Goal: Task Accomplishment & Management: Complete application form

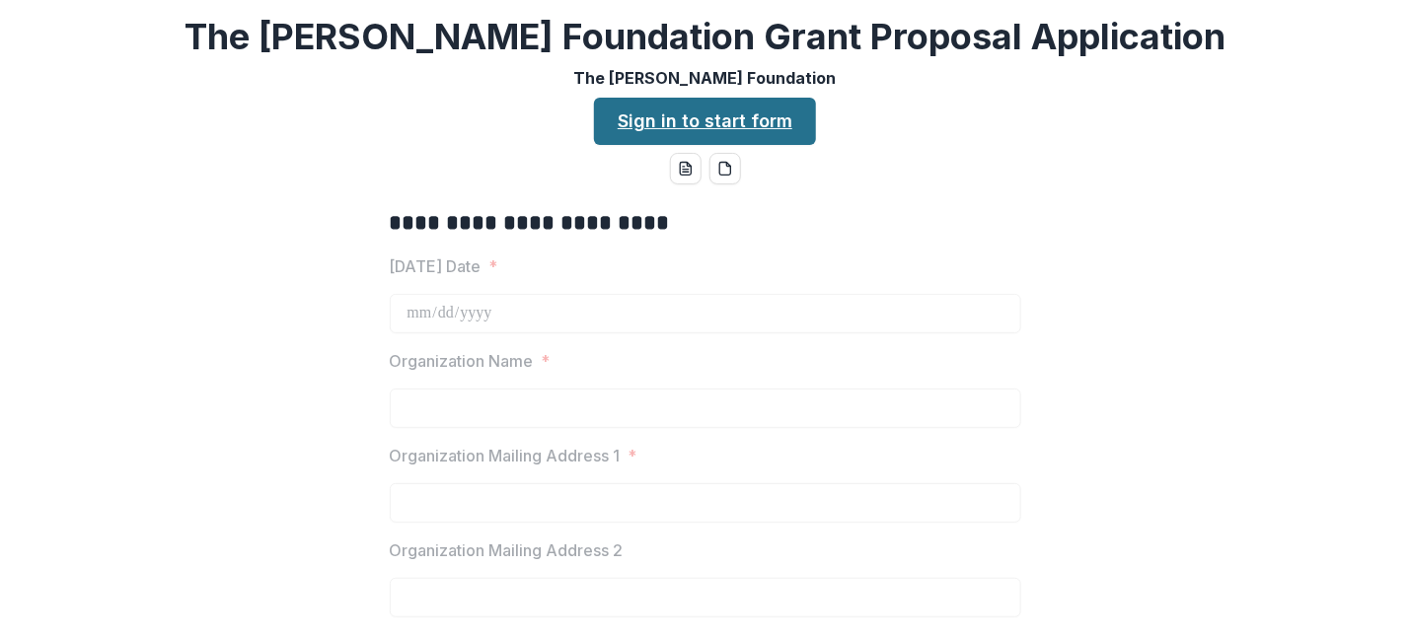
click at [725, 116] on link "Sign in to start form" at bounding box center [705, 121] width 222 height 47
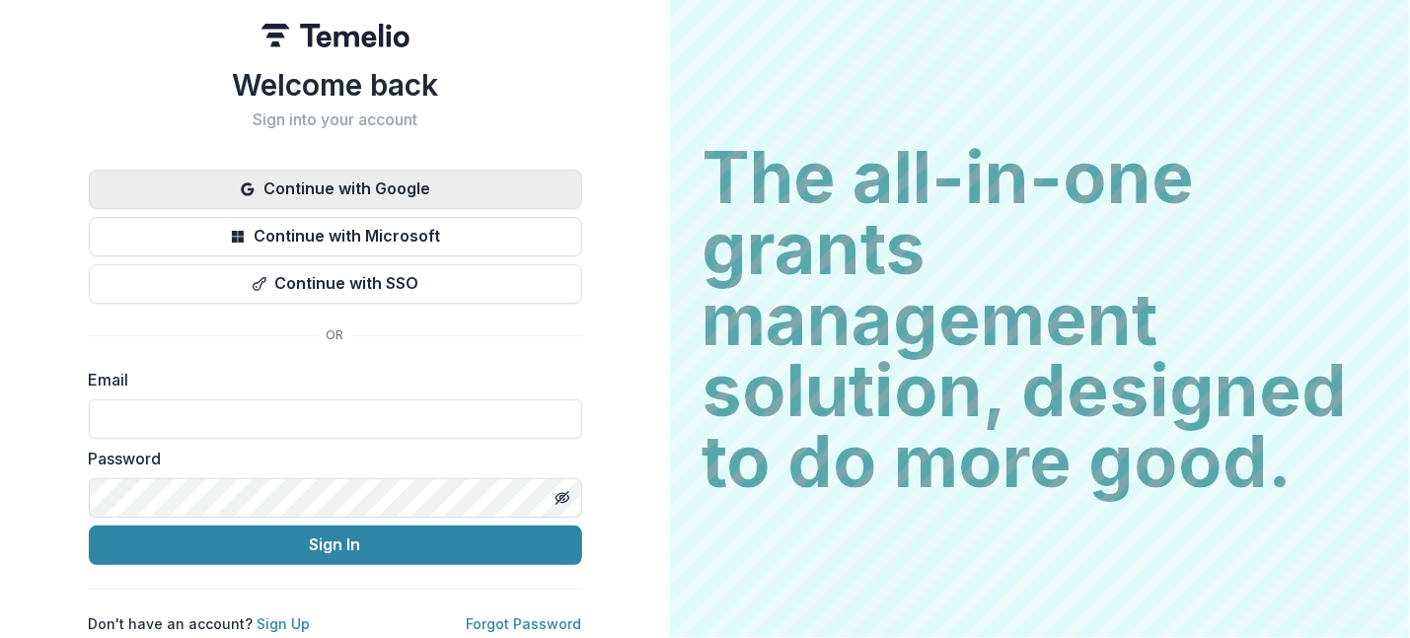
click at [398, 192] on button "Continue with Google" at bounding box center [335, 189] width 493 height 39
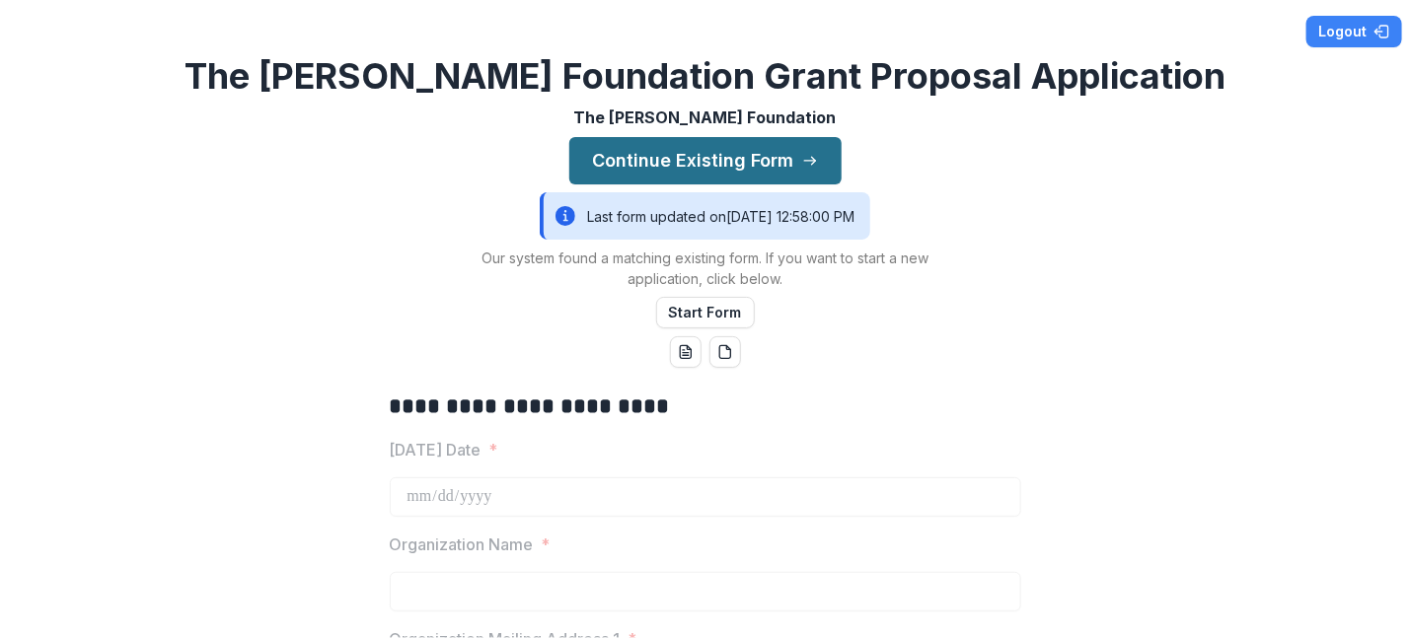
click at [672, 155] on button "Continue Existing Form" at bounding box center [705, 160] width 272 height 47
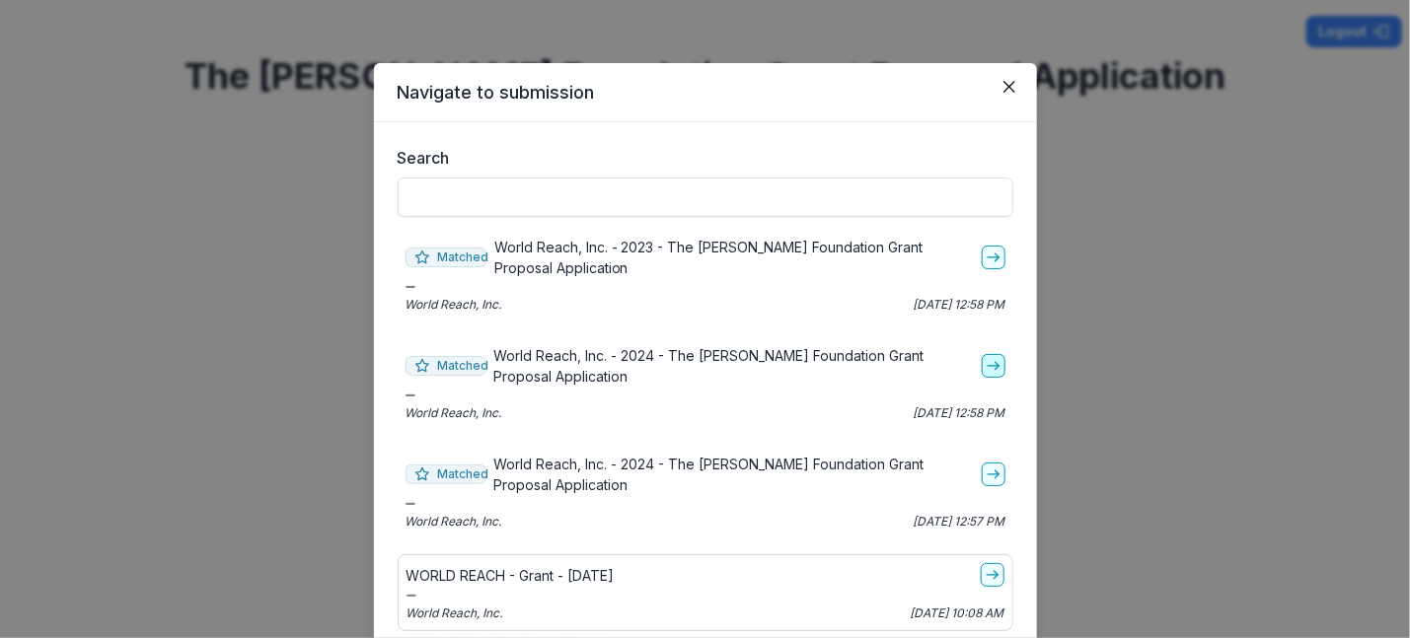
click at [990, 361] on icon "go-to" at bounding box center [994, 366] width 16 height 16
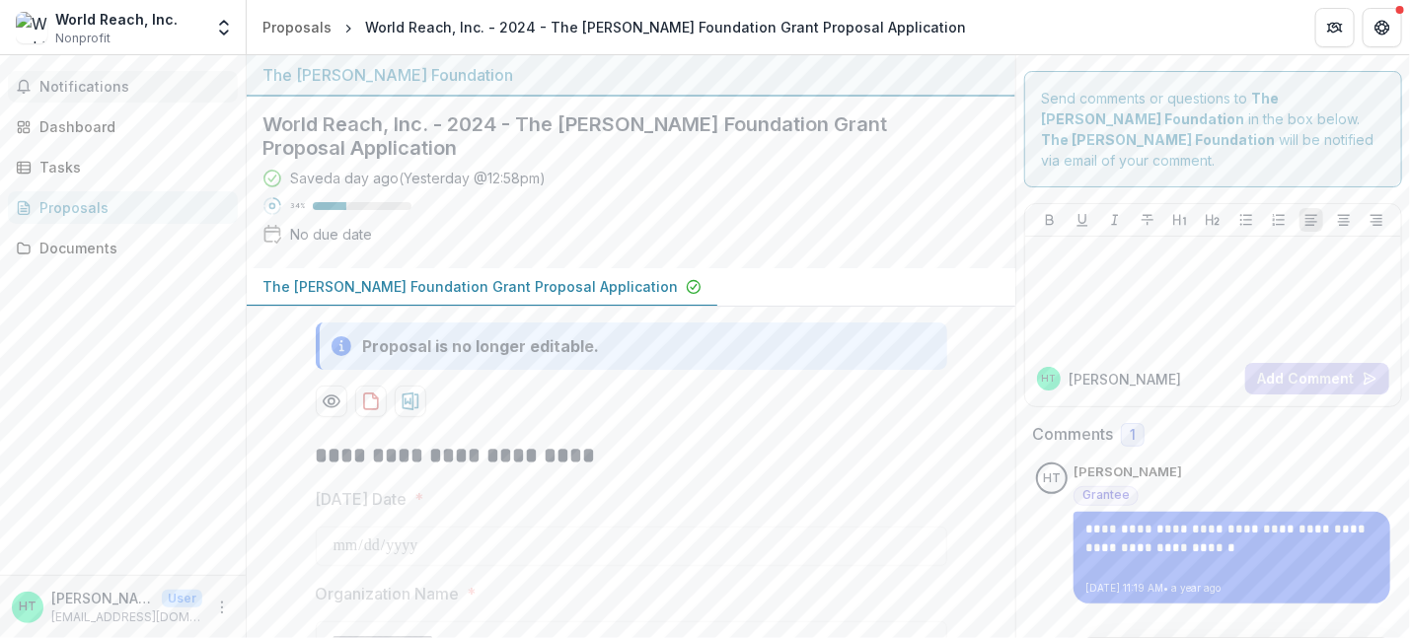
click at [90, 84] on span "Notifications" at bounding box center [134, 87] width 190 height 17
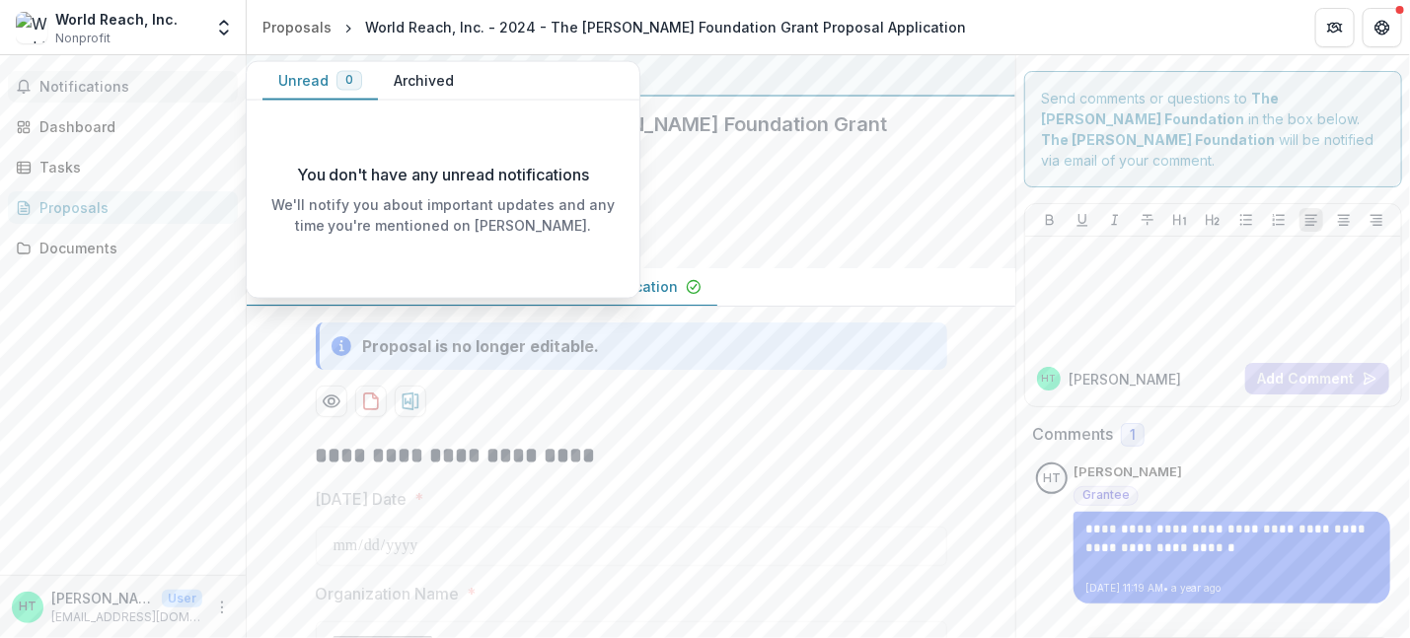
click at [90, 84] on span "Notifications" at bounding box center [134, 87] width 190 height 17
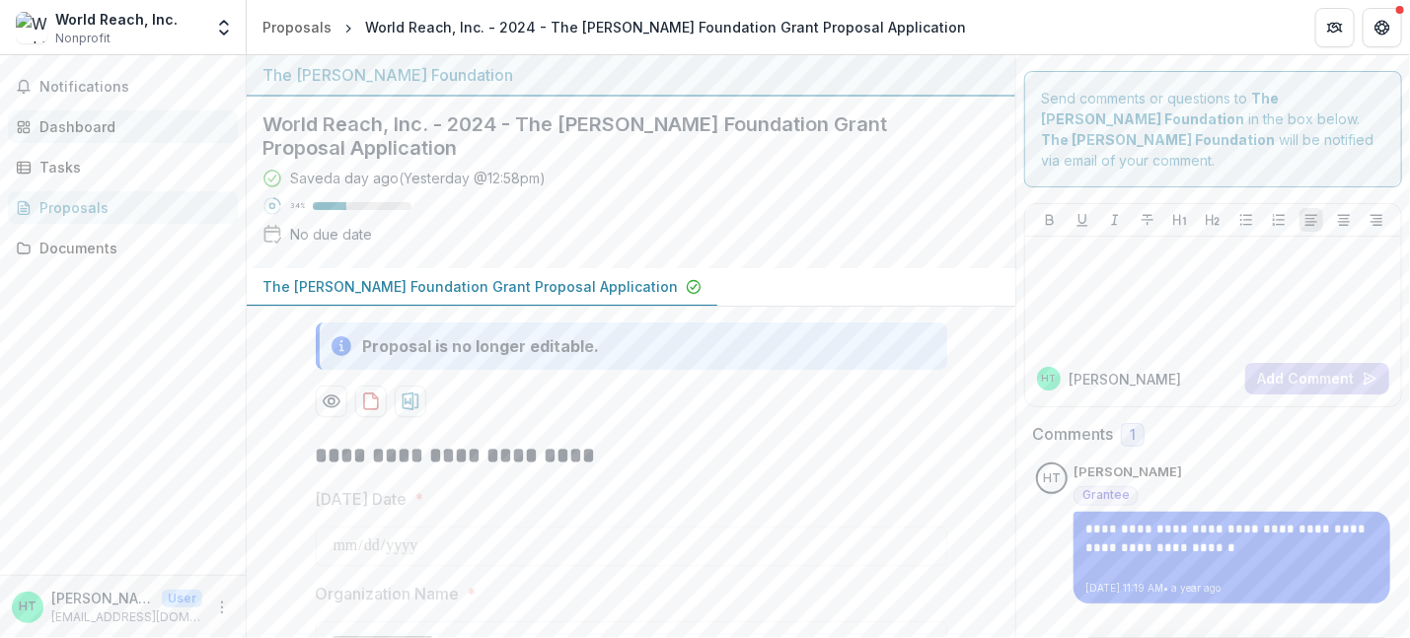
click at [94, 123] on div "Dashboard" at bounding box center [130, 126] width 183 height 21
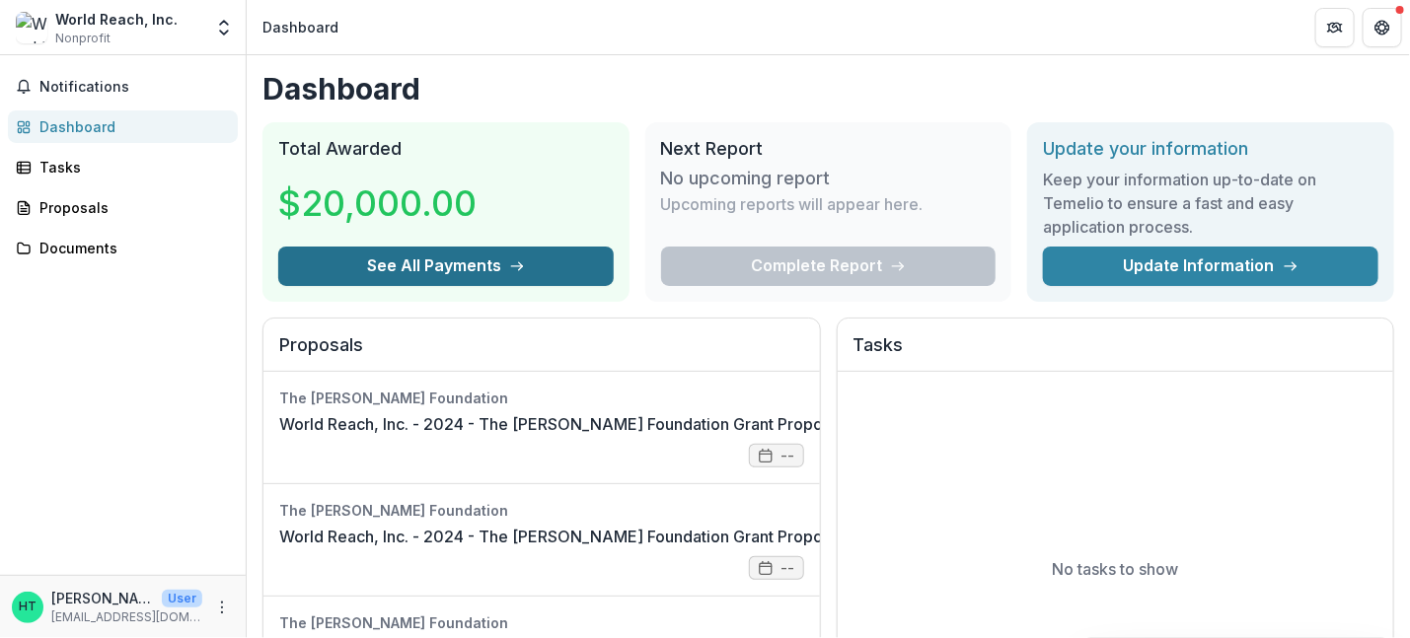
click at [509, 263] on icon "button" at bounding box center [517, 267] width 16 height 16
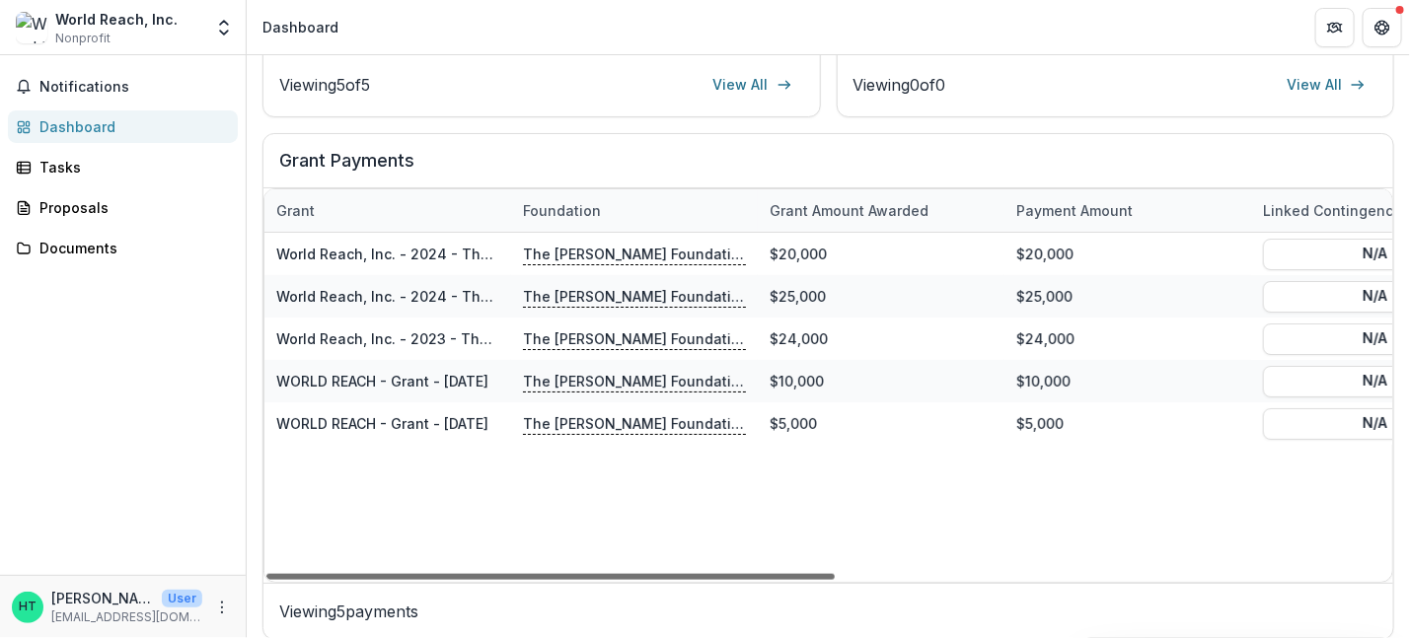
drag, startPoint x: 790, startPoint y: 572, endPoint x: 589, endPoint y: 564, distance: 201.4
click at [589, 574] on div at bounding box center [550, 577] width 568 height 6
click at [76, 213] on div "Proposals" at bounding box center [130, 207] width 183 height 21
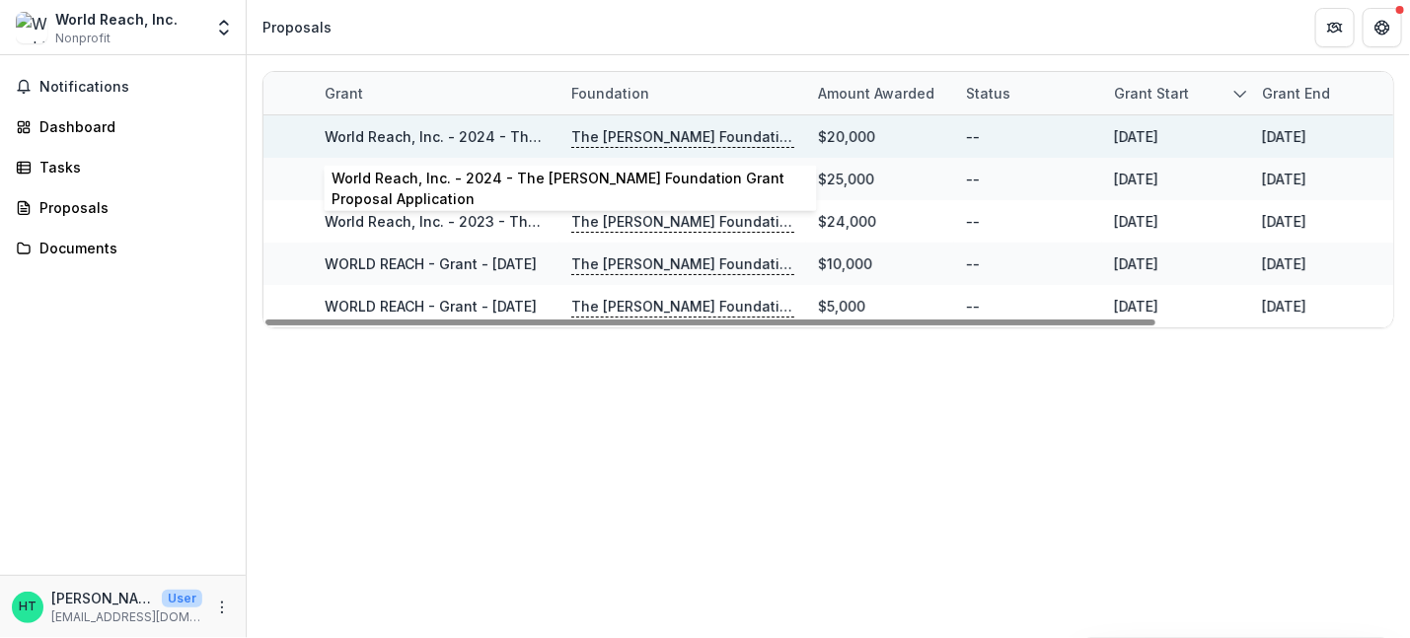
click at [477, 143] on link "World Reach, Inc. - 2024 - The Bolick Foundation Grant Proposal Application" at bounding box center [625, 136] width 601 height 17
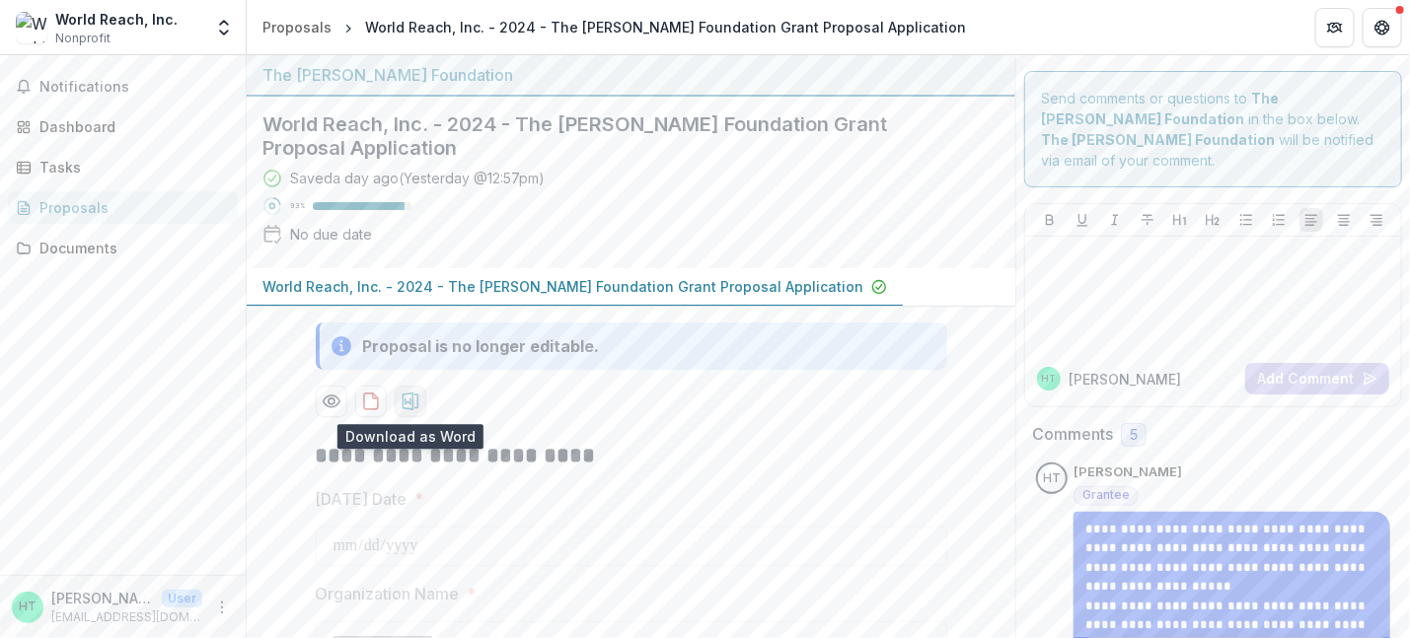
click at [403, 399] on icon "download-proposal" at bounding box center [411, 402] width 20 height 20
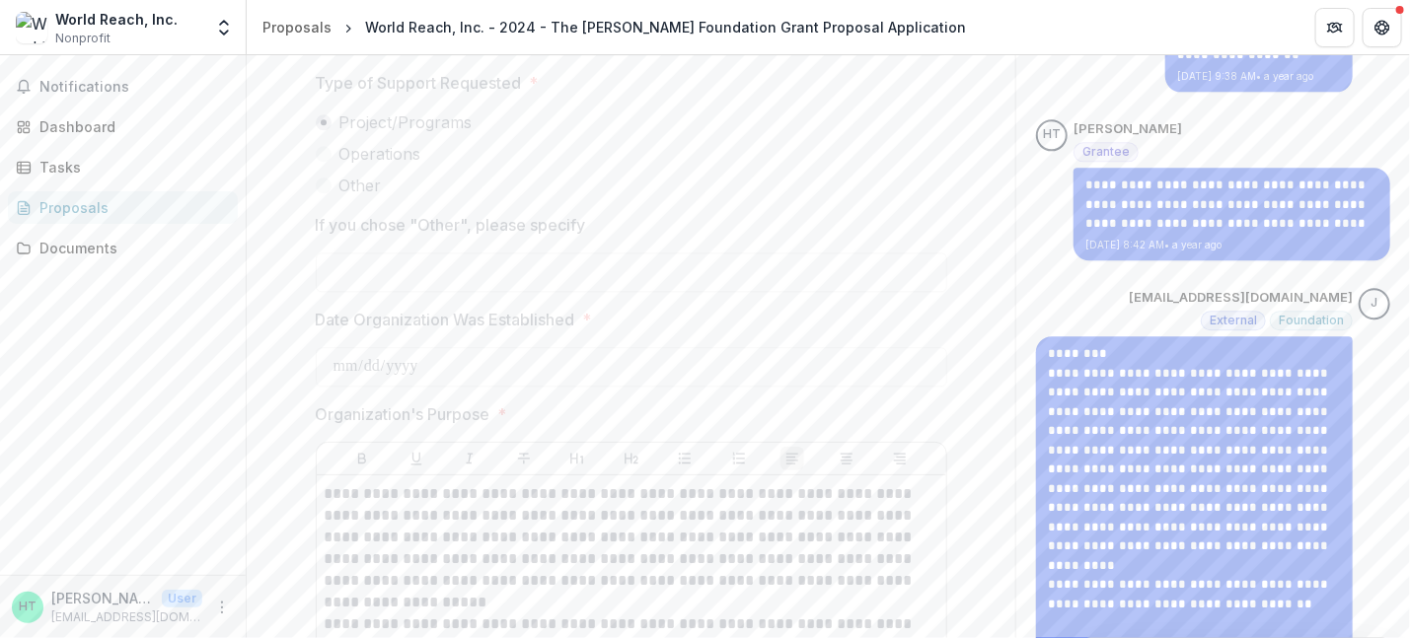
scroll to position [1356, 0]
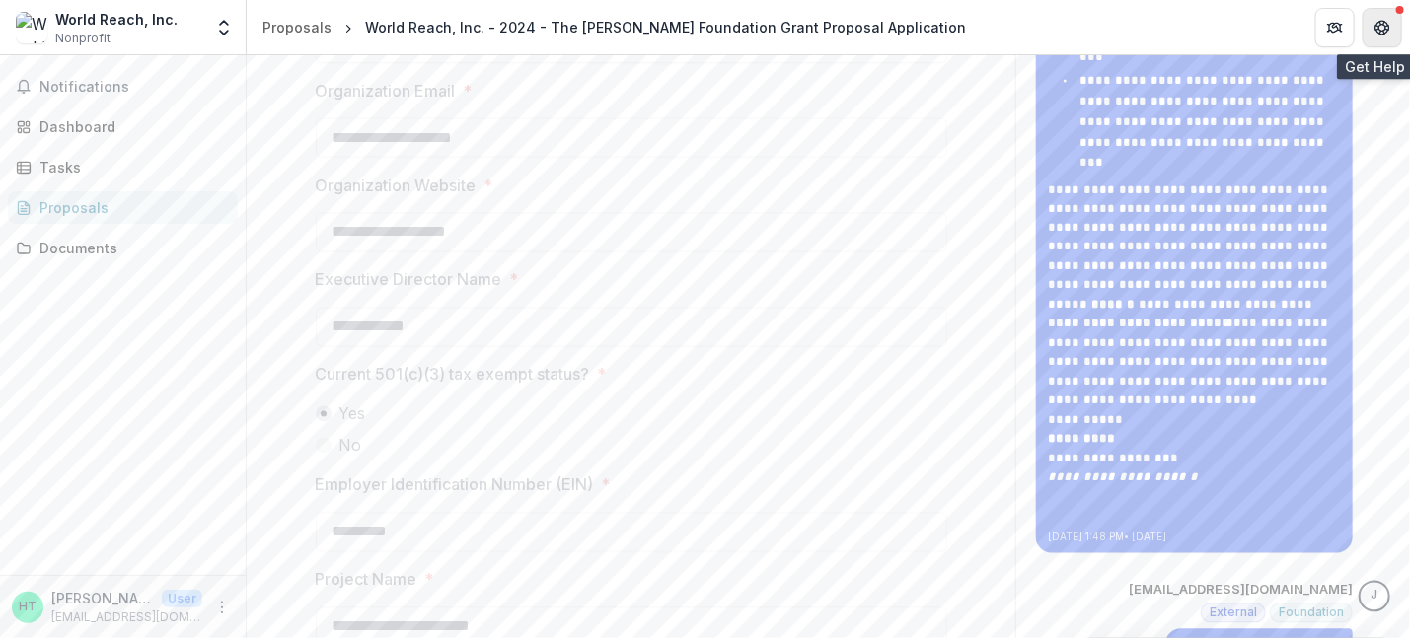
click at [1379, 12] on button "Get Help" at bounding box center [1382, 27] width 39 height 39
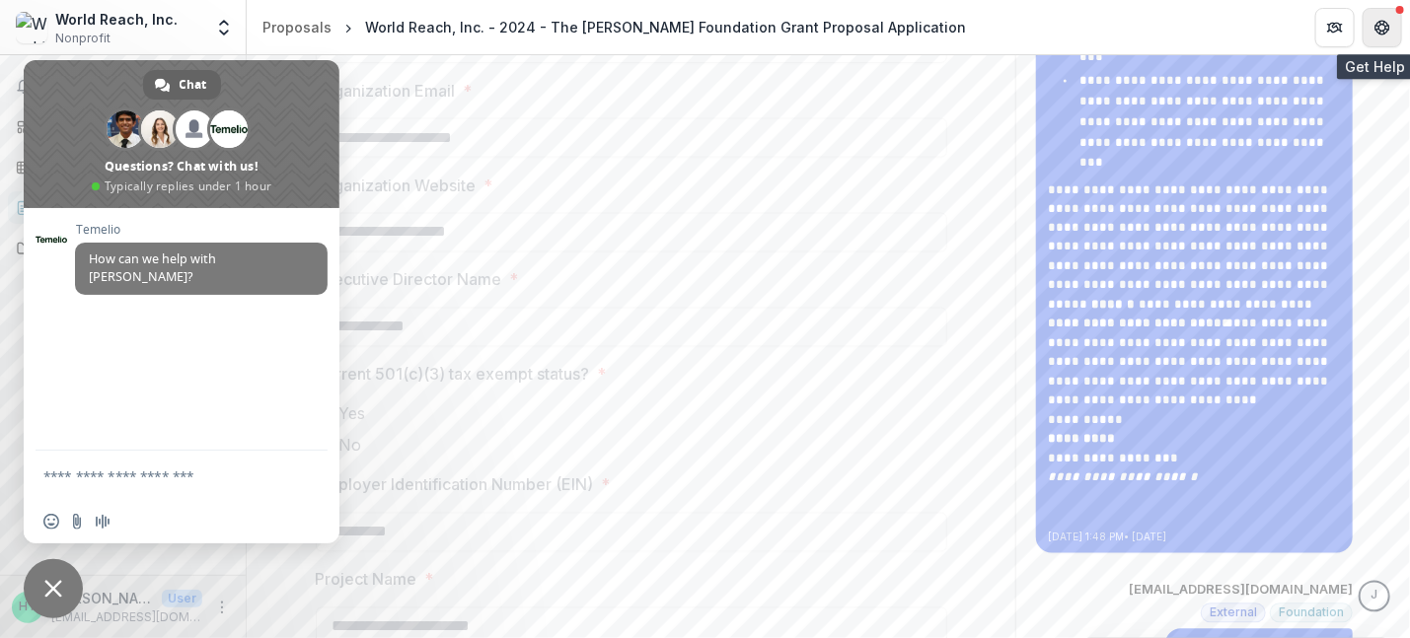
click at [1378, 33] on icon "Get Help" at bounding box center [1382, 28] width 16 height 16
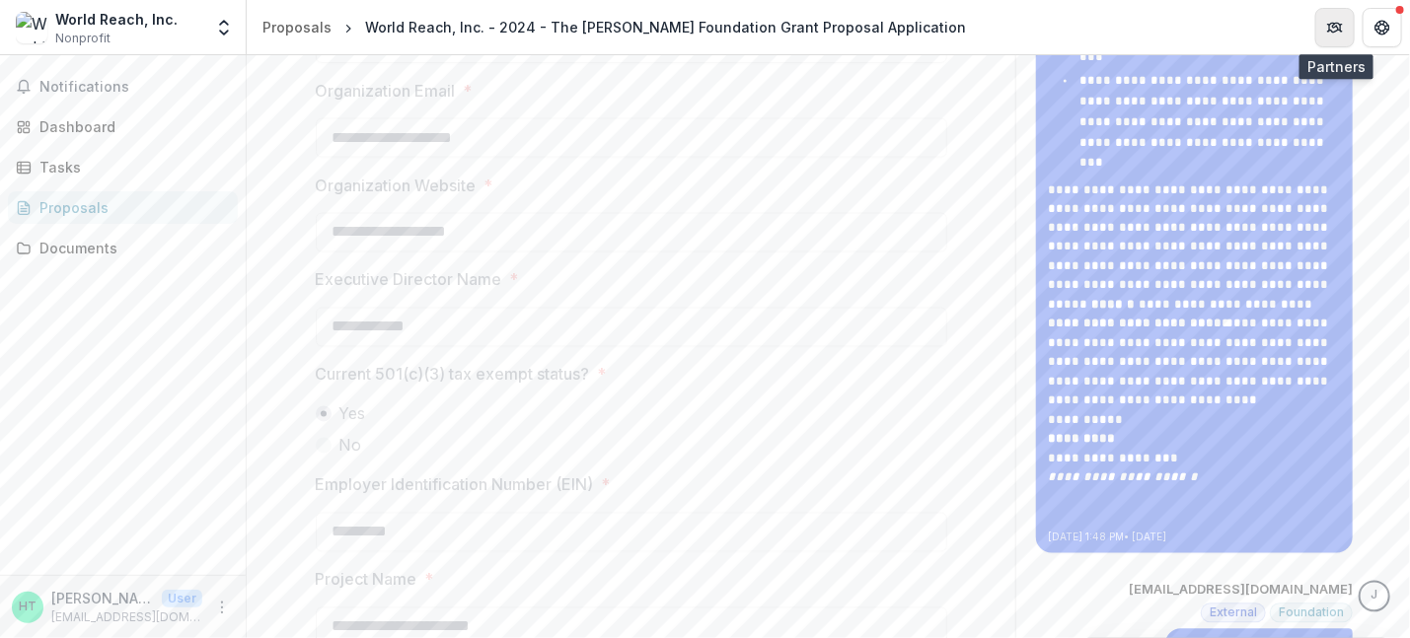
click at [1332, 37] on button "Partners" at bounding box center [1334, 27] width 39 height 39
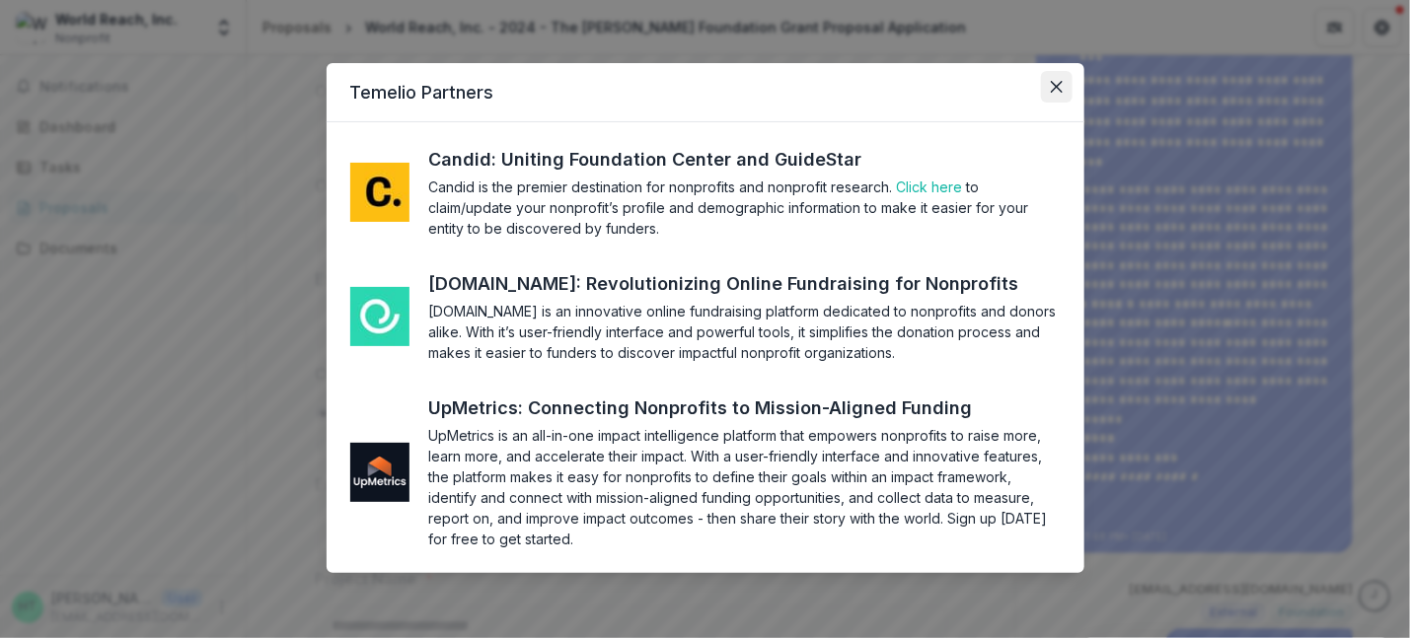
click at [1058, 86] on icon "Close" at bounding box center [1057, 87] width 12 height 12
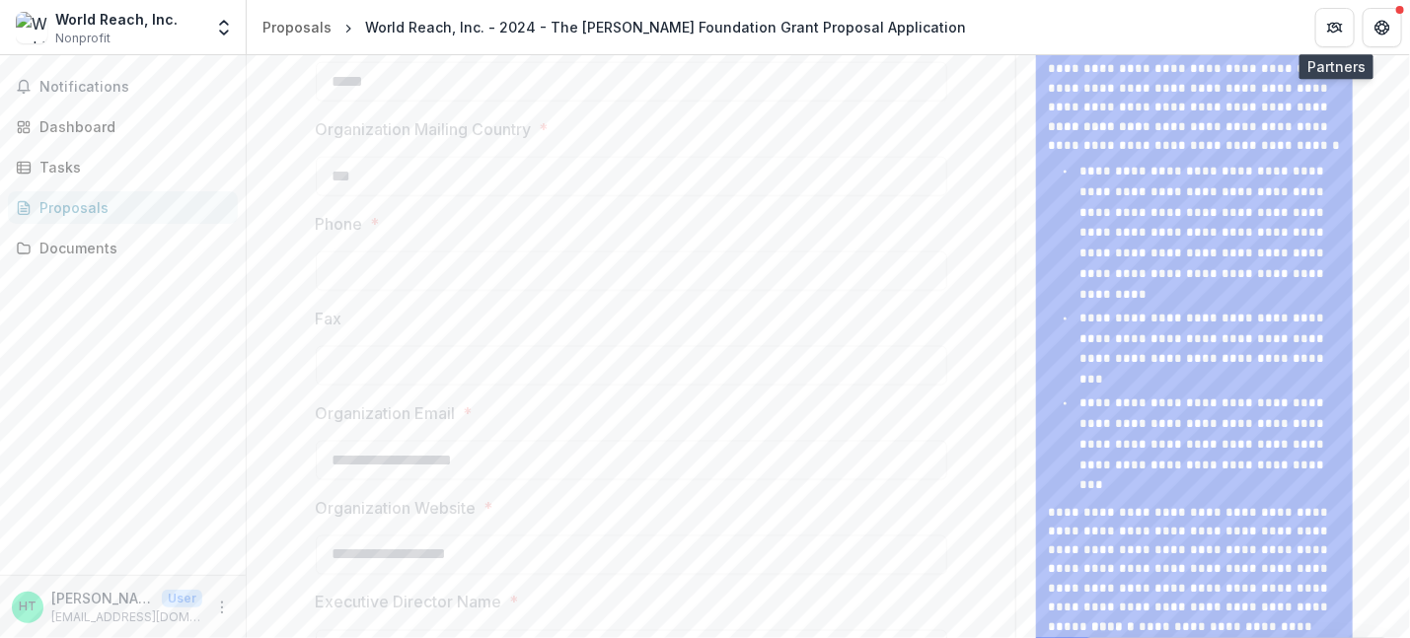
scroll to position [764, 0]
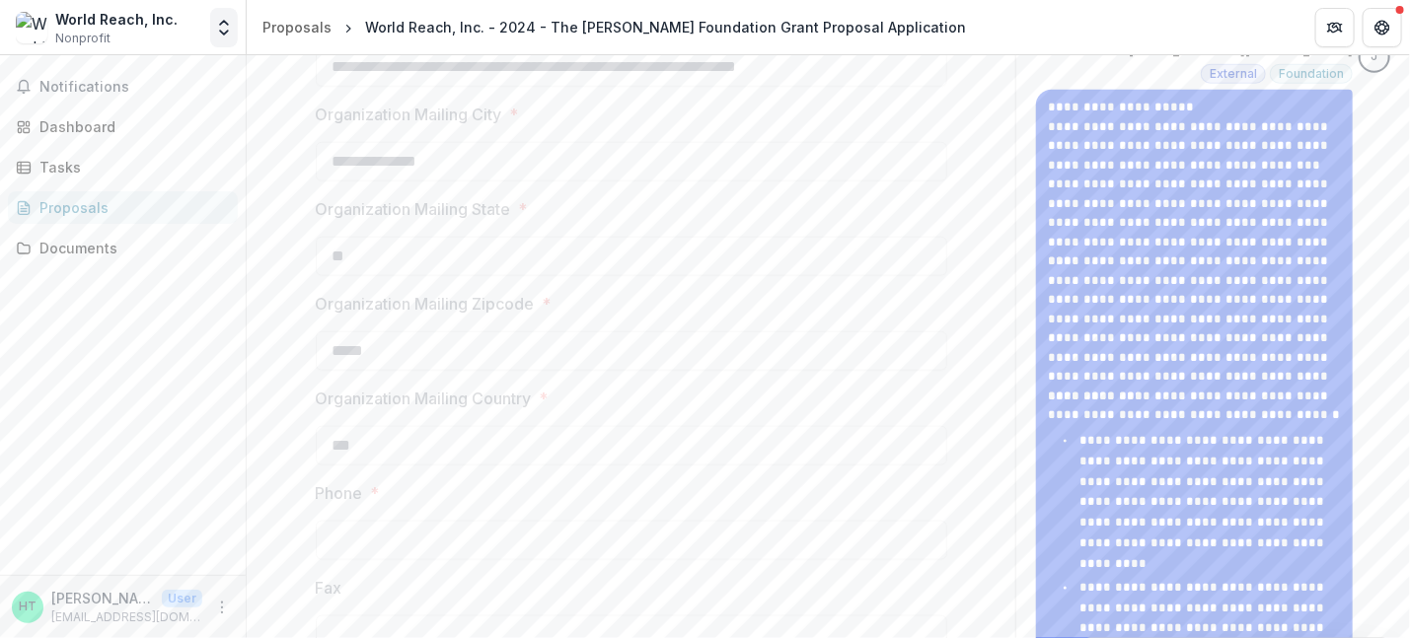
click at [226, 28] on icon "Open entity switcher" at bounding box center [224, 28] width 20 height 20
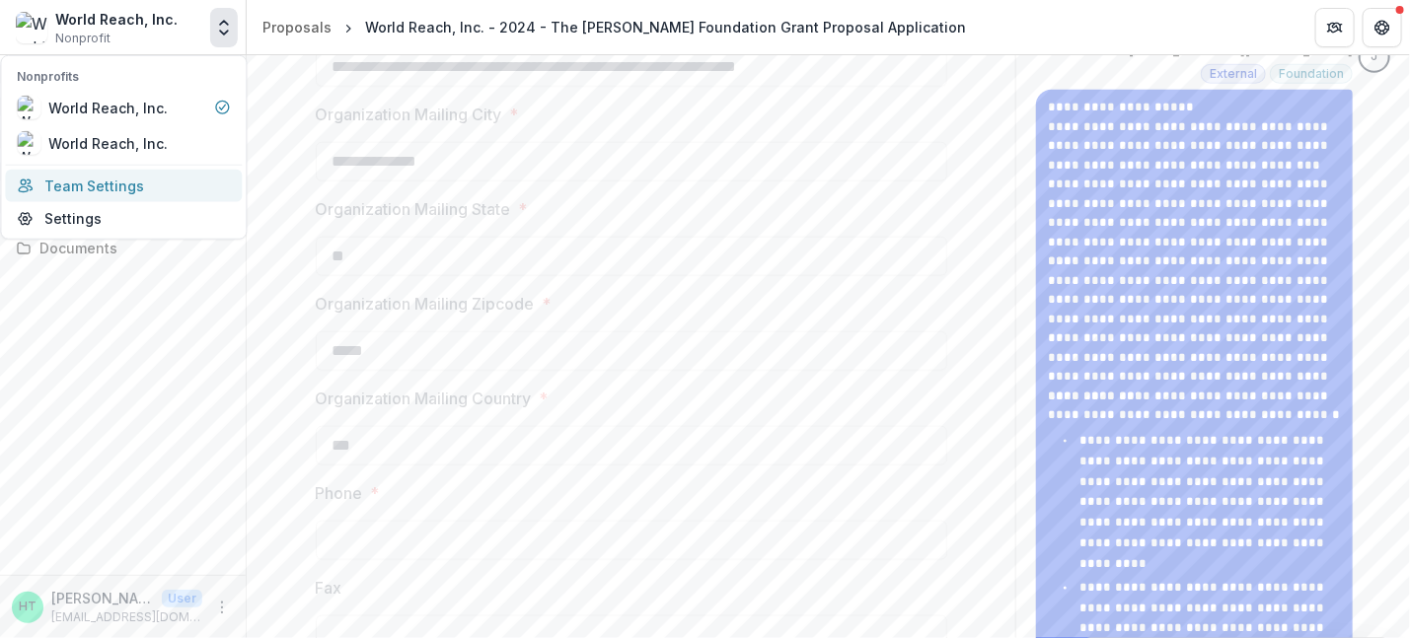
click at [139, 181] on link "Team Settings" at bounding box center [123, 186] width 237 height 33
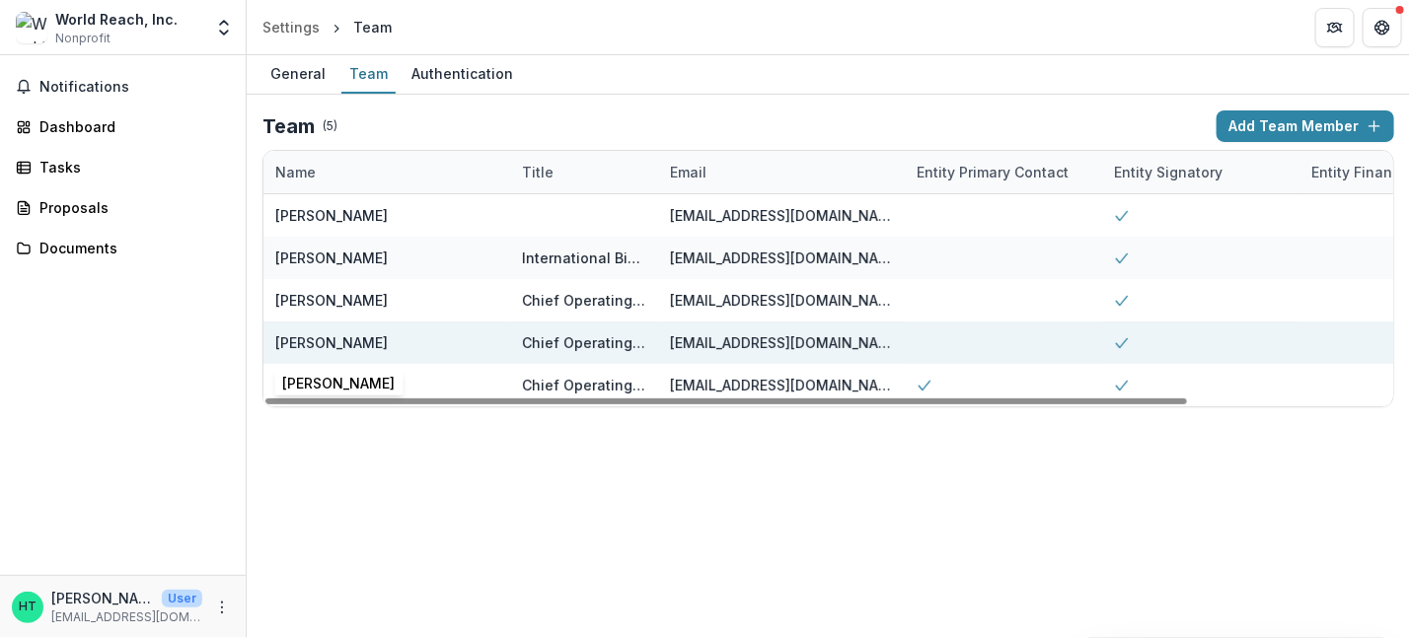
click at [356, 345] on div "Bobby Wilson" at bounding box center [331, 343] width 112 height 21
click at [443, 333] on div "Bobby Wilson" at bounding box center [386, 343] width 223 height 42
click at [358, 337] on div "Bobby Wilson" at bounding box center [331, 343] width 112 height 21
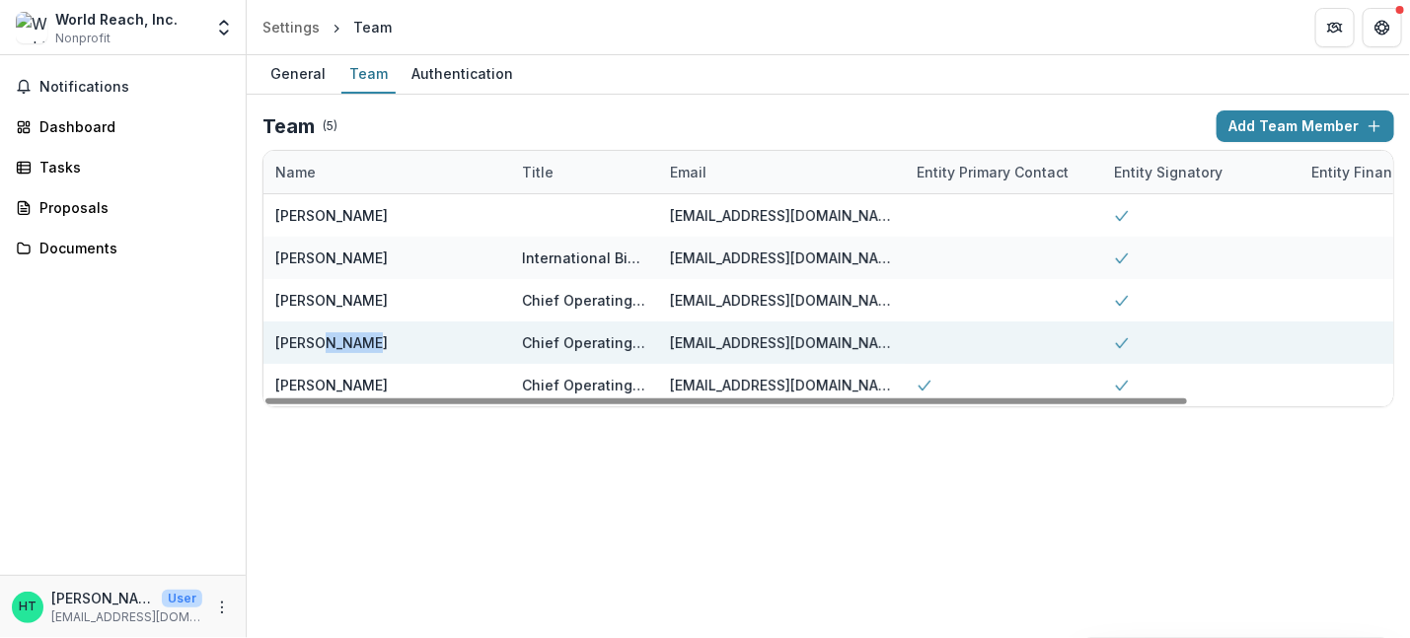
click at [358, 337] on div "Bobby Wilson" at bounding box center [331, 343] width 112 height 21
click at [322, 343] on div "Bobby Wilson" at bounding box center [331, 343] width 112 height 21
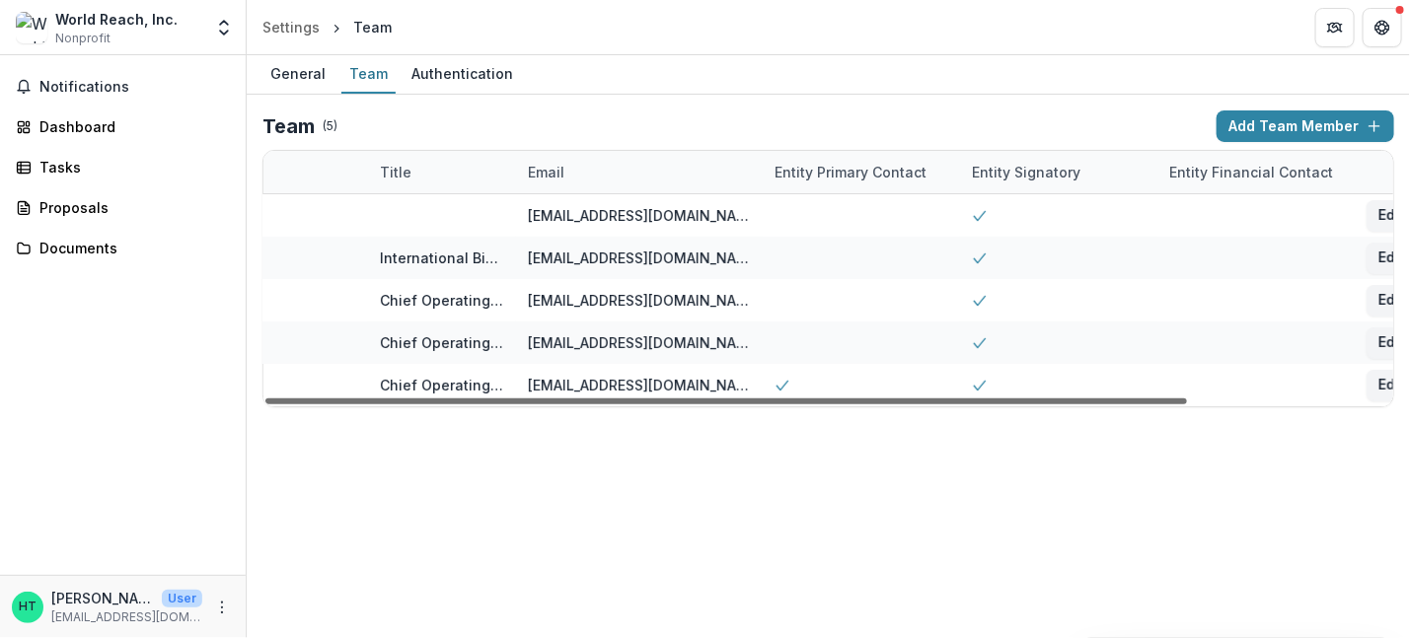
scroll to position [0, 251]
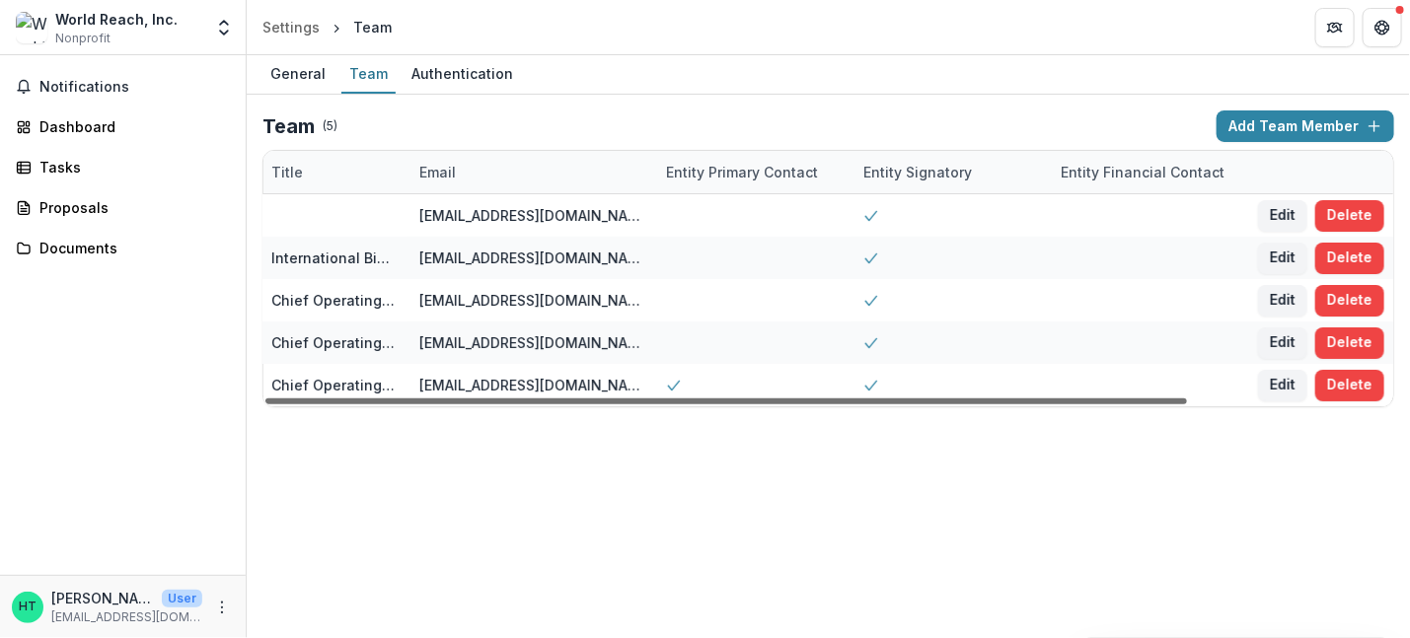
drag, startPoint x: 1174, startPoint y: 402, endPoint x: 1408, endPoint y: 440, distance: 237.0
click at [1187, 405] on div at bounding box center [726, 402] width 922 height 6
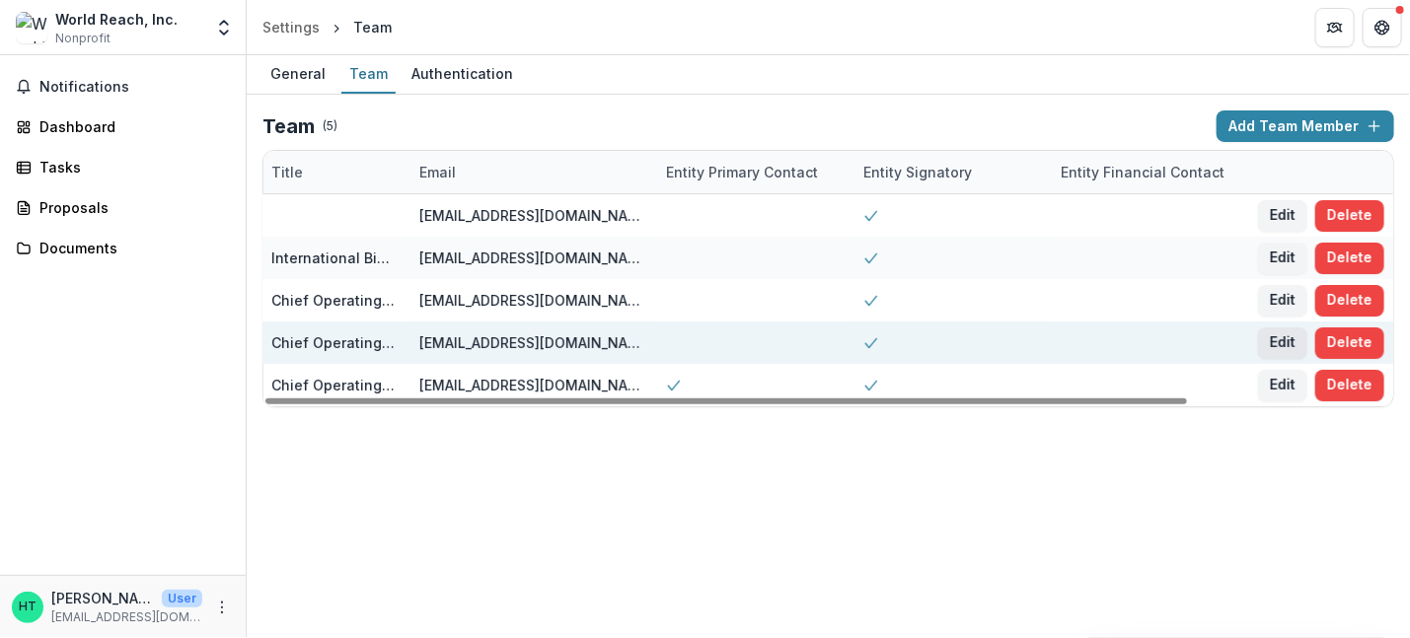
click at [1283, 333] on button "Edit" at bounding box center [1282, 344] width 49 height 32
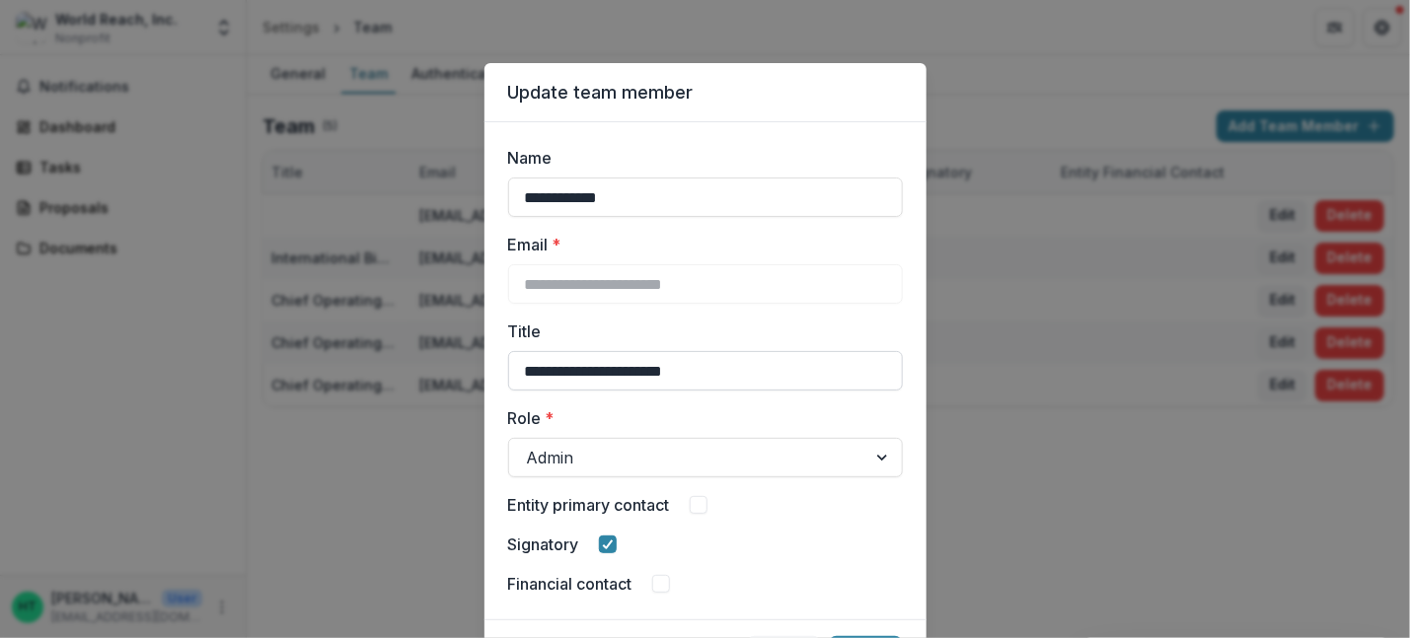
drag, startPoint x: 567, startPoint y: 368, endPoint x: 642, endPoint y: 371, distance: 75.0
click at [642, 371] on input "**********" at bounding box center [705, 370] width 395 height 39
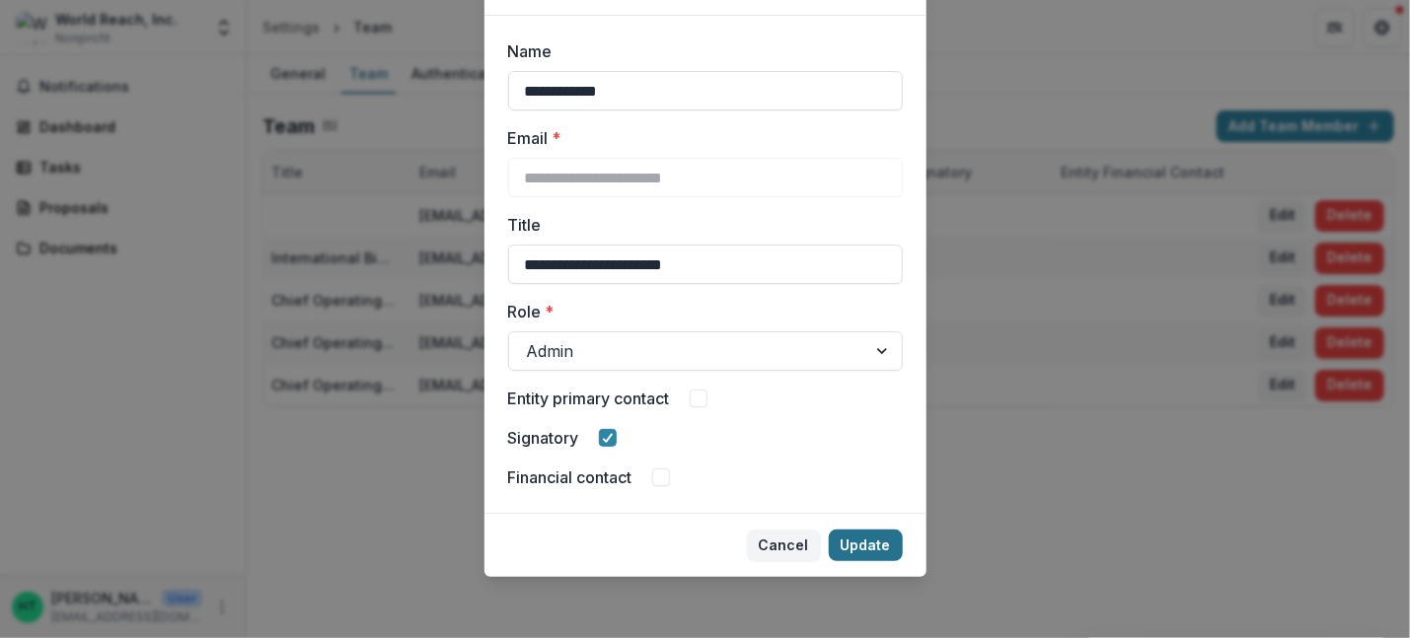
type input "**********"
click at [853, 540] on button "Update" at bounding box center [866, 546] width 74 height 32
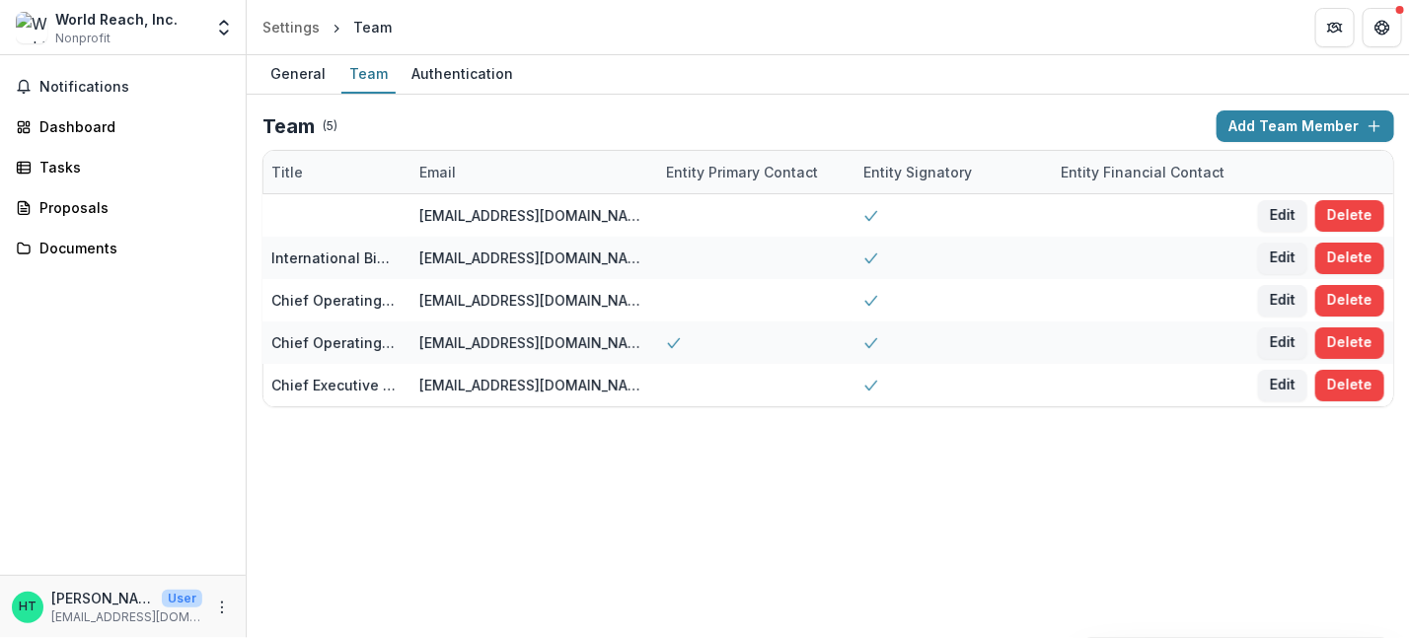
click at [880, 466] on div "General Team Authentication Team ( 5 ) Add Team Member Name Title Email Entity …" at bounding box center [828, 346] width 1163 height 583
click at [900, 631] on div "General Team Authentication Team ( 5 ) Add Team Member Name Title Email Entity …" at bounding box center [828, 346] width 1163 height 583
drag, startPoint x: 881, startPoint y: 607, endPoint x: 548, endPoint y: 409, distance: 387.5
click at [597, 587] on div "General Team Authentication Team ( 5 ) Add Team Member Name Title Email Entity …" at bounding box center [828, 346] width 1163 height 583
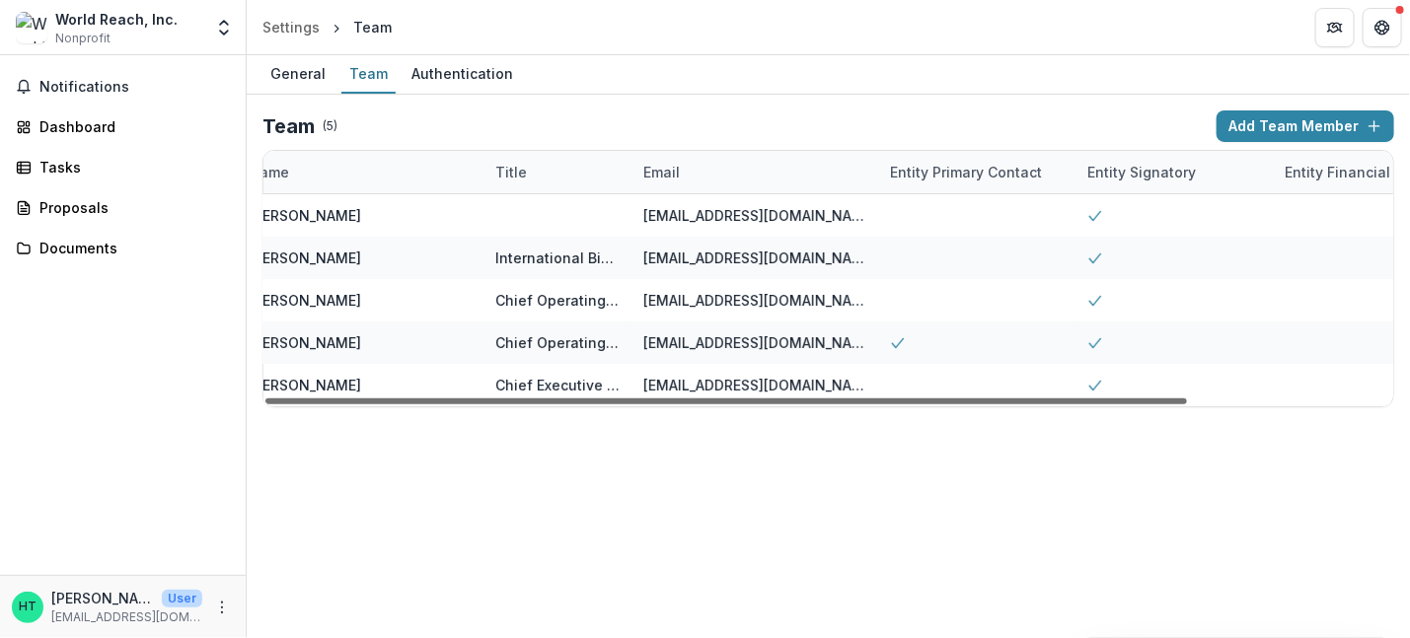
scroll to position [0, 0]
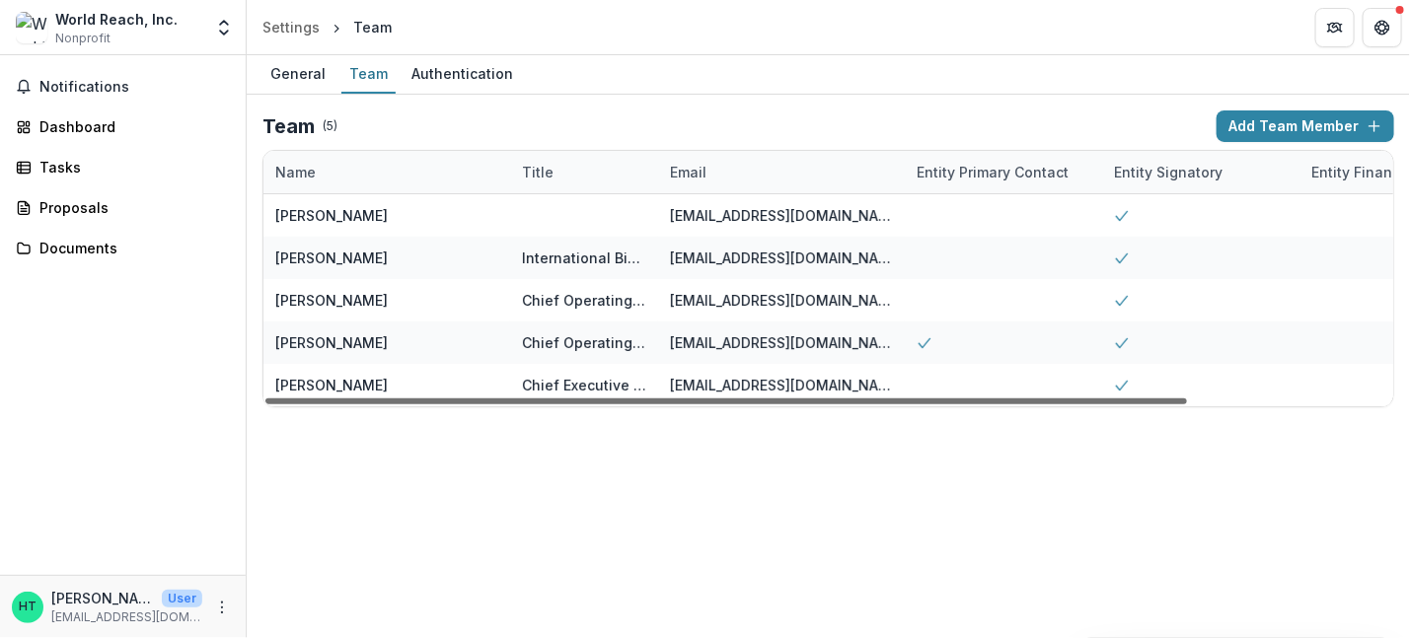
drag, startPoint x: 593, startPoint y: 399, endPoint x: 319, endPoint y: 391, distance: 274.4
click at [319, 399] on div at bounding box center [726, 402] width 922 height 6
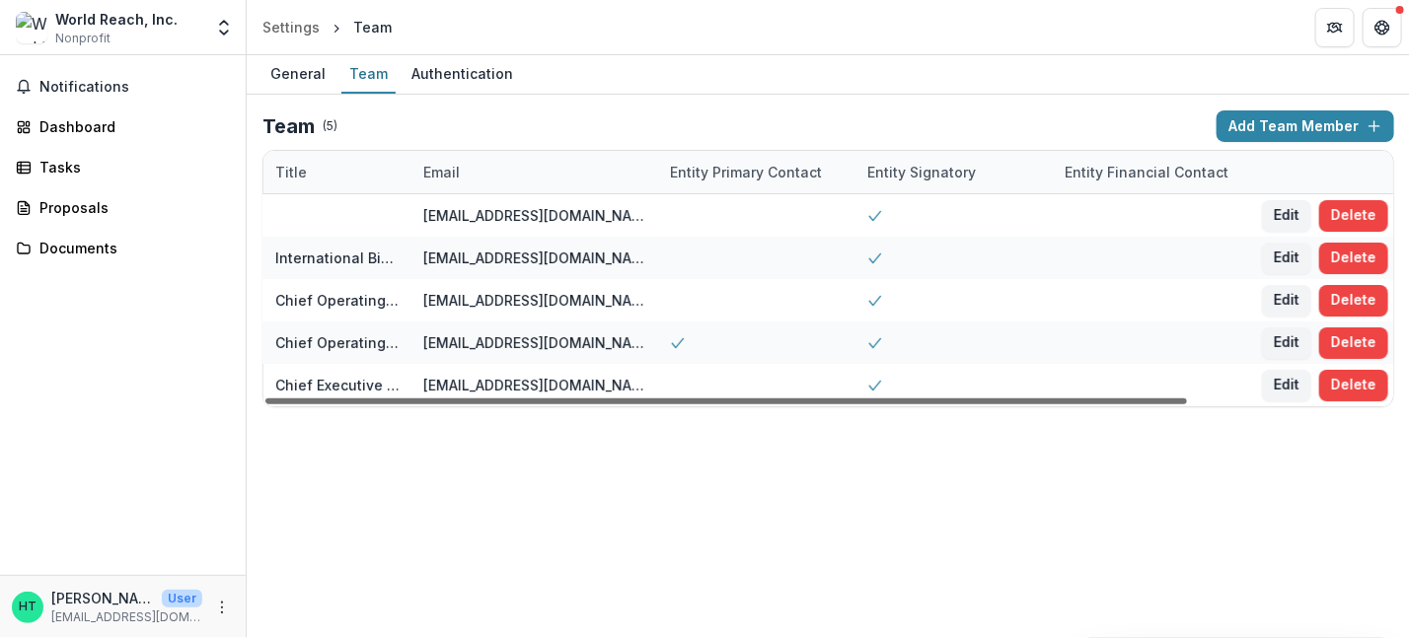
scroll to position [0, 251]
drag, startPoint x: 641, startPoint y: 403, endPoint x: 1070, endPoint y: 395, distance: 428.3
click at [1070, 399] on div at bounding box center [726, 402] width 922 height 6
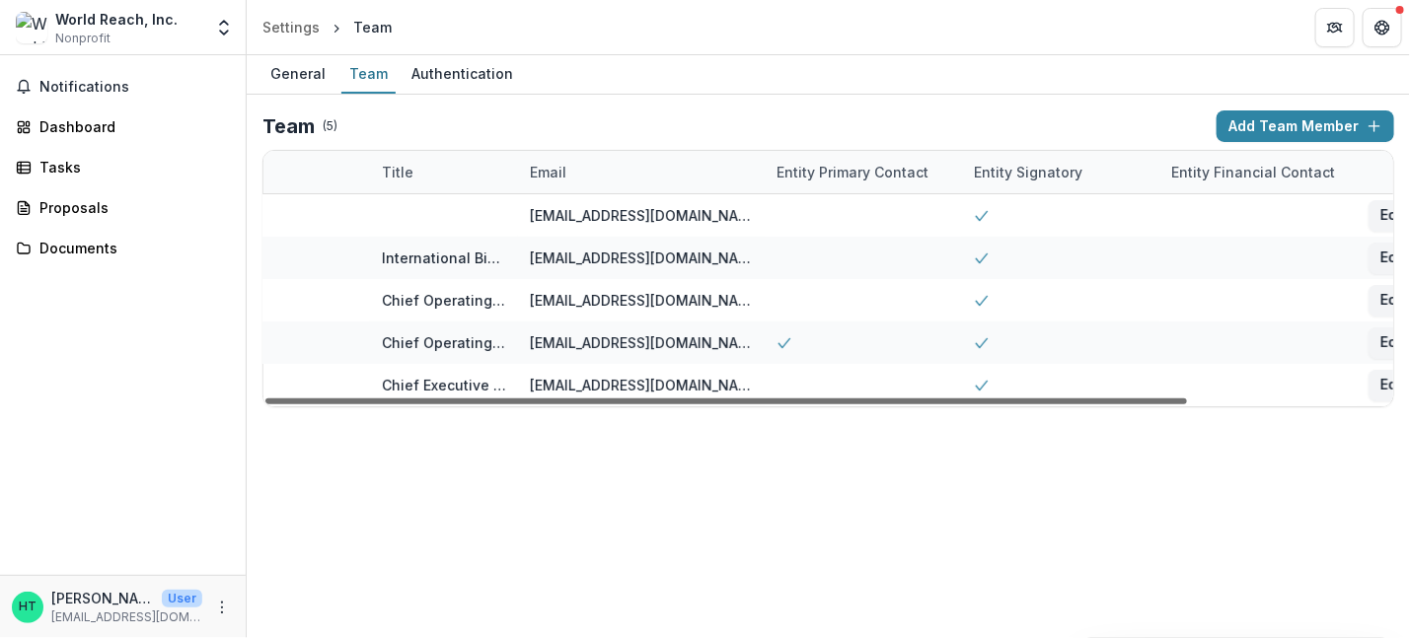
scroll to position [0, 0]
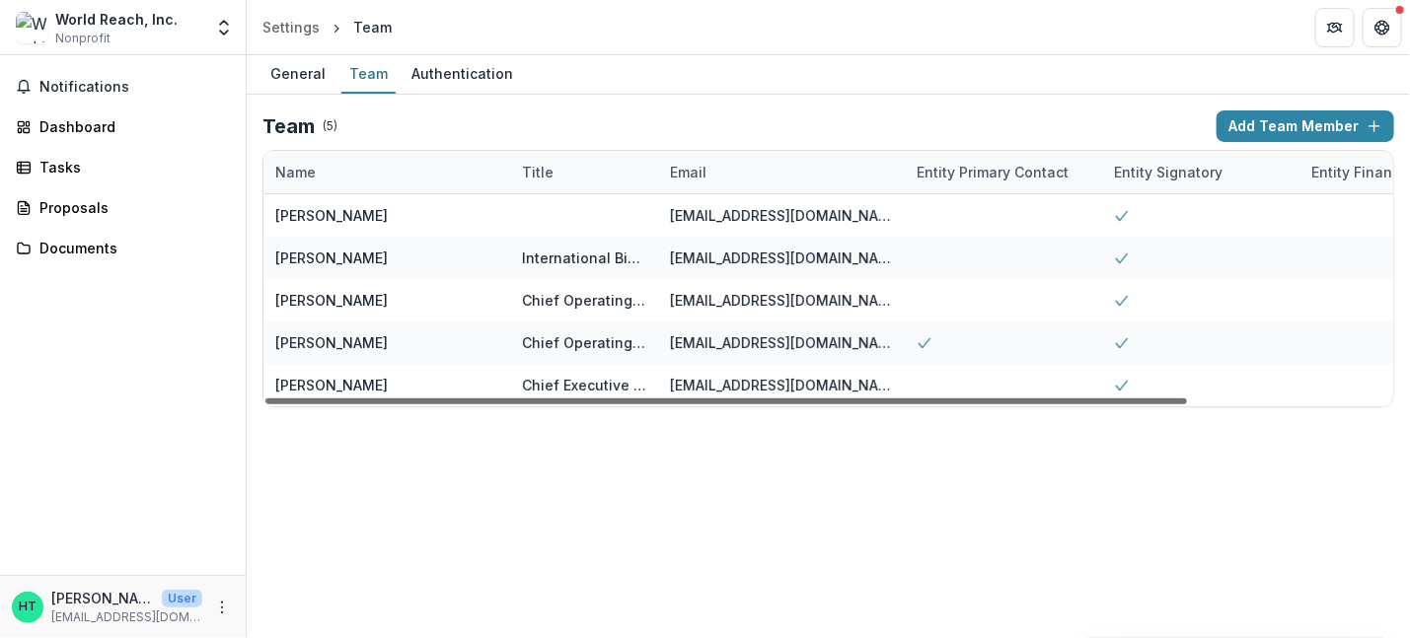
drag, startPoint x: 558, startPoint y: 400, endPoint x: 229, endPoint y: 402, distance: 329.6
click at [265, 402] on div at bounding box center [726, 402] width 922 height 6
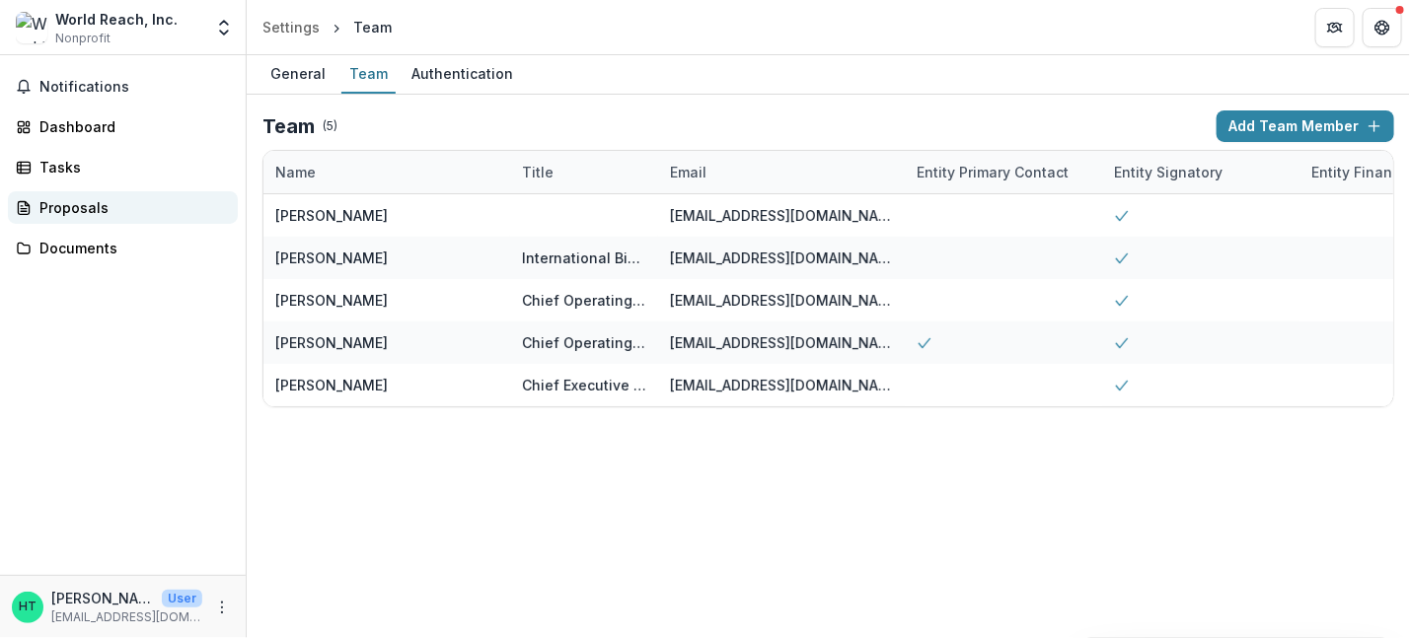
click at [85, 211] on div "Proposals" at bounding box center [130, 207] width 183 height 21
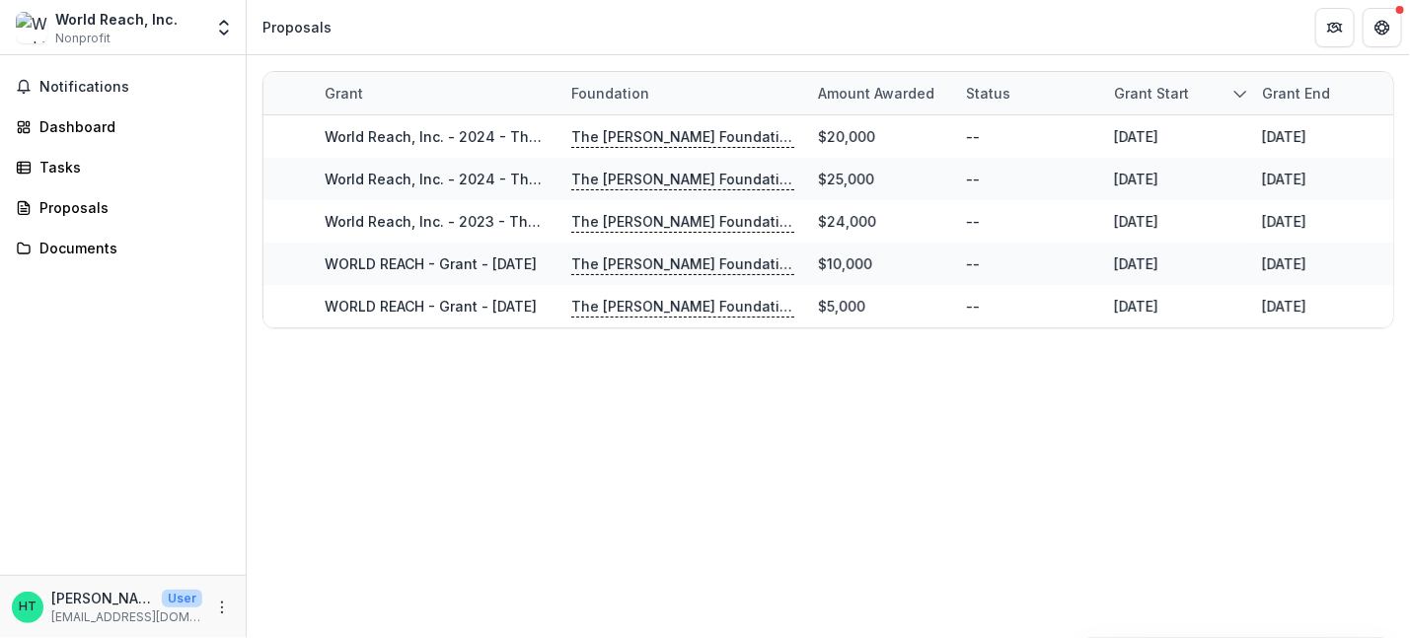
click at [90, 28] on div "World Reach, Inc." at bounding box center [116, 19] width 122 height 21
click at [99, 17] on div "World Reach, Inc." at bounding box center [116, 19] width 122 height 21
click at [225, 31] on icon "Open entity switcher" at bounding box center [224, 28] width 20 height 20
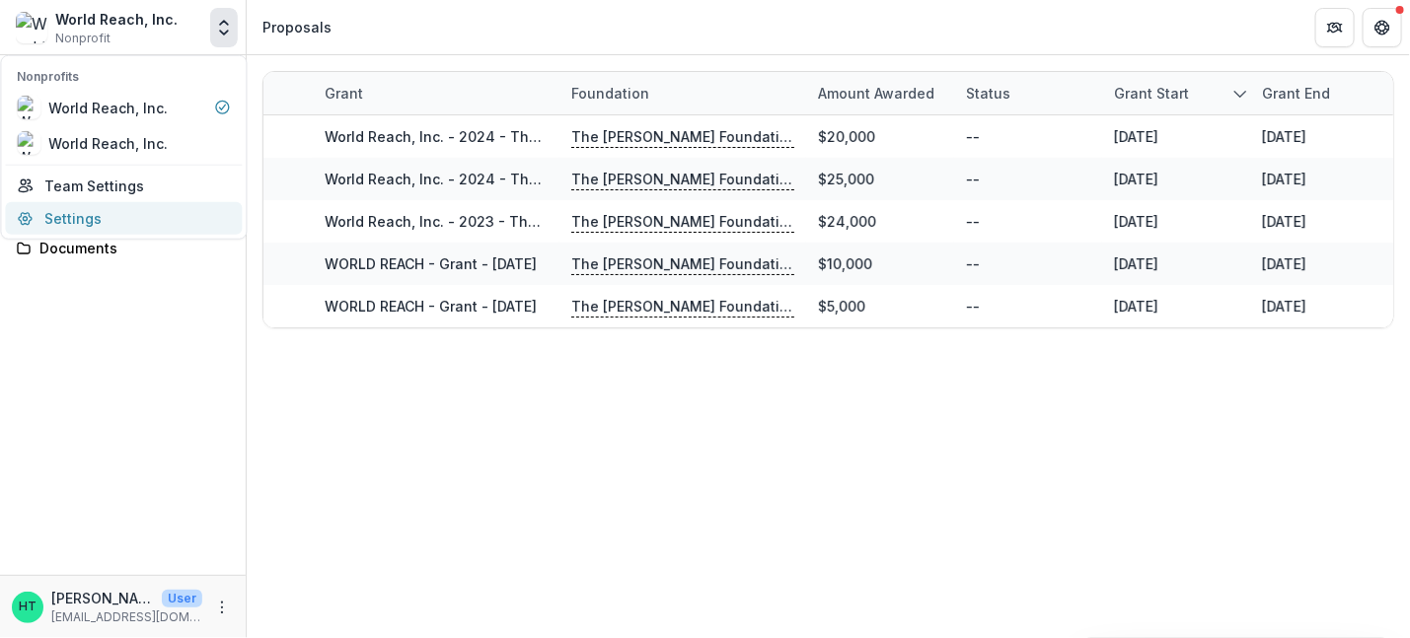
click at [52, 209] on link "Settings" at bounding box center [123, 218] width 237 height 33
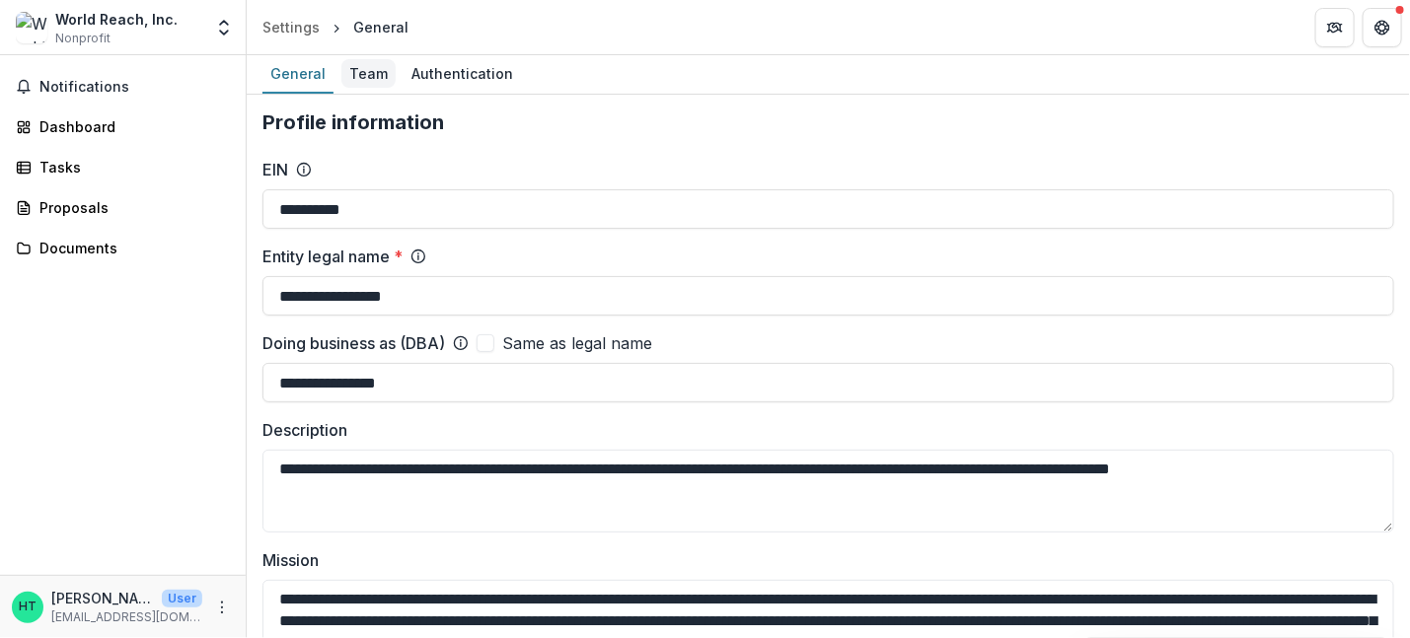
click at [365, 67] on div "Team" at bounding box center [368, 73] width 54 height 29
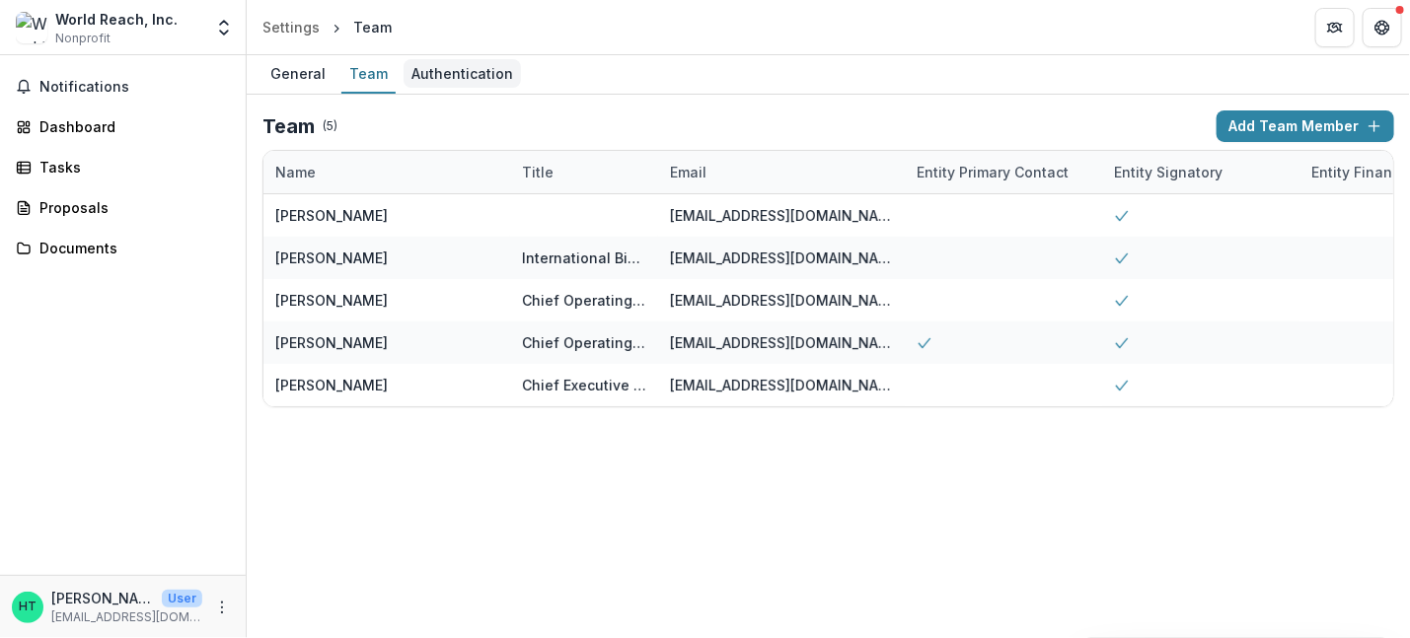
click at [483, 67] on div "Authentication" at bounding box center [462, 73] width 117 height 29
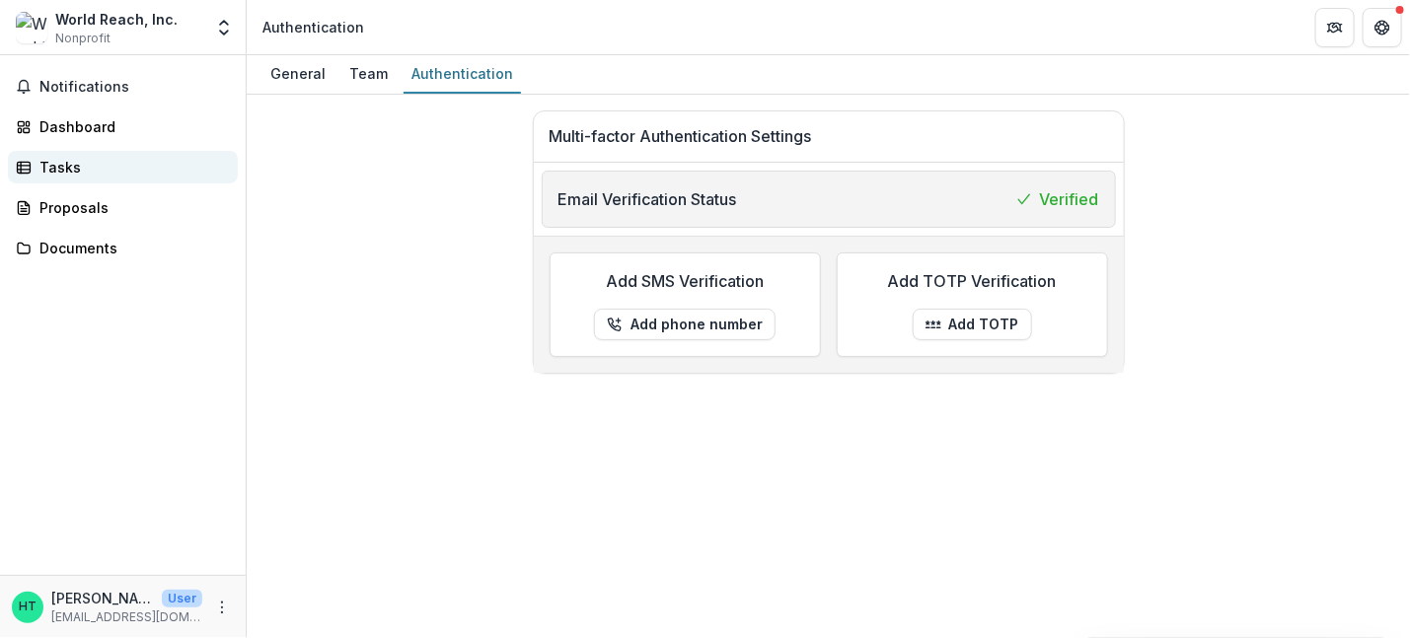
click at [59, 166] on div "Tasks" at bounding box center [130, 167] width 183 height 21
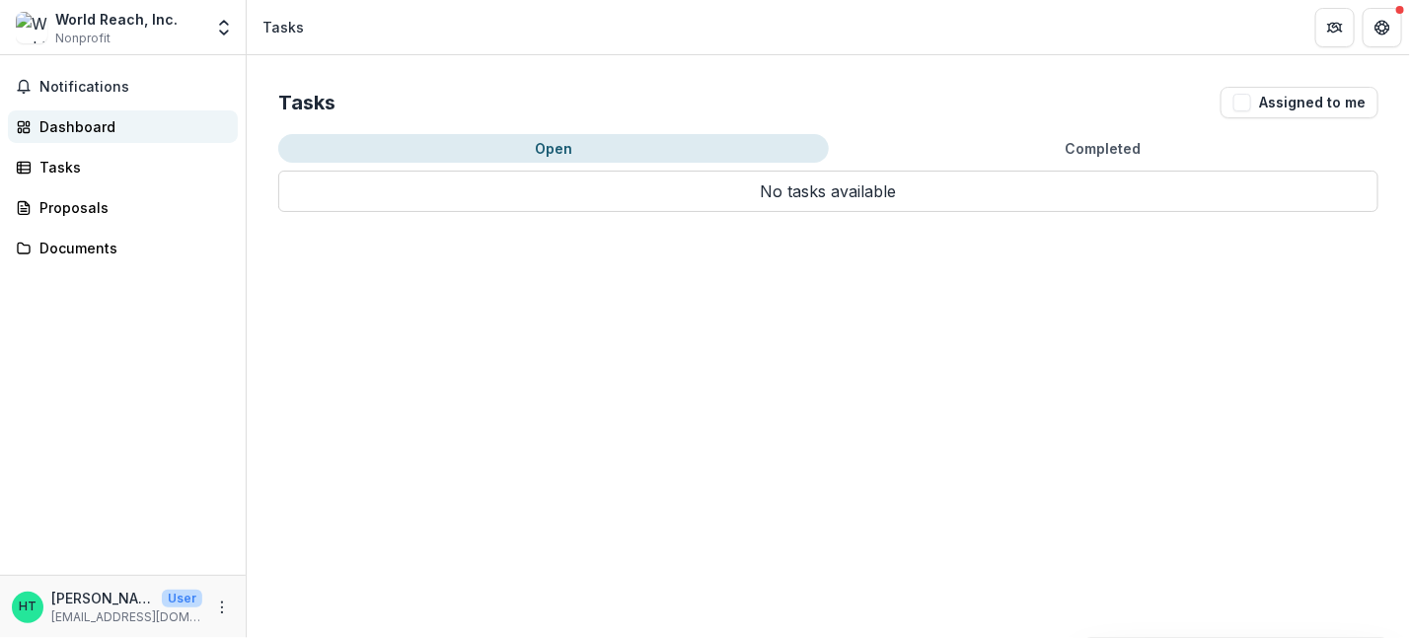
click at [74, 127] on div "Dashboard" at bounding box center [130, 126] width 183 height 21
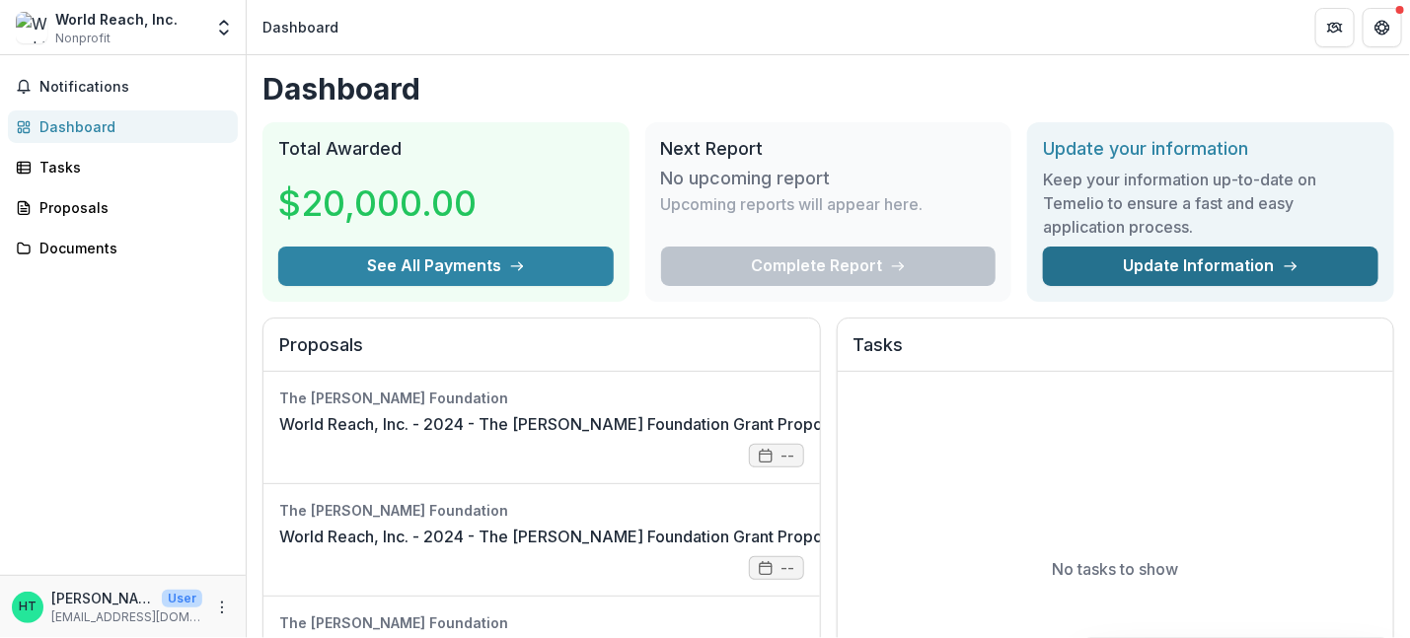
click at [1171, 259] on link "Update Information" at bounding box center [1210, 266] width 335 height 39
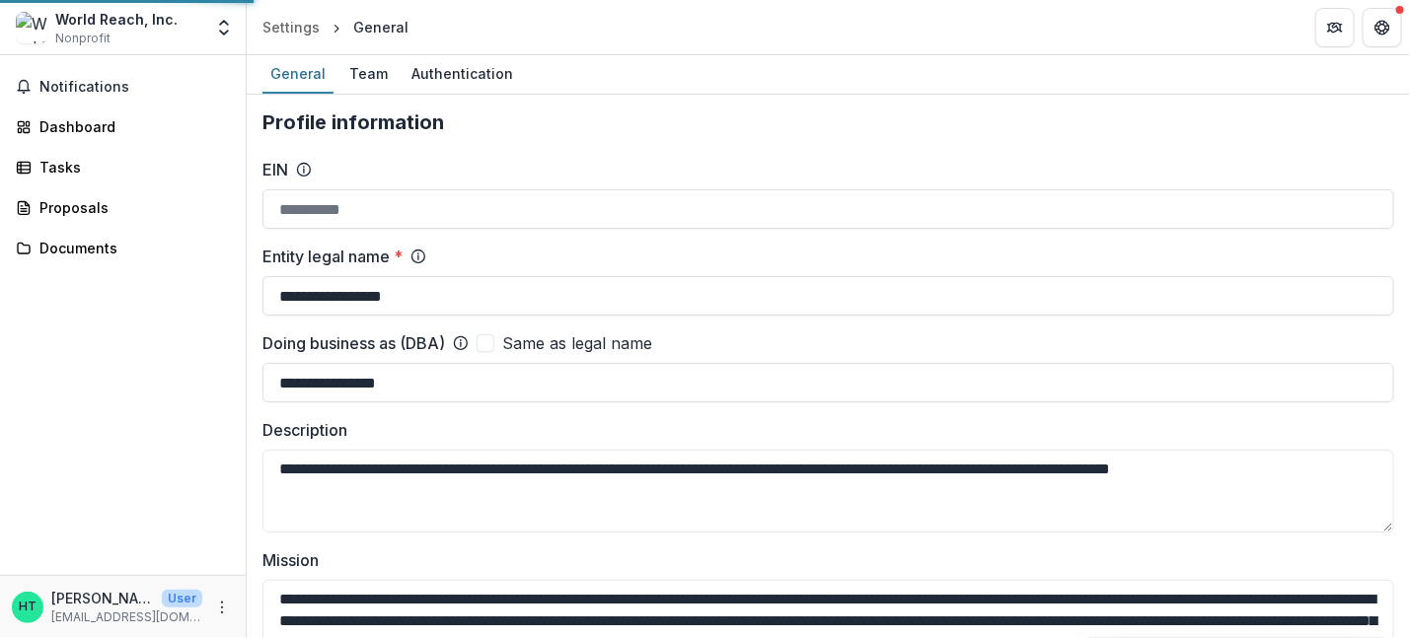
type input "**********"
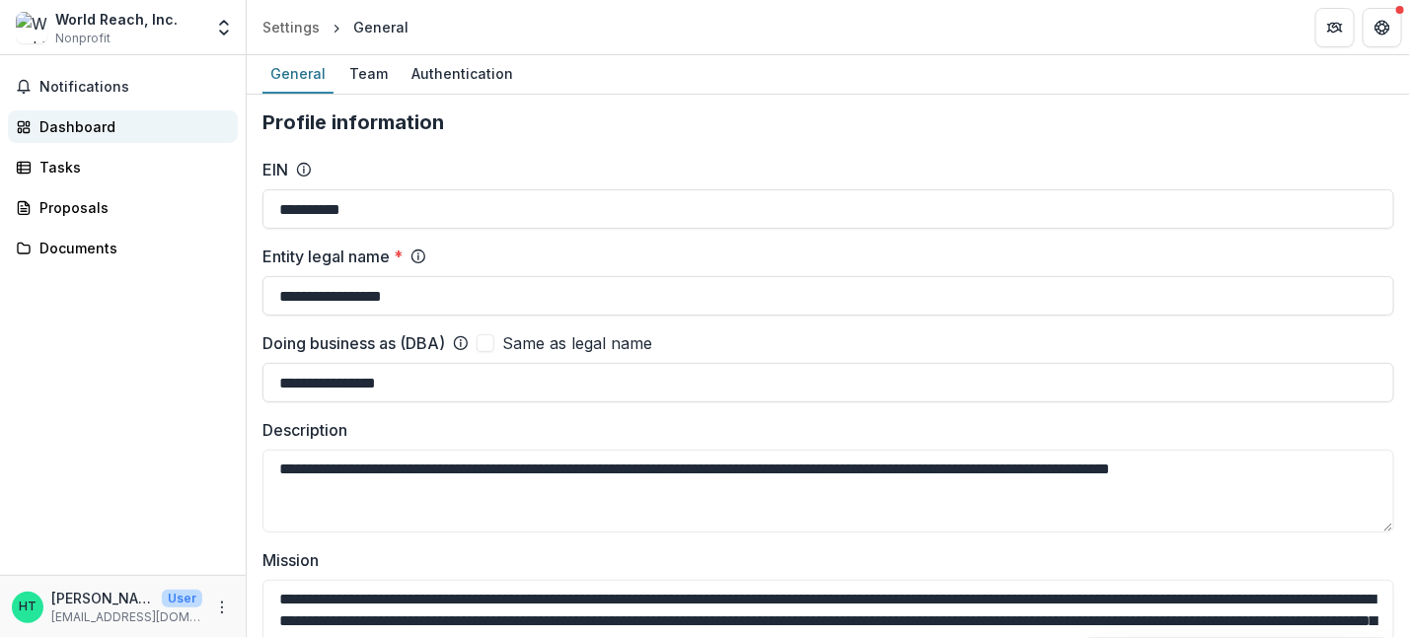
click at [94, 130] on div "Dashboard" at bounding box center [130, 126] width 183 height 21
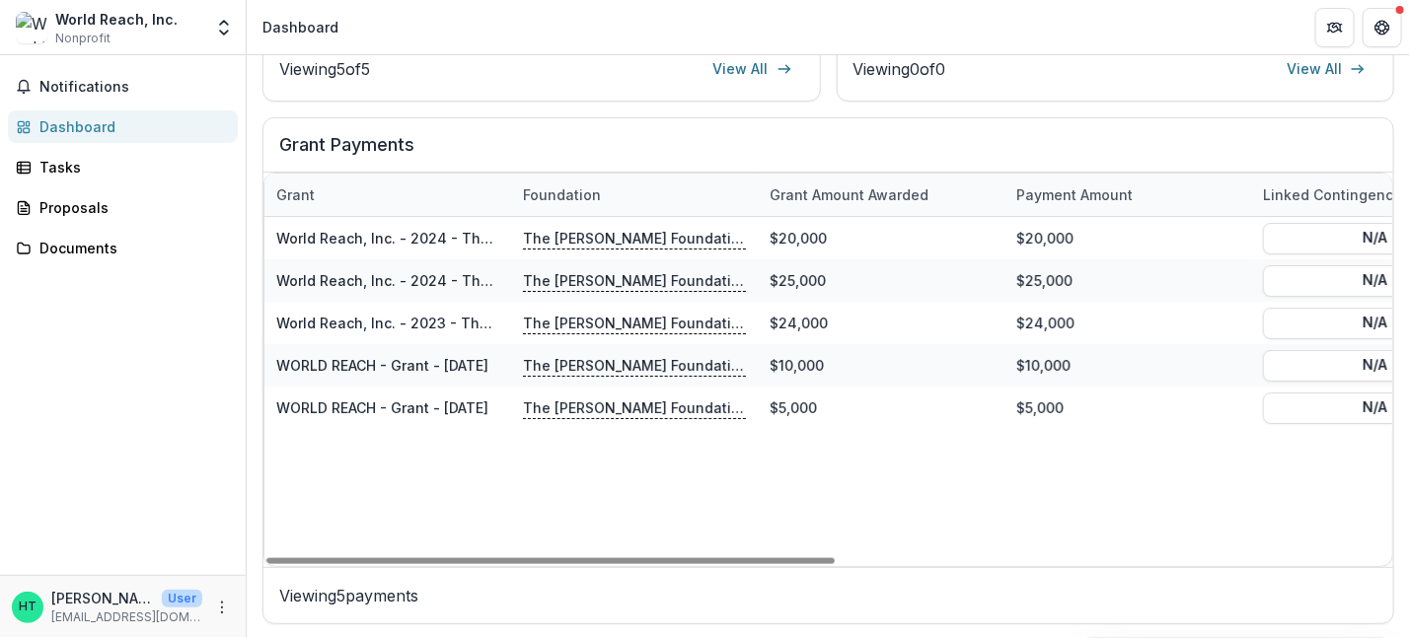
drag, startPoint x: 623, startPoint y: 559, endPoint x: 252, endPoint y: 580, distance: 371.6
click at [266, 564] on div at bounding box center [550, 561] width 568 height 6
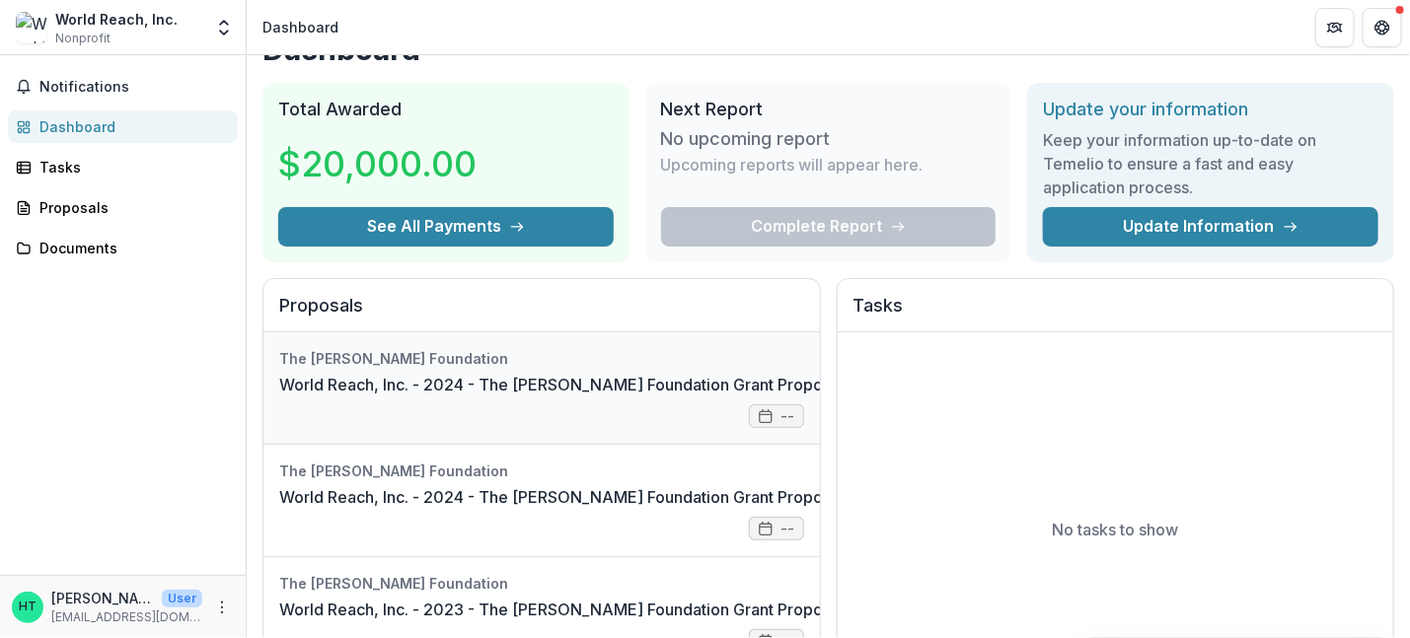
click at [760, 397] on link "World Reach, Inc. - 2024 - The Bolick Foundation Grant Proposal Application" at bounding box center [605, 385] width 653 height 24
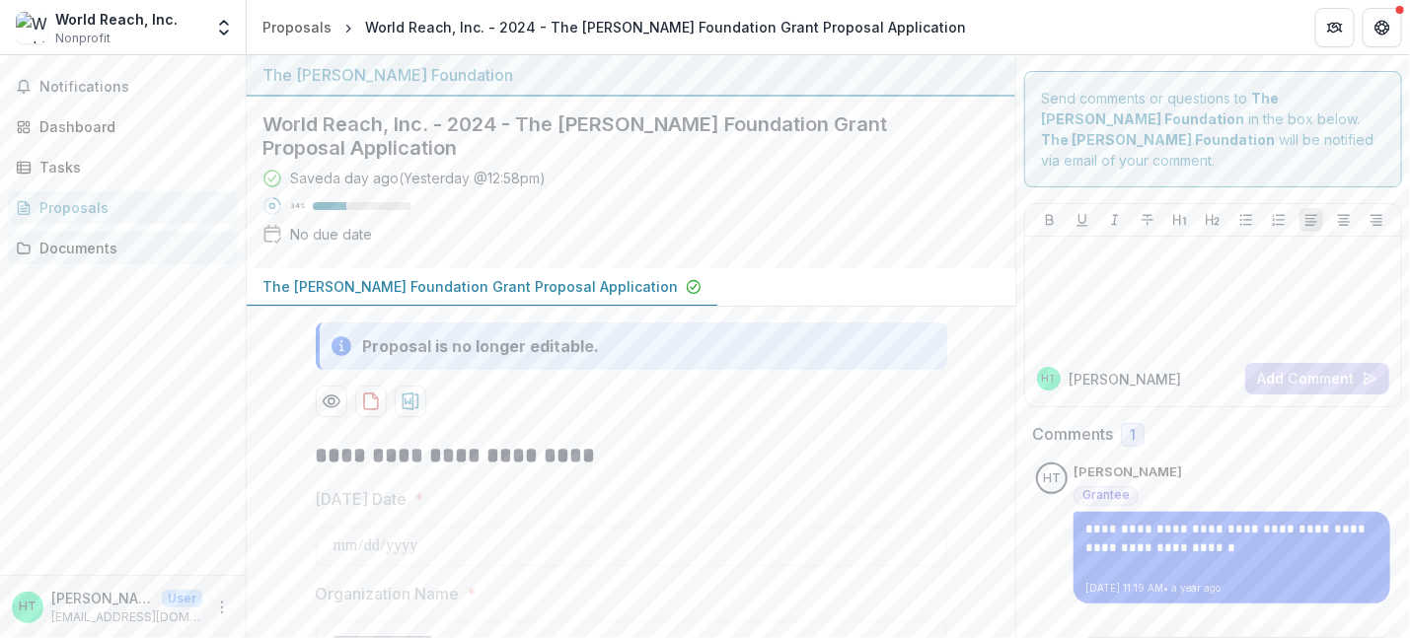
click at [93, 249] on div "Documents" at bounding box center [130, 248] width 183 height 21
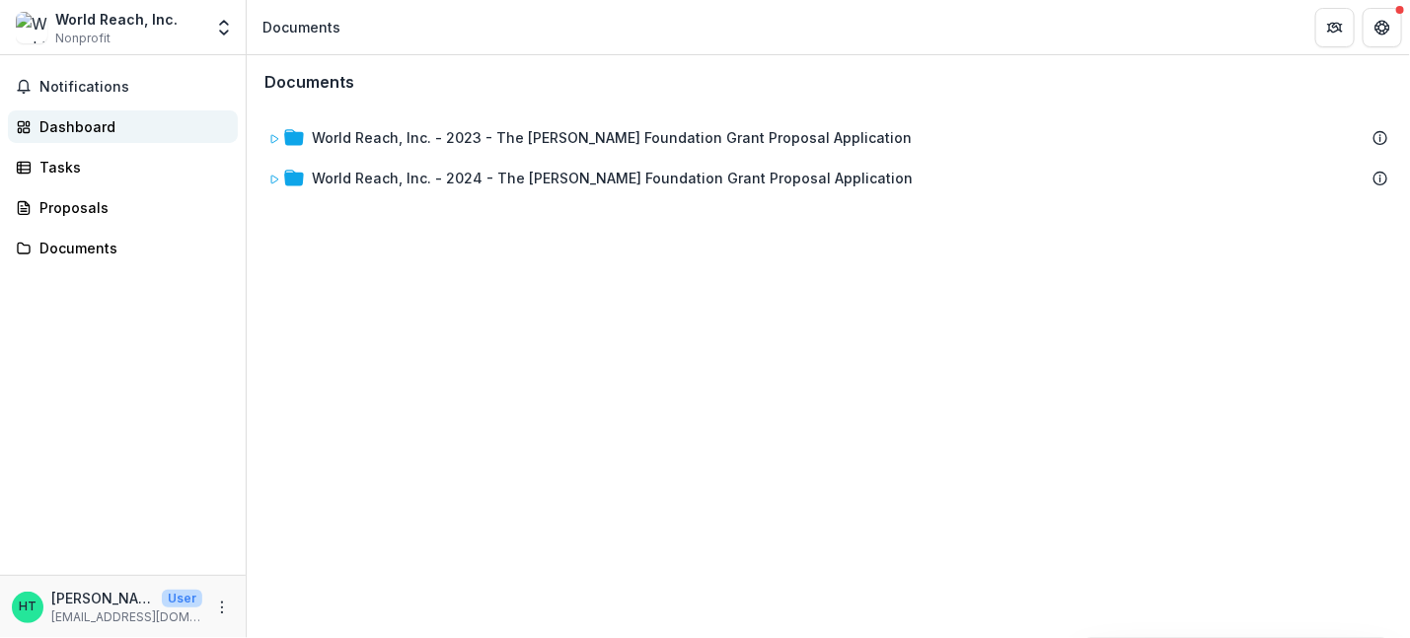
click at [96, 123] on div "Dashboard" at bounding box center [130, 126] width 183 height 21
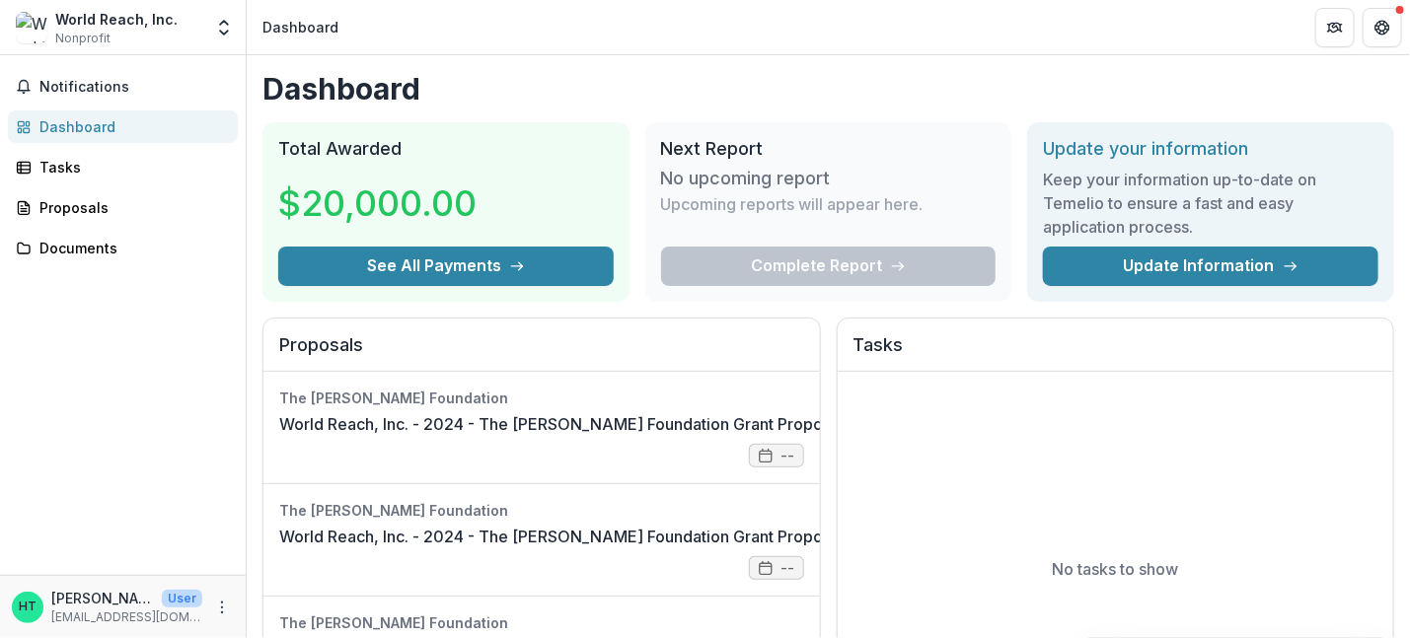
click at [856, 265] on div "Complete Report" at bounding box center [828, 266] width 335 height 39
drag, startPoint x: 805, startPoint y: 260, endPoint x: 845, endPoint y: 257, distance: 39.7
click at [809, 260] on div "Complete Report" at bounding box center [828, 266] width 335 height 39
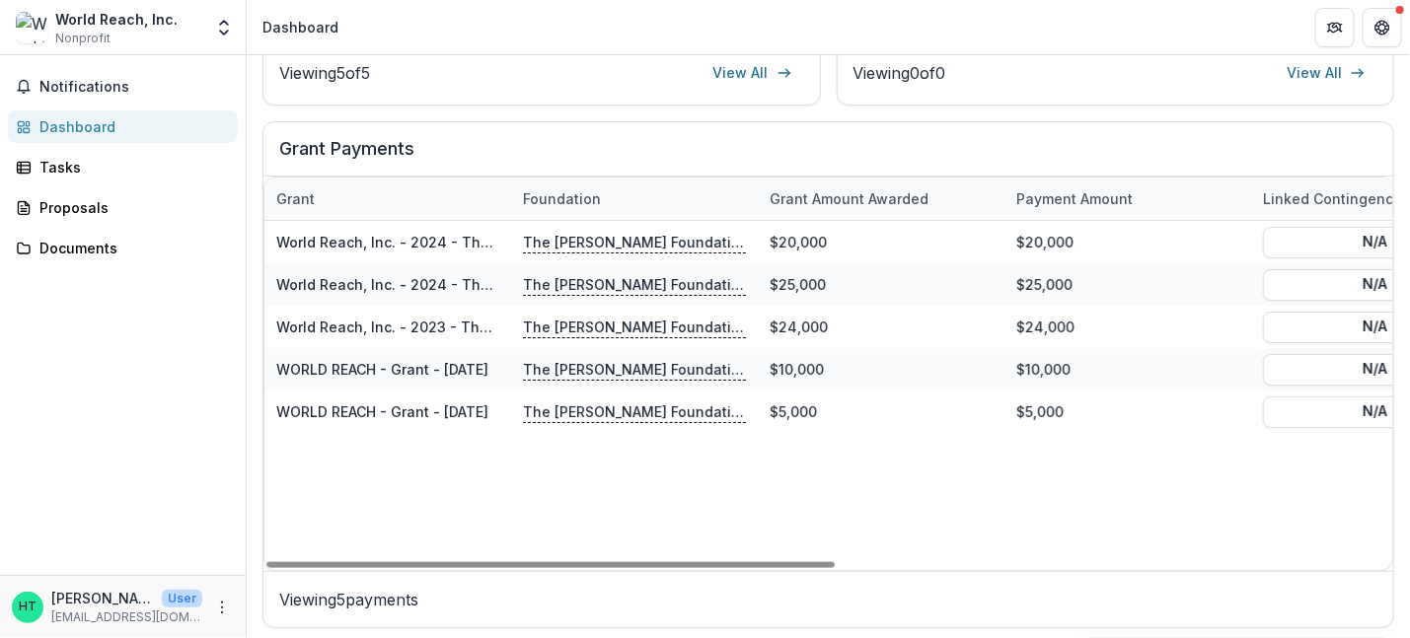
scroll to position [730, 0]
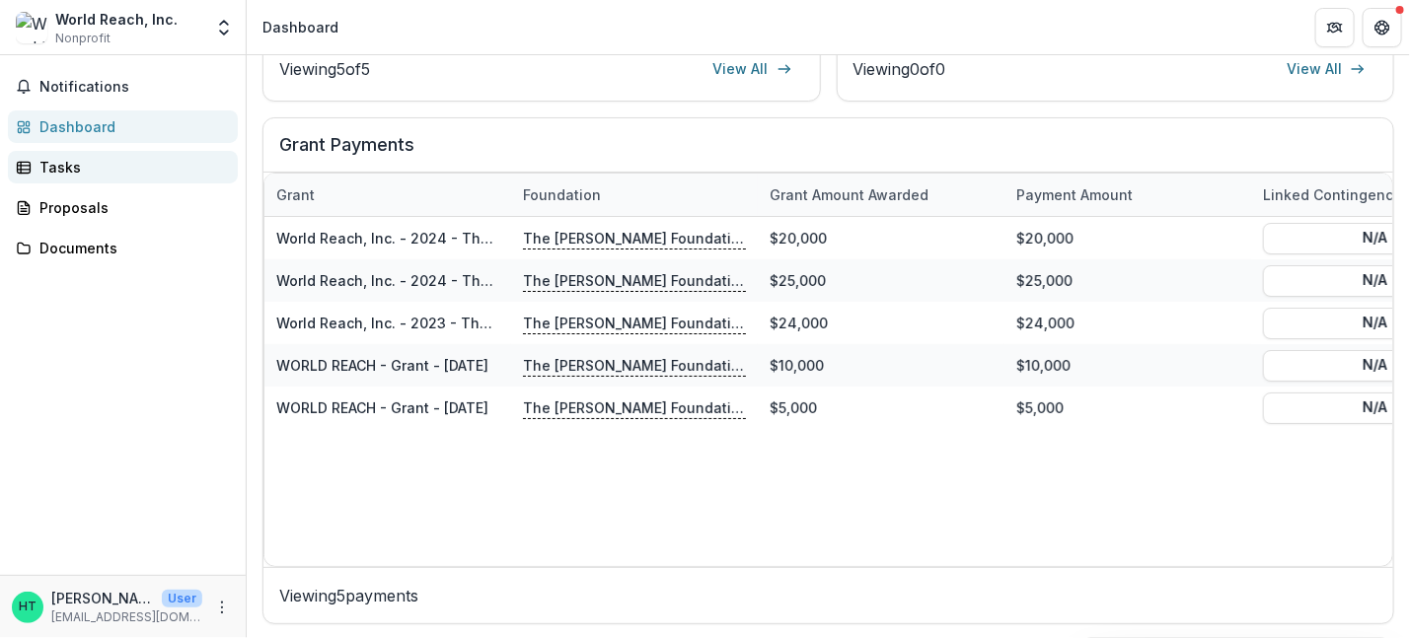
click at [40, 164] on div "Tasks" at bounding box center [130, 167] width 183 height 21
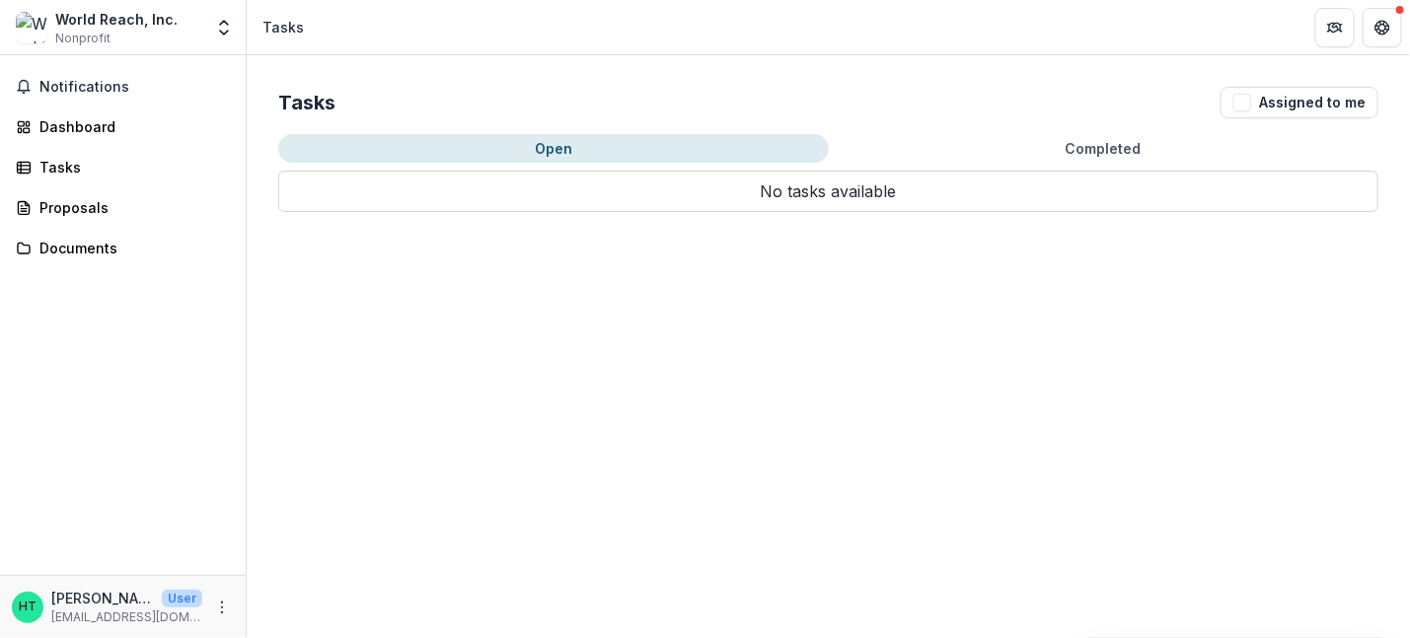
click at [581, 145] on button "Open" at bounding box center [553, 148] width 551 height 29
click at [531, 141] on button "Open" at bounding box center [553, 148] width 551 height 29
click at [222, 604] on icon "More" at bounding box center [222, 608] width 16 height 16
click at [81, 87] on span "Notifications" at bounding box center [134, 87] width 190 height 17
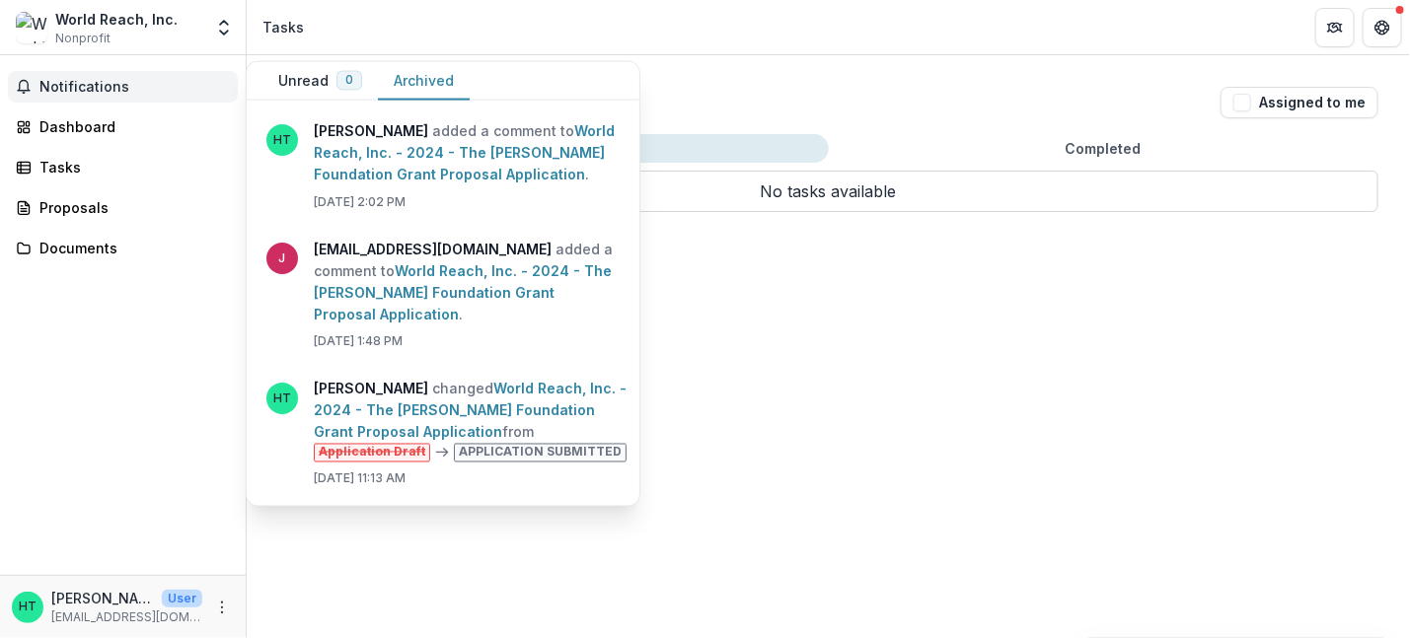
click at [410, 76] on button "Archived" at bounding box center [424, 81] width 92 height 38
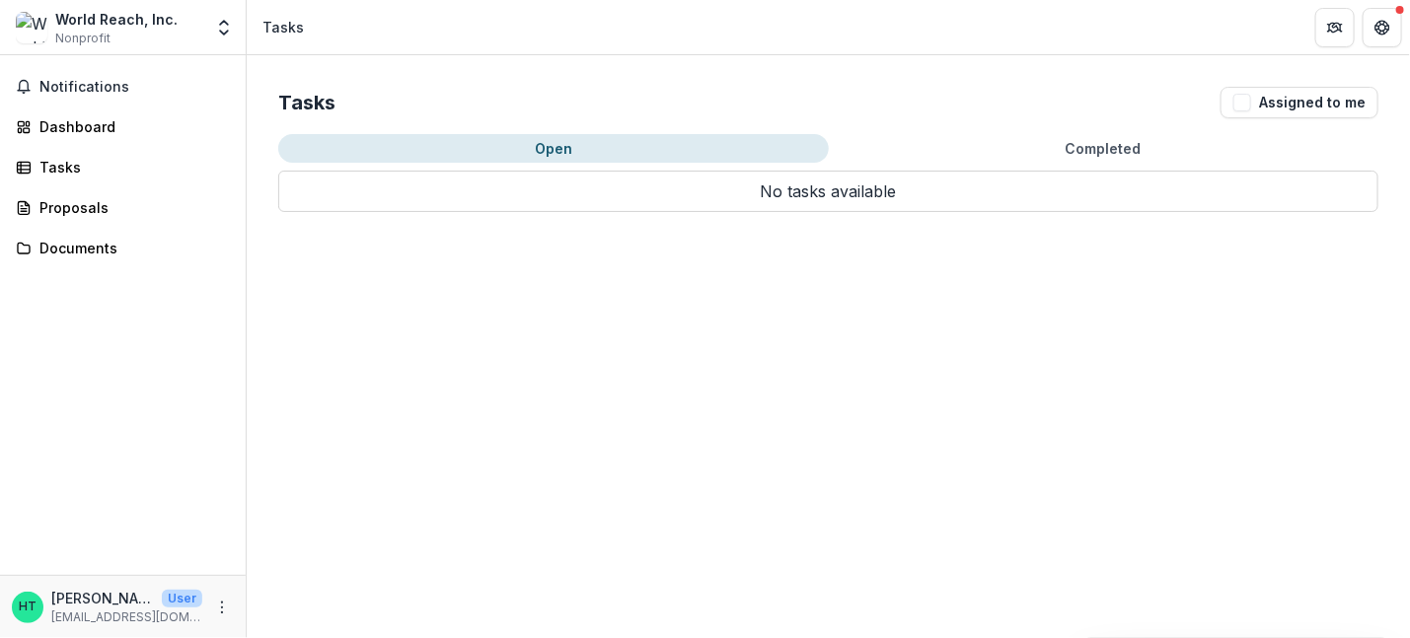
click at [928, 275] on div "Tasks Assigned to me Open Completed No tasks available No tasks available" at bounding box center [828, 346] width 1163 height 583
click at [118, 29] on div "World Reach, Inc." at bounding box center [116, 19] width 122 height 21
click at [88, 208] on div "Proposals" at bounding box center [130, 207] width 183 height 21
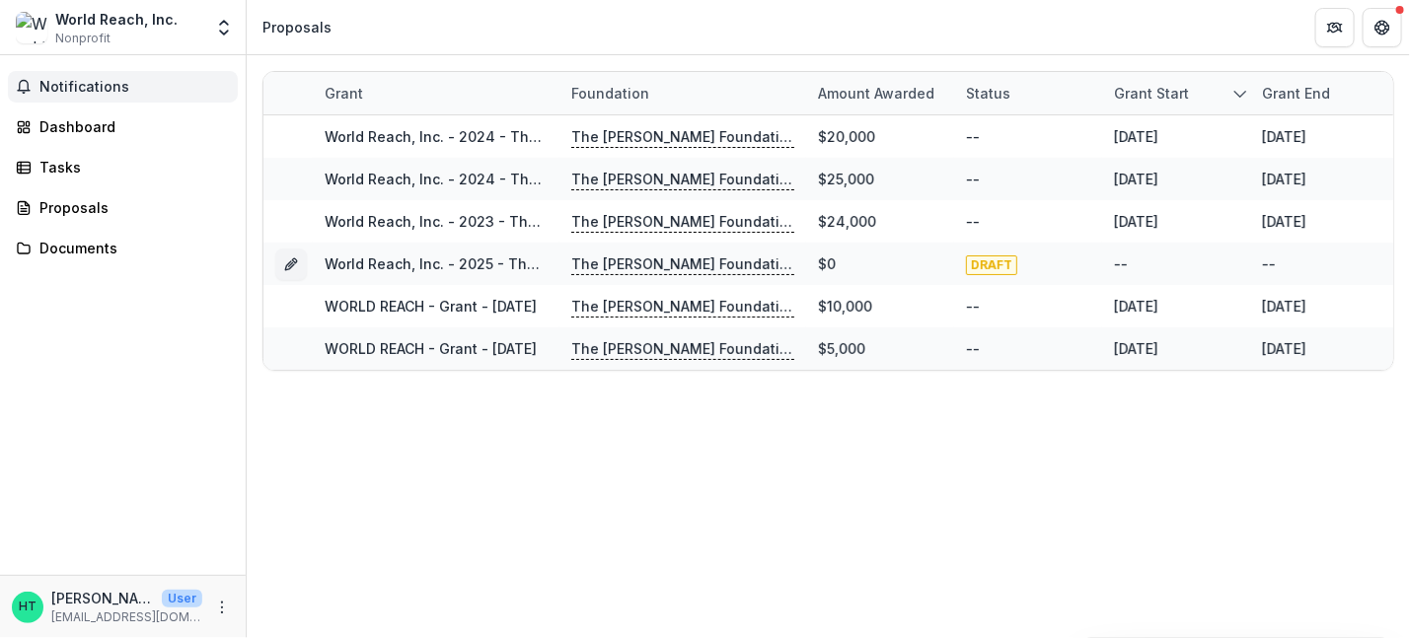
click at [93, 84] on span "Notifications" at bounding box center [134, 87] width 190 height 17
click at [81, 133] on div "Dashboard" at bounding box center [130, 126] width 183 height 21
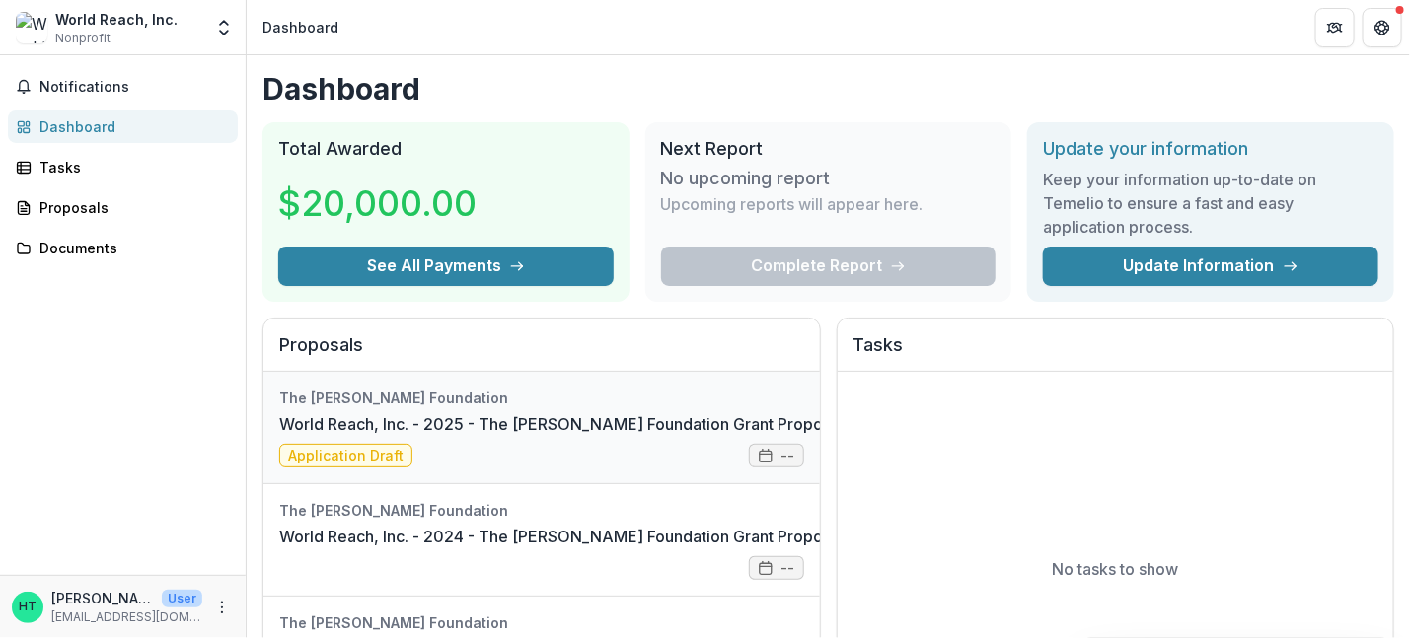
click at [339, 436] on link "World Reach, Inc. - 2025 - The [PERSON_NAME] Foundation Grant Proposal Applicat…" at bounding box center [605, 424] width 653 height 24
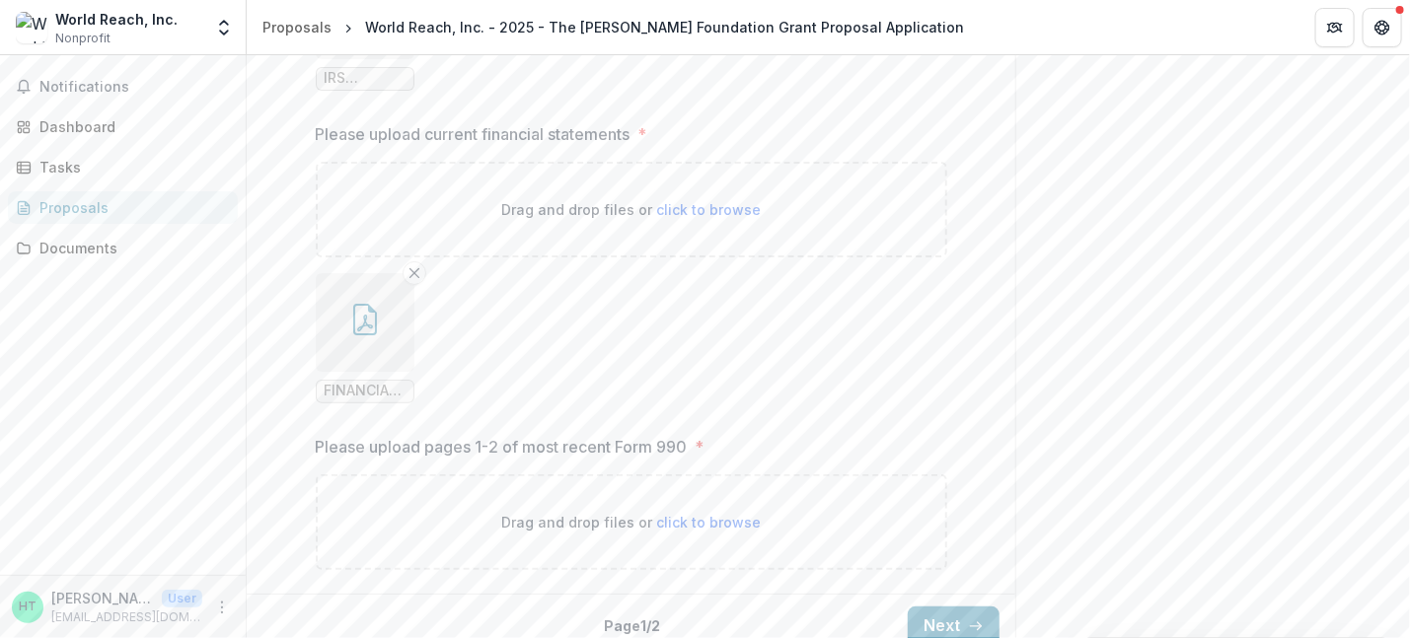
scroll to position [3091, 0]
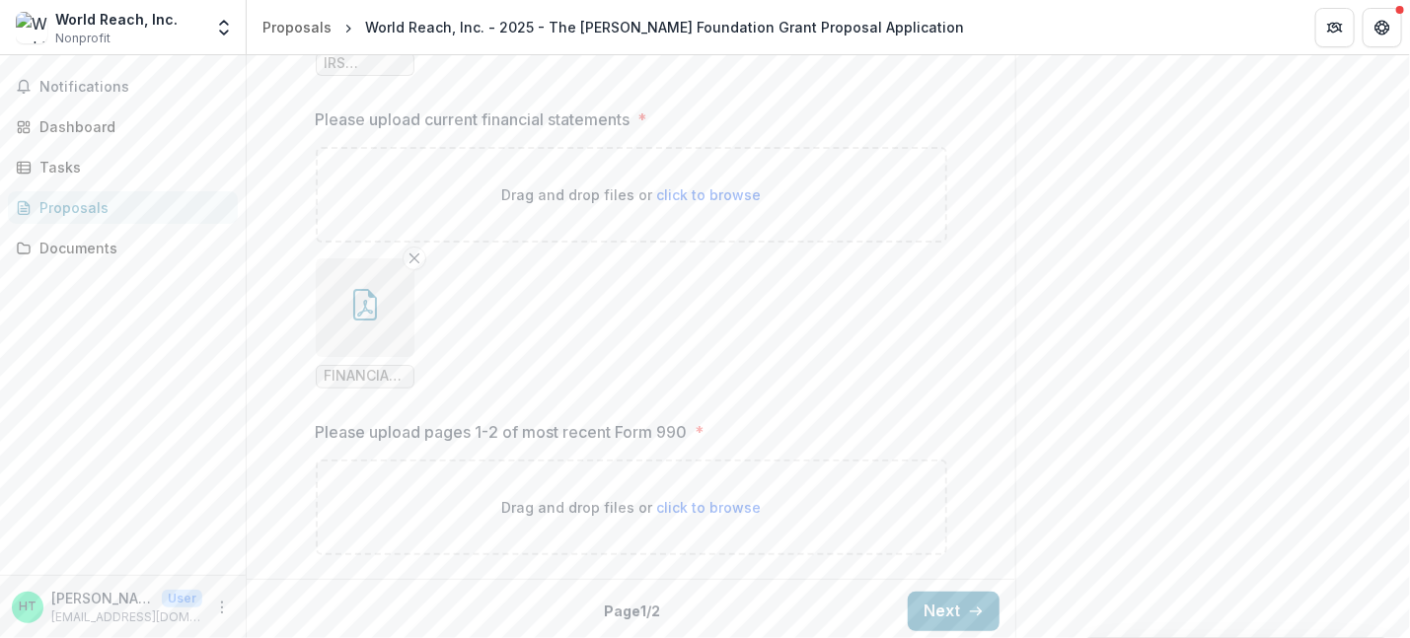
click at [716, 499] on span "click to browse" at bounding box center [708, 507] width 105 height 17
type input "**********"
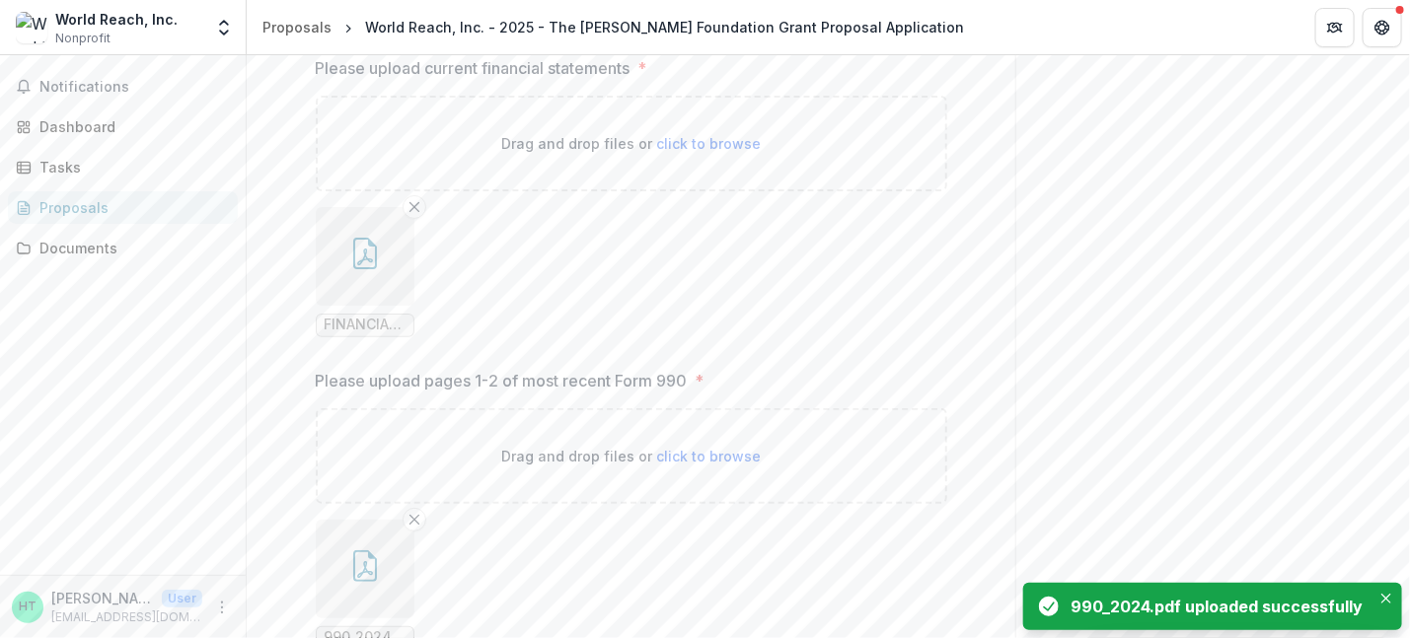
scroll to position [3254, 0]
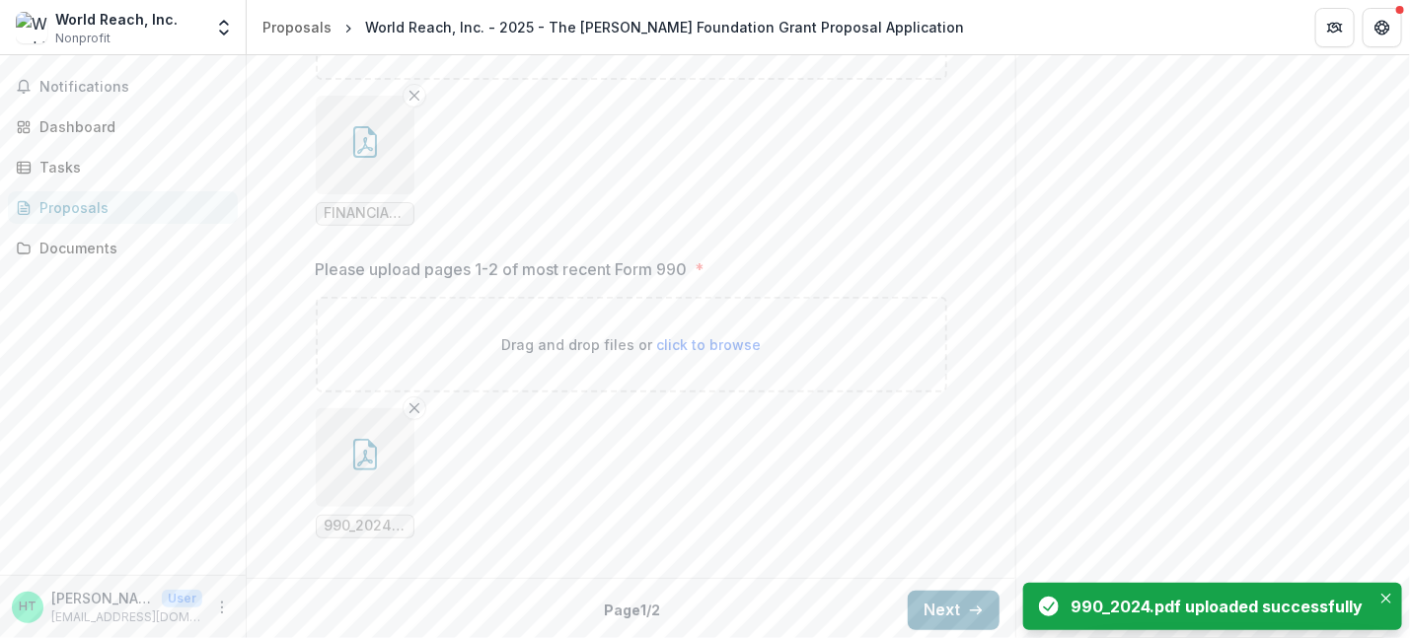
click at [946, 606] on button "Next" at bounding box center [954, 610] width 92 height 39
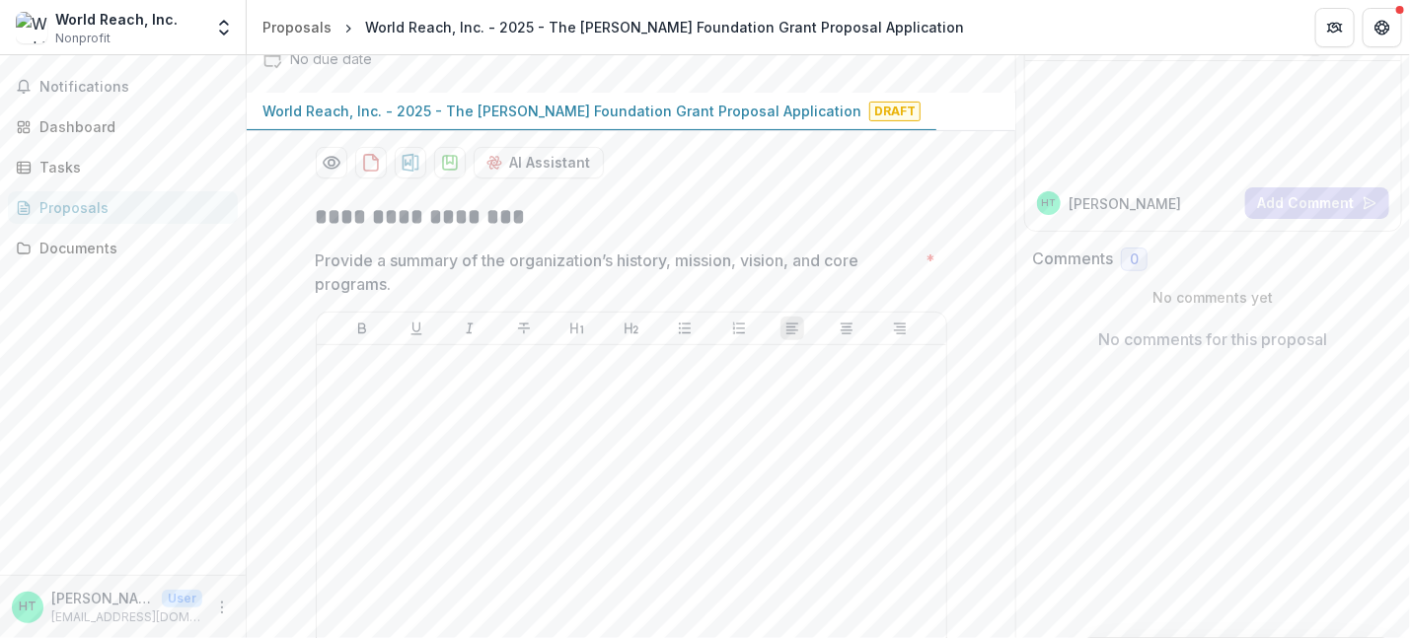
scroll to position [197, 0]
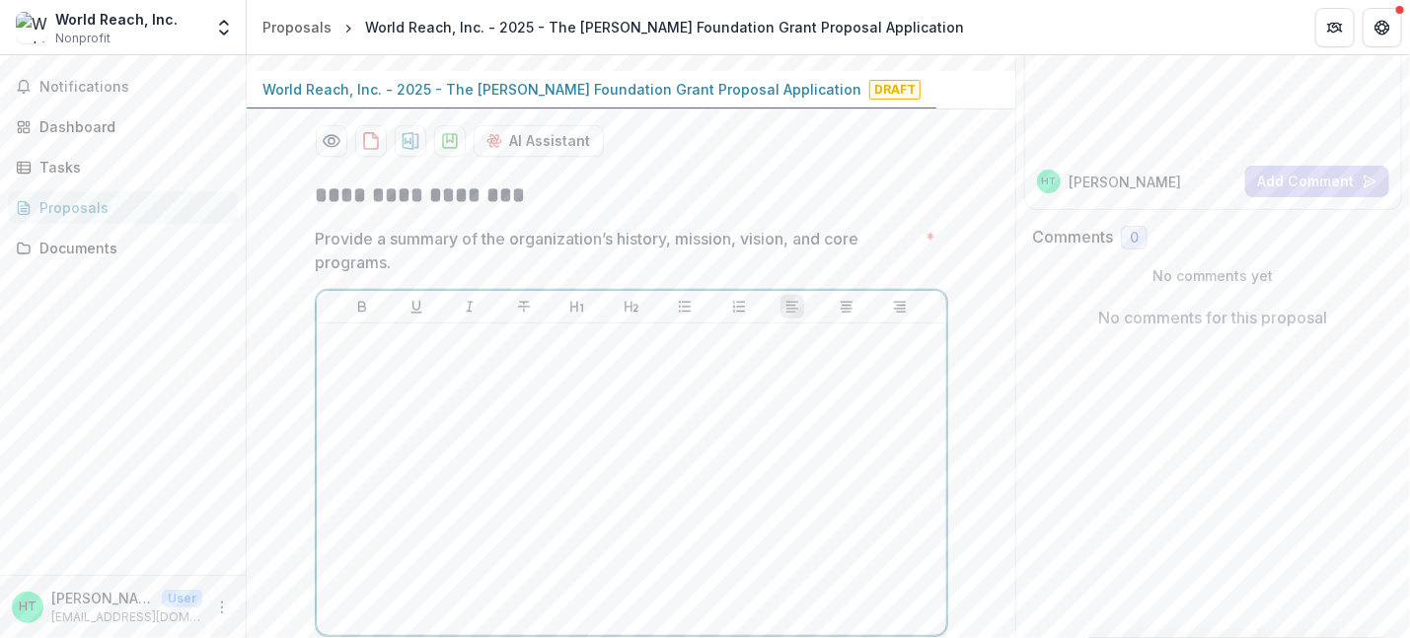
click at [461, 360] on div at bounding box center [632, 480] width 614 height 296
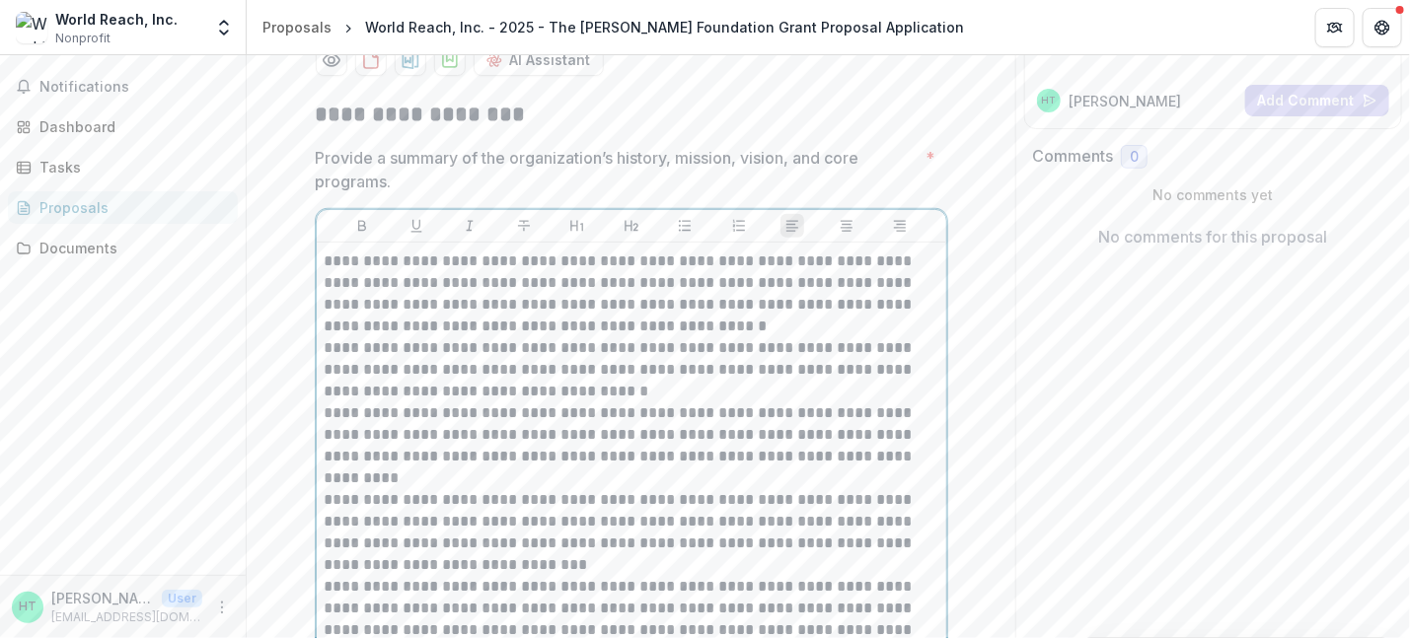
scroll to position [296, 0]
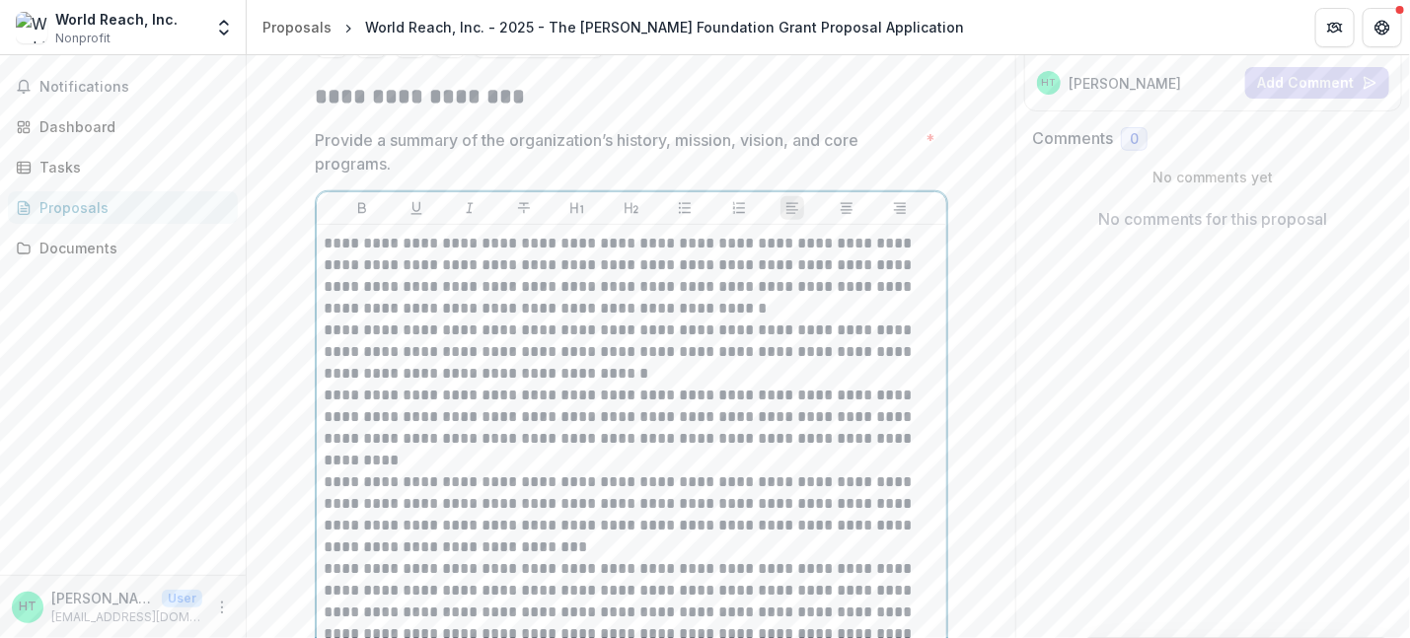
click at [682, 303] on p "**********" at bounding box center [632, 276] width 614 height 87
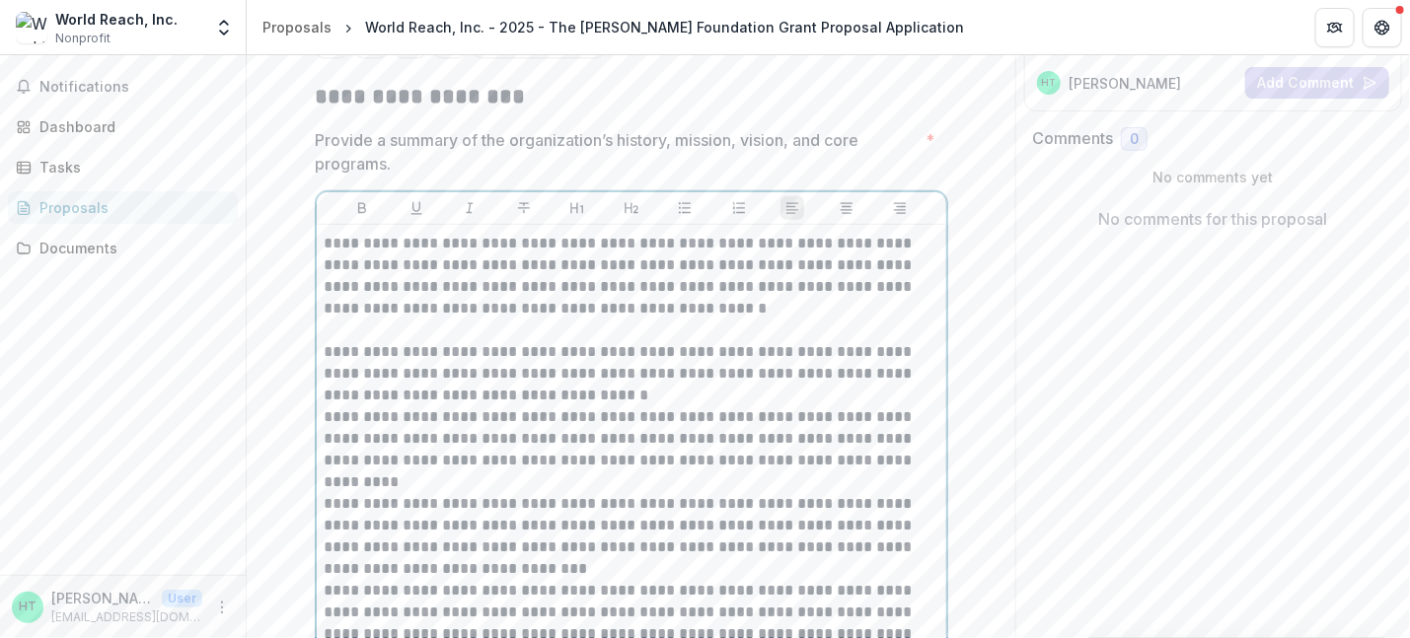
click at [617, 395] on p "**********" at bounding box center [632, 373] width 614 height 65
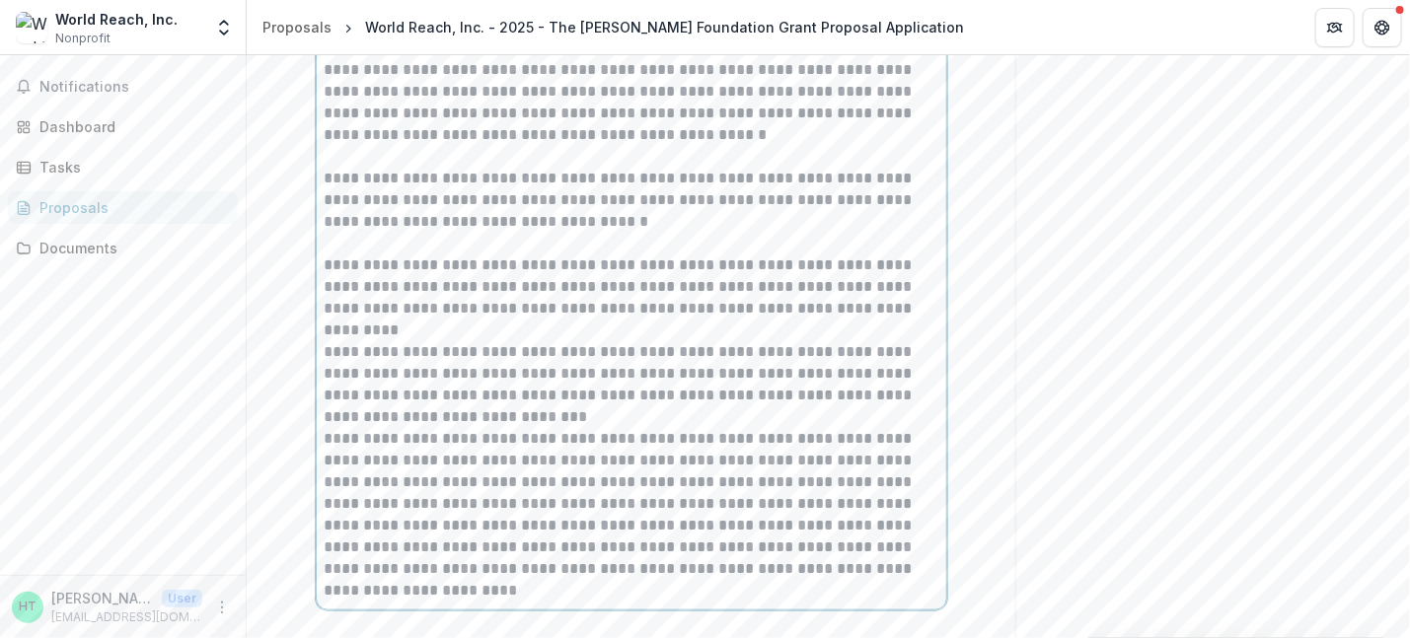
scroll to position [493, 0]
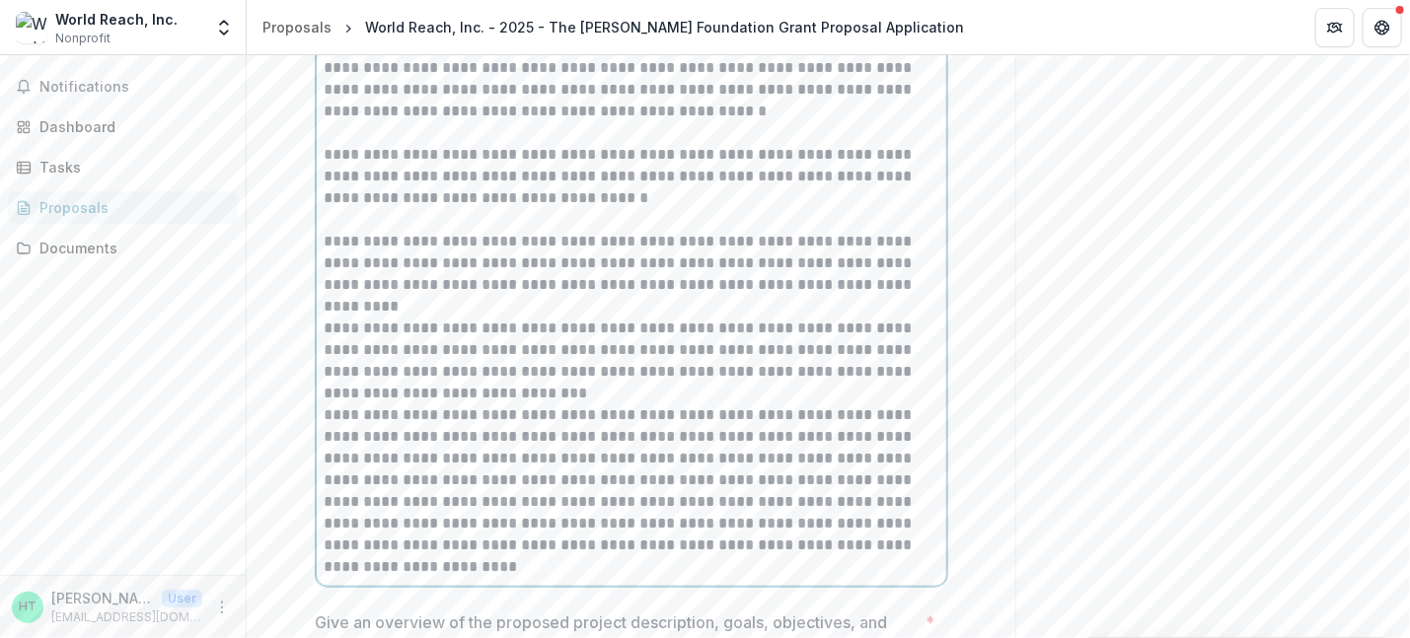
click at [535, 392] on p "**********" at bounding box center [632, 361] width 614 height 87
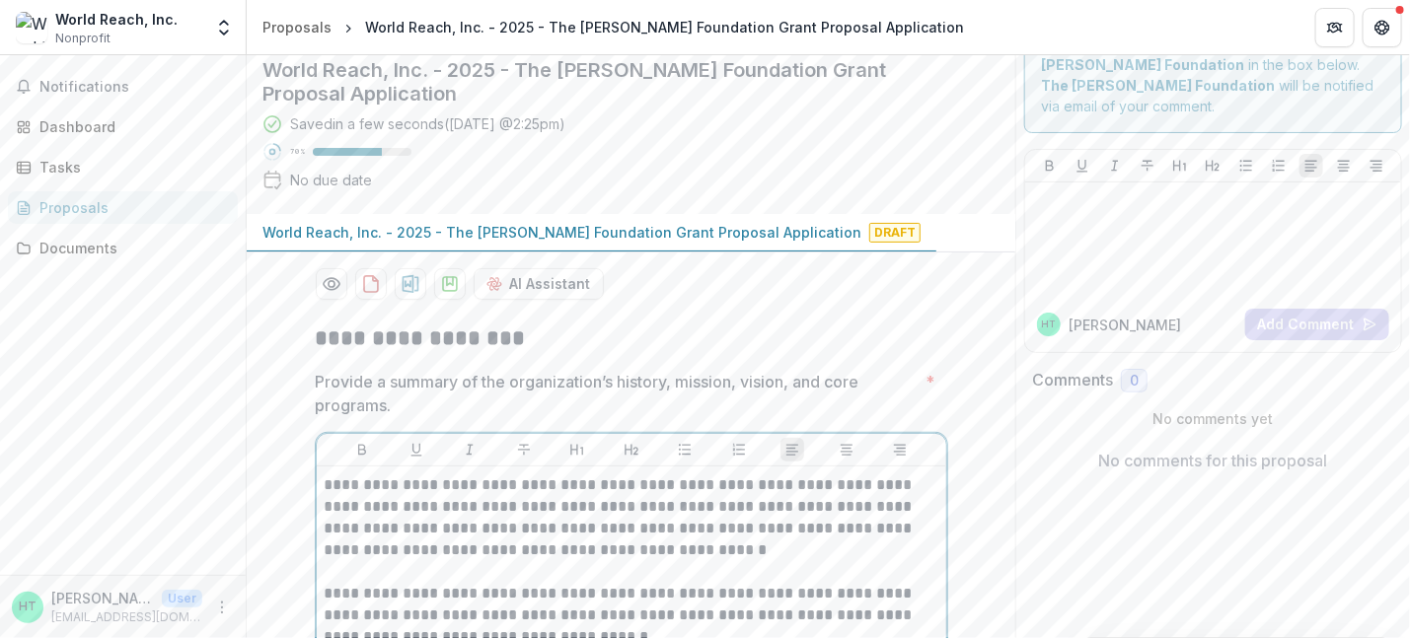
scroll to position [0, 0]
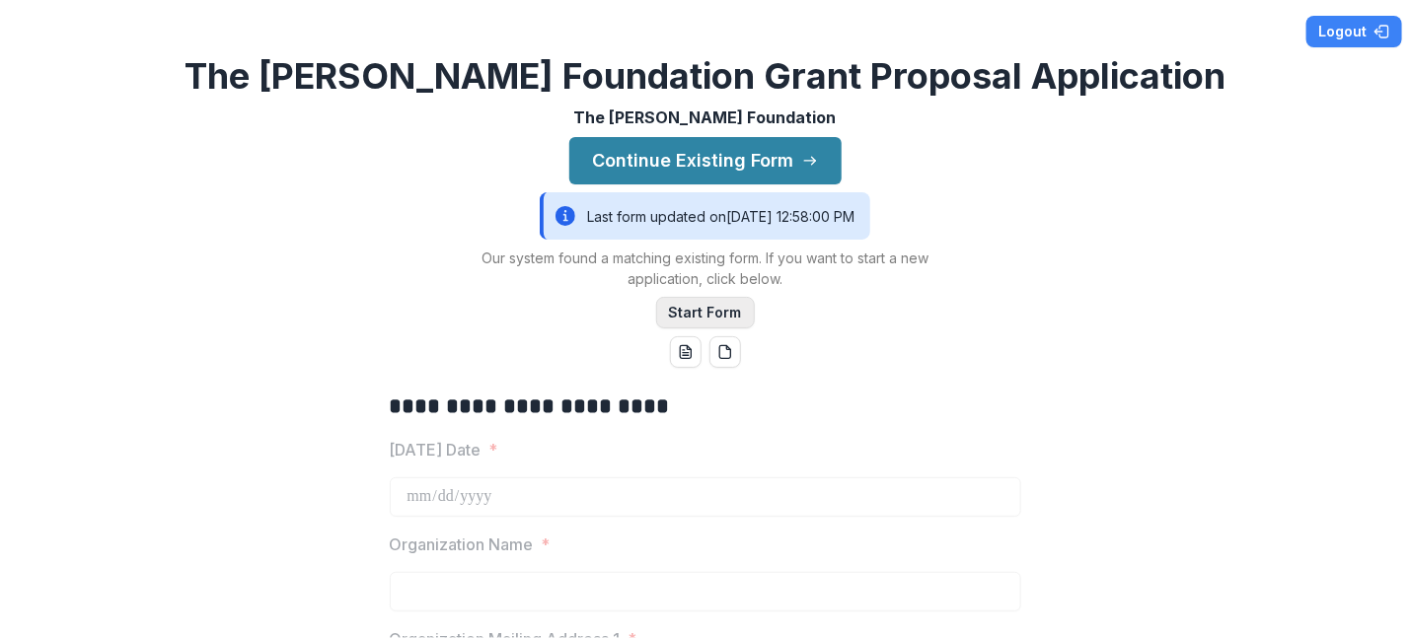
click at [696, 313] on button "Start Form" at bounding box center [705, 313] width 99 height 32
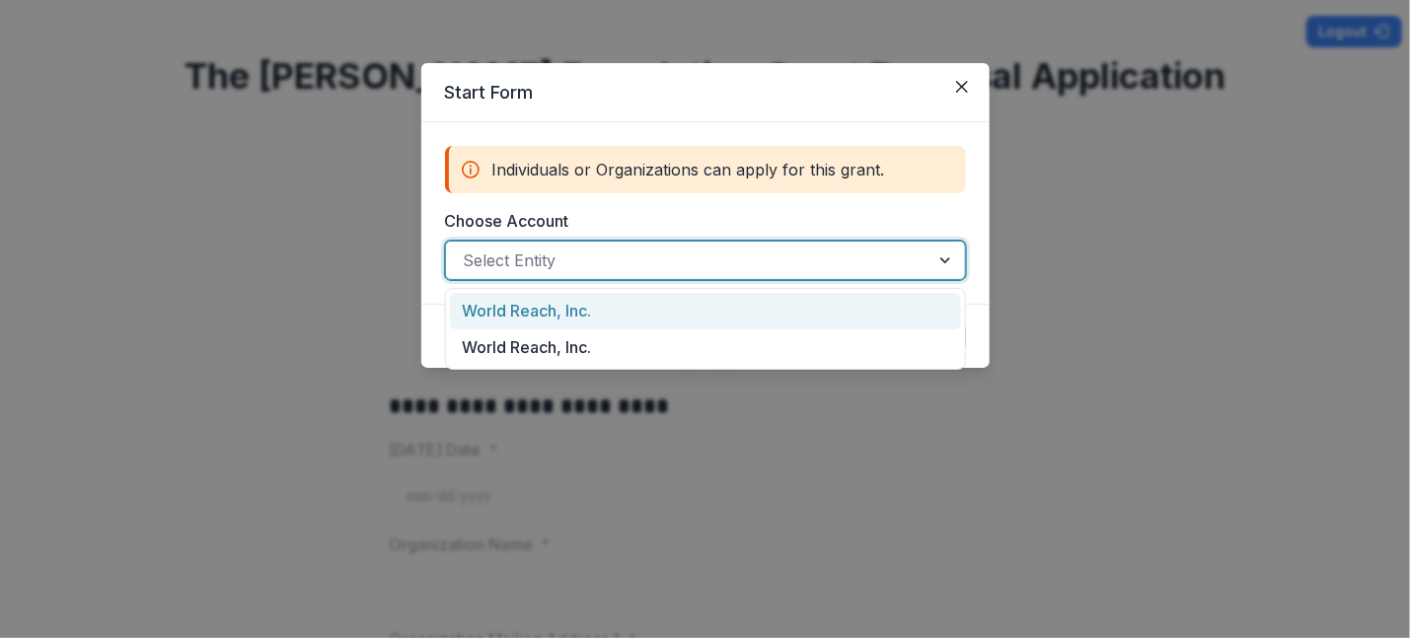
click at [941, 260] on div at bounding box center [947, 260] width 36 height 37
click at [566, 314] on div "World Reach, Inc." at bounding box center [705, 311] width 511 height 37
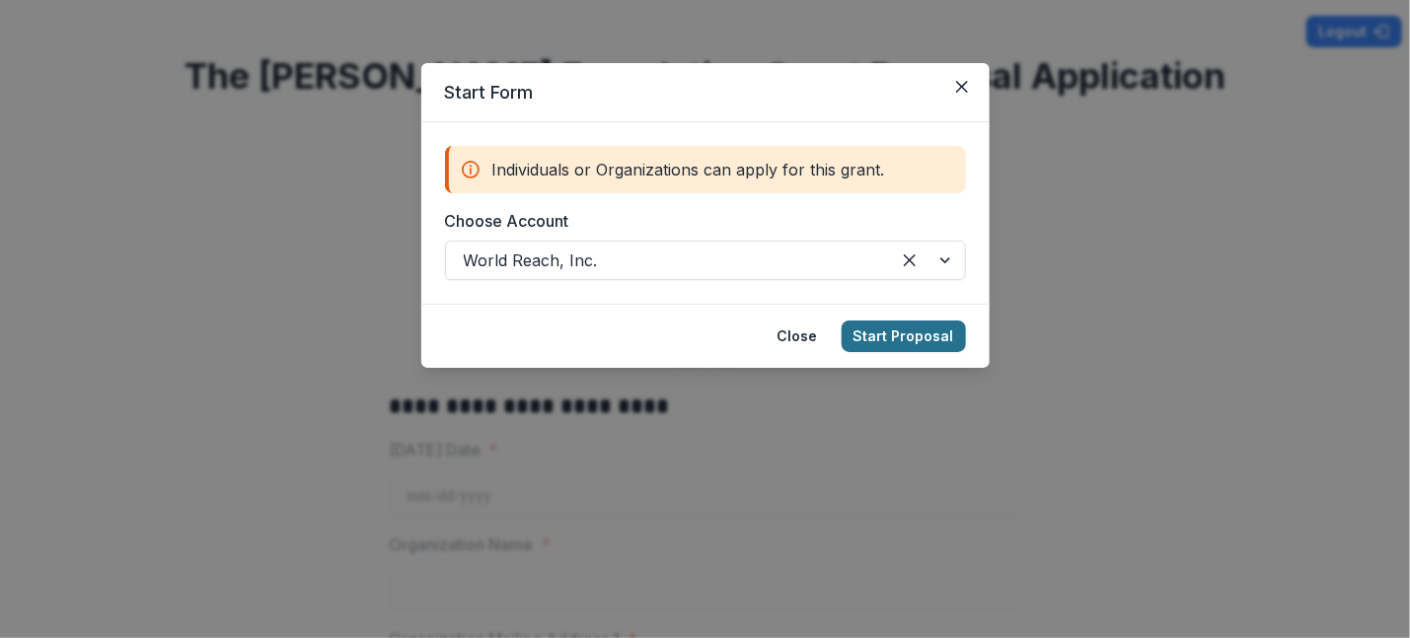
click at [891, 335] on button "Start Proposal" at bounding box center [904, 337] width 124 height 32
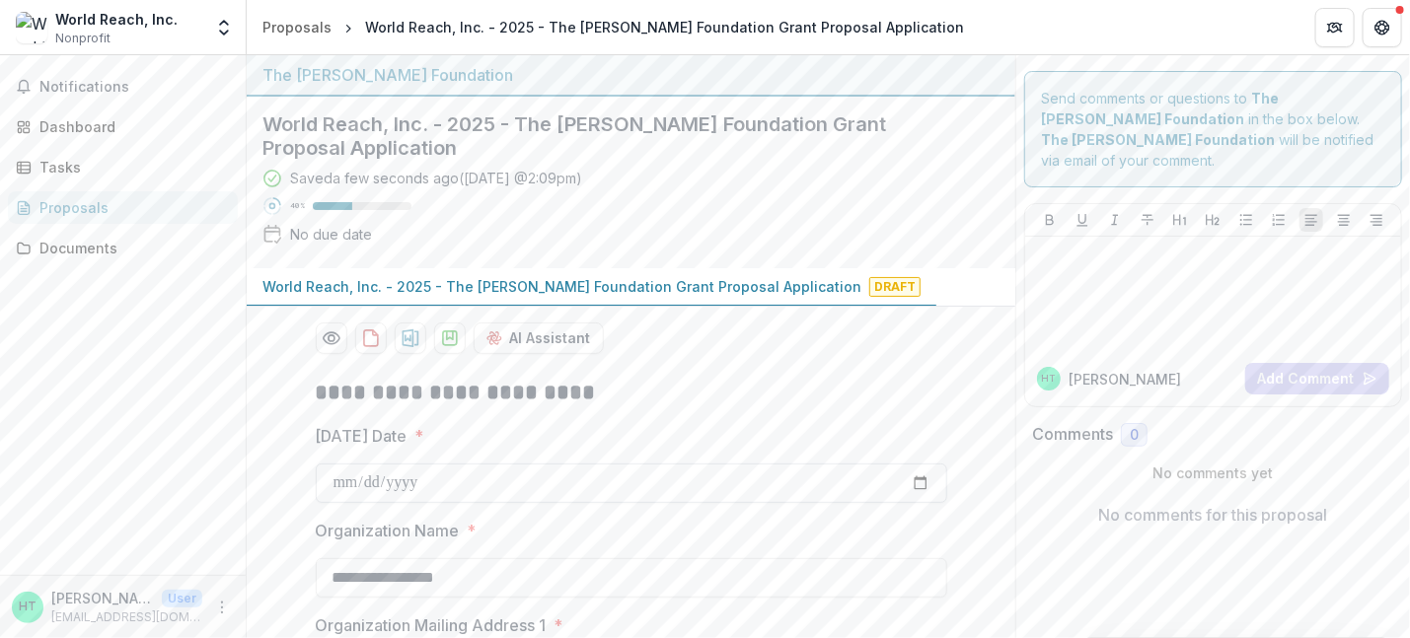
click at [913, 480] on input "Today's Date *" at bounding box center [631, 483] width 631 height 39
type input "**********"
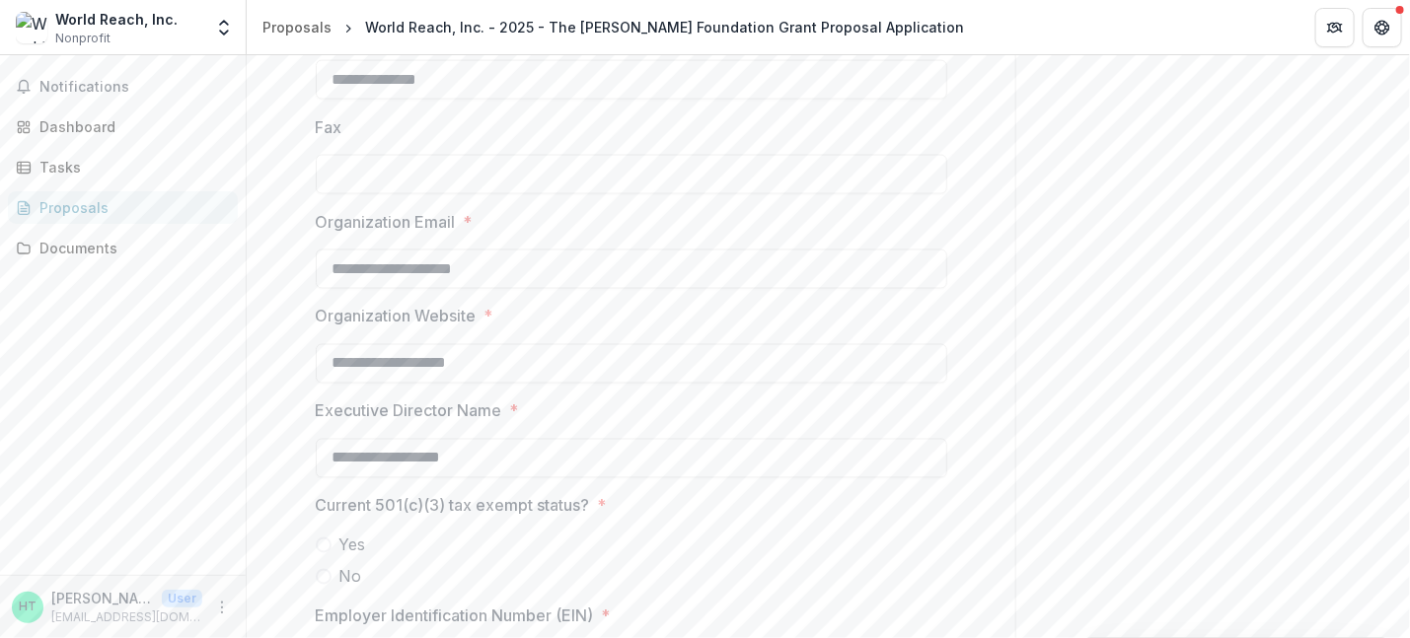
scroll to position [1381, 0]
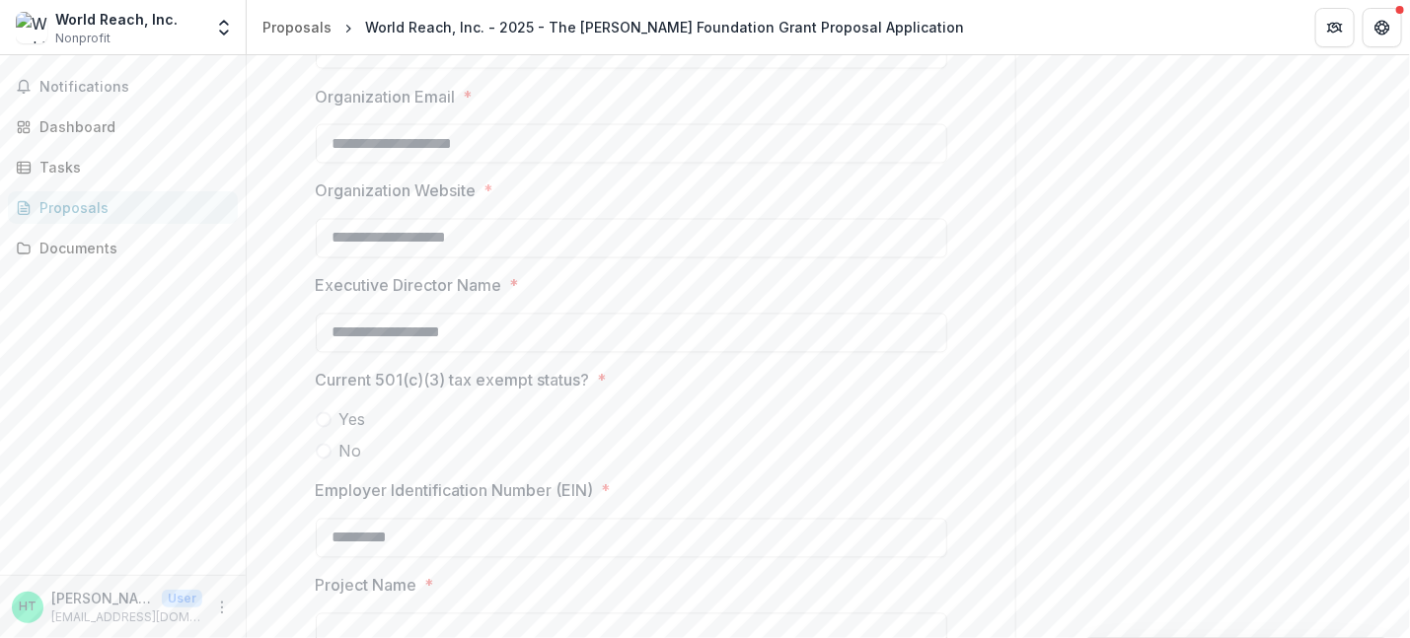
click at [324, 412] on span at bounding box center [324, 420] width 16 height 16
drag, startPoint x: 544, startPoint y: 324, endPoint x: 208, endPoint y: 316, distance: 335.6
click at [208, 316] on main "**********" at bounding box center [705, 346] width 1410 height 583
type input "**********"
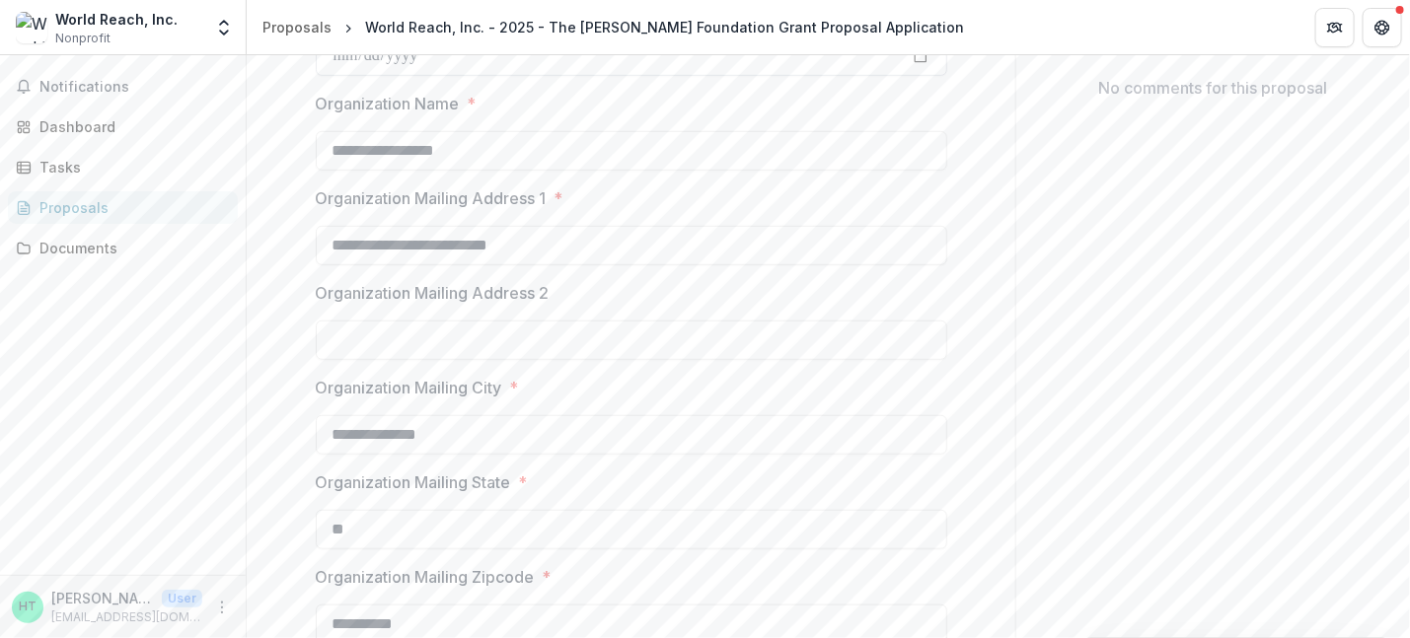
scroll to position [105, 0]
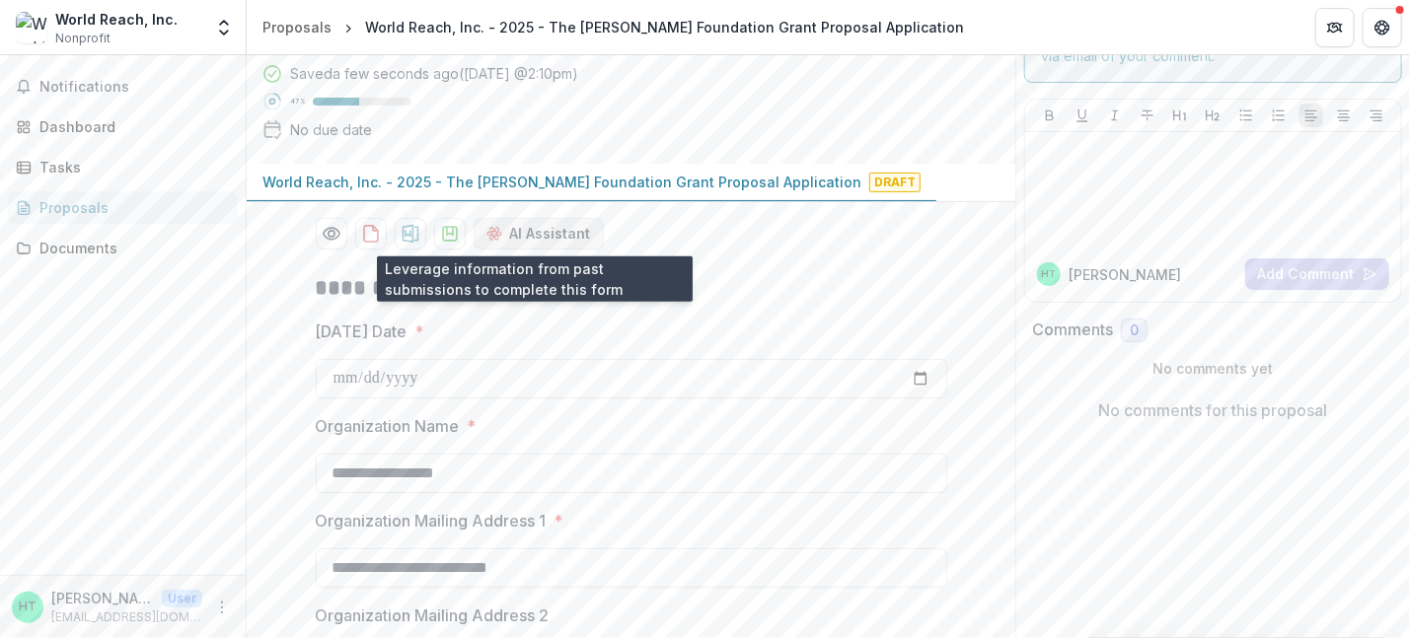
click at [547, 233] on button "AI Assistant" at bounding box center [539, 234] width 130 height 32
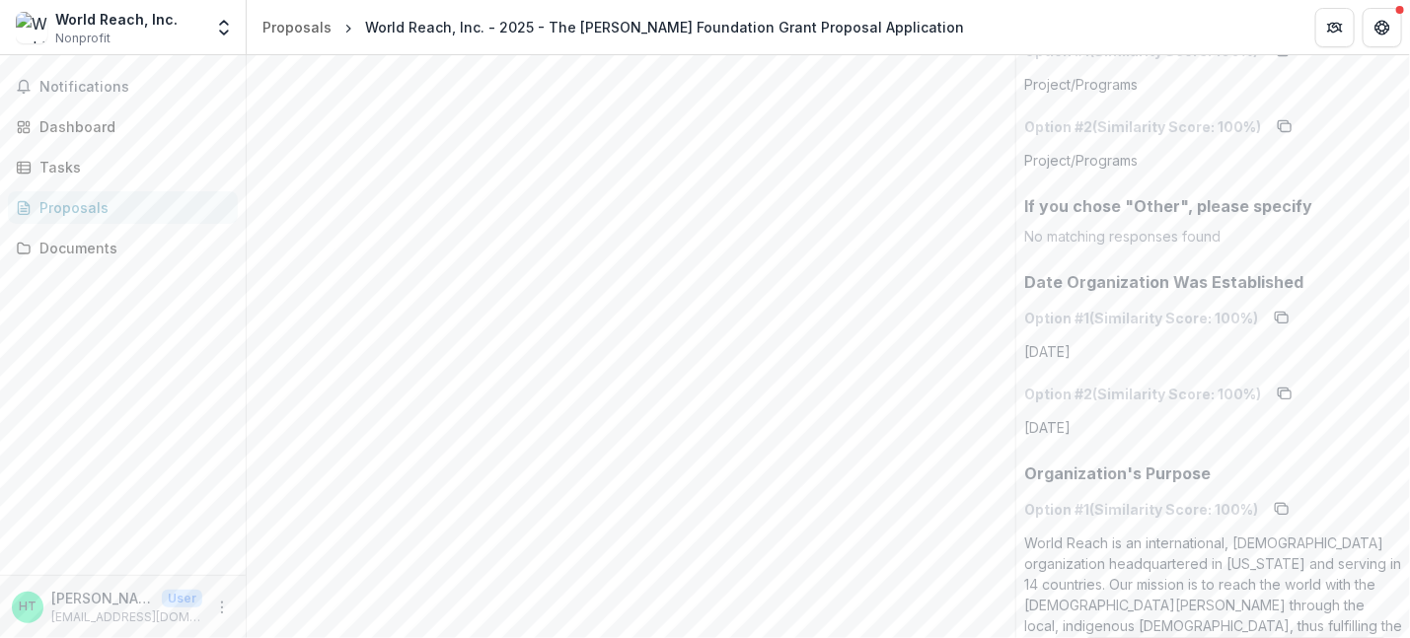
scroll to position [4742, 0]
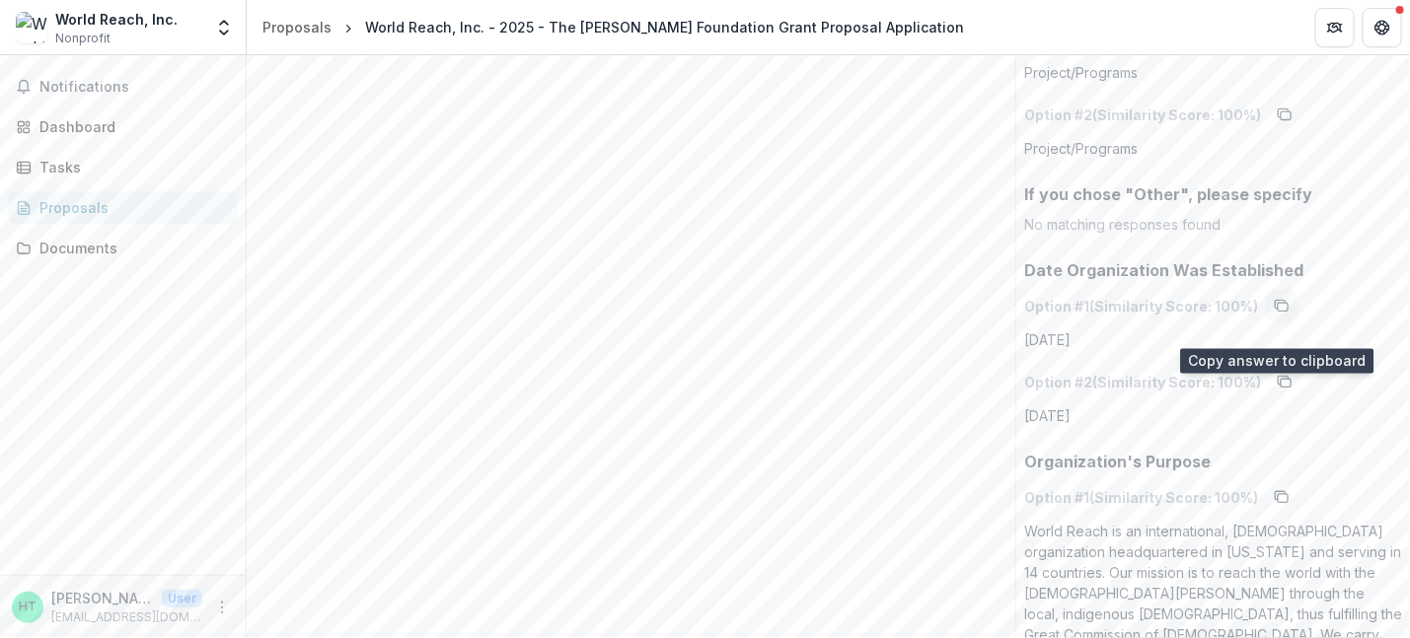
click at [1274, 314] on icon "copy to clipboard" at bounding box center [1282, 306] width 16 height 16
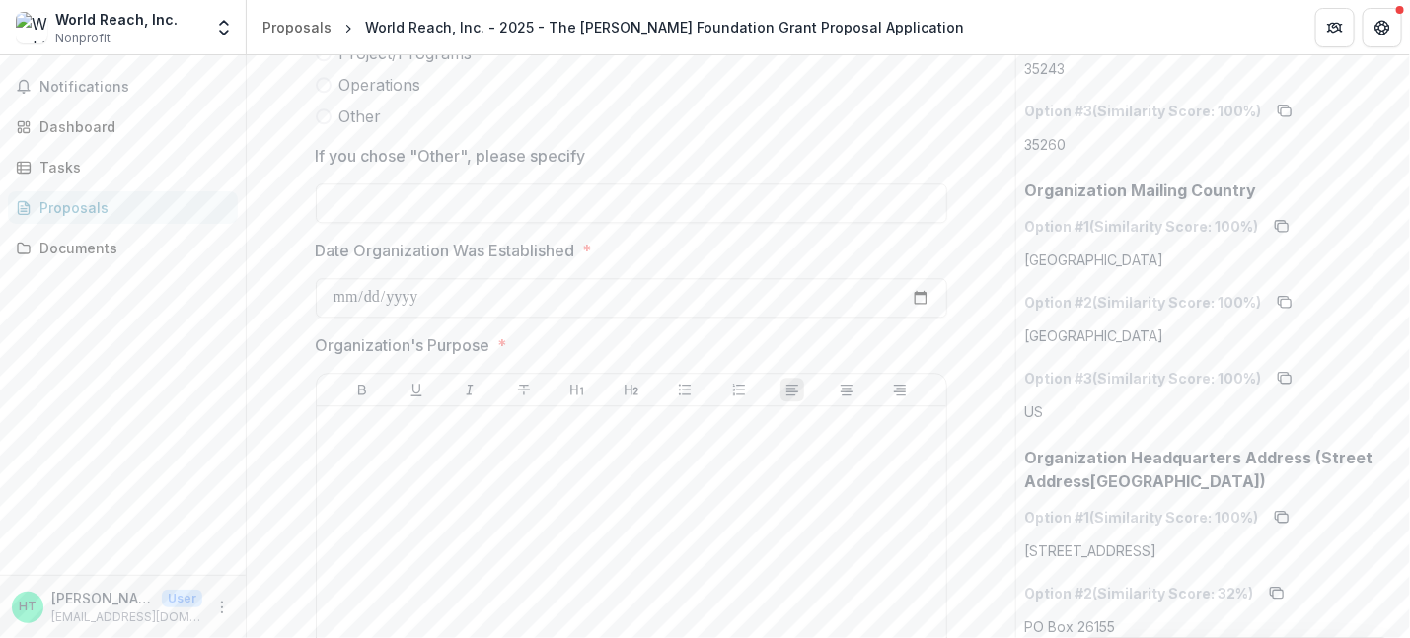
scroll to position [2078, 0]
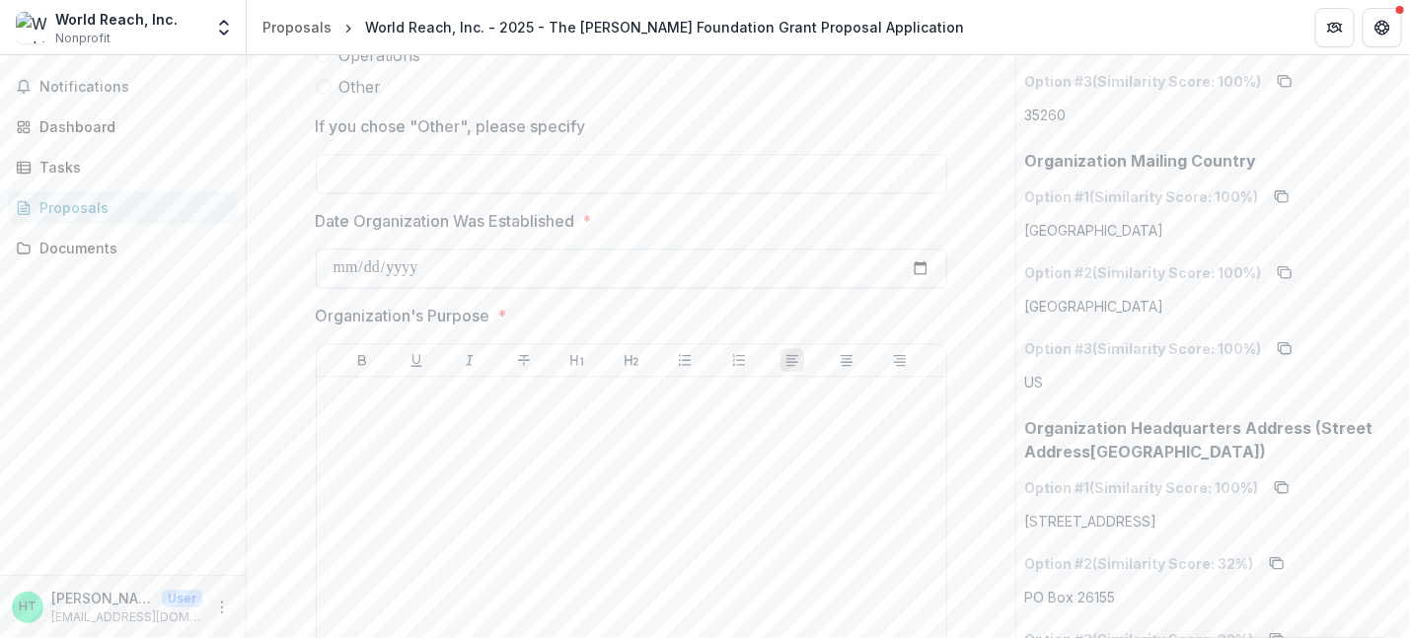
drag, startPoint x: 393, startPoint y: 267, endPoint x: 335, endPoint y: 266, distance: 57.2
click at [335, 266] on input "Date Organization Was Established *" at bounding box center [631, 268] width 631 height 39
type input "**********"
drag, startPoint x: 555, startPoint y: 439, endPoint x: 550, endPoint y: 452, distance: 13.7
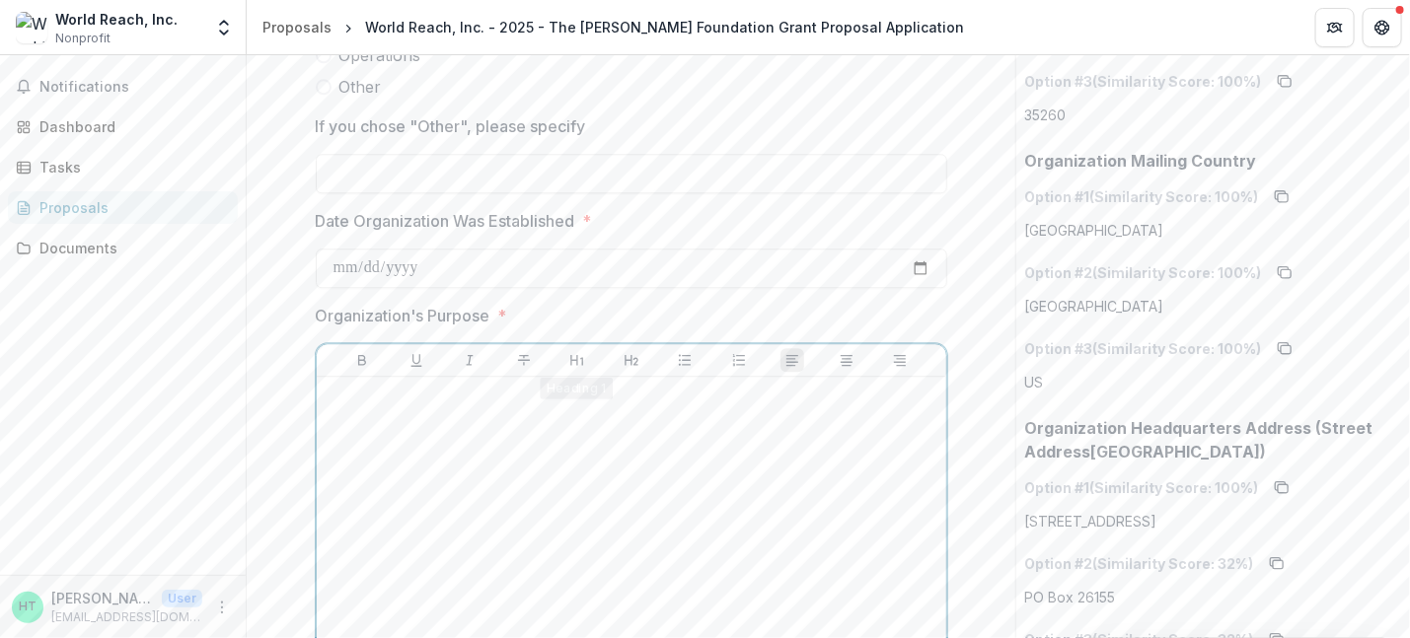
click at [558, 445] on div at bounding box center [632, 533] width 614 height 296
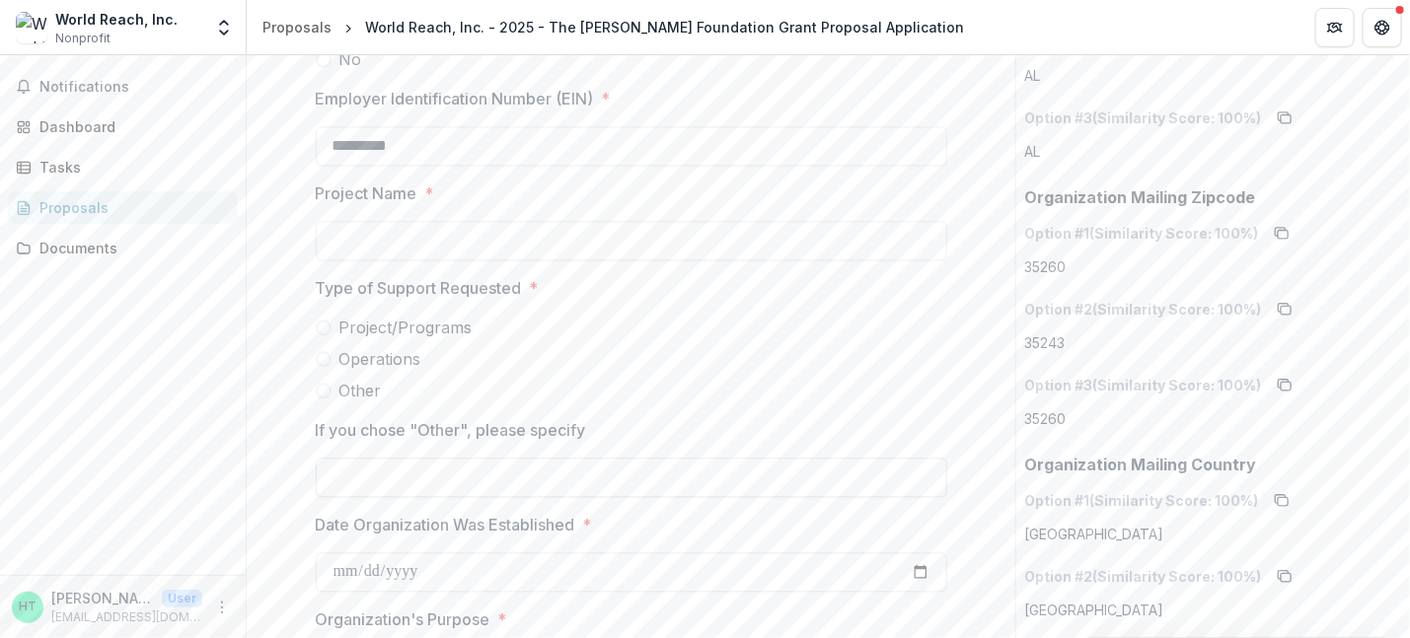
scroll to position [1683, 0]
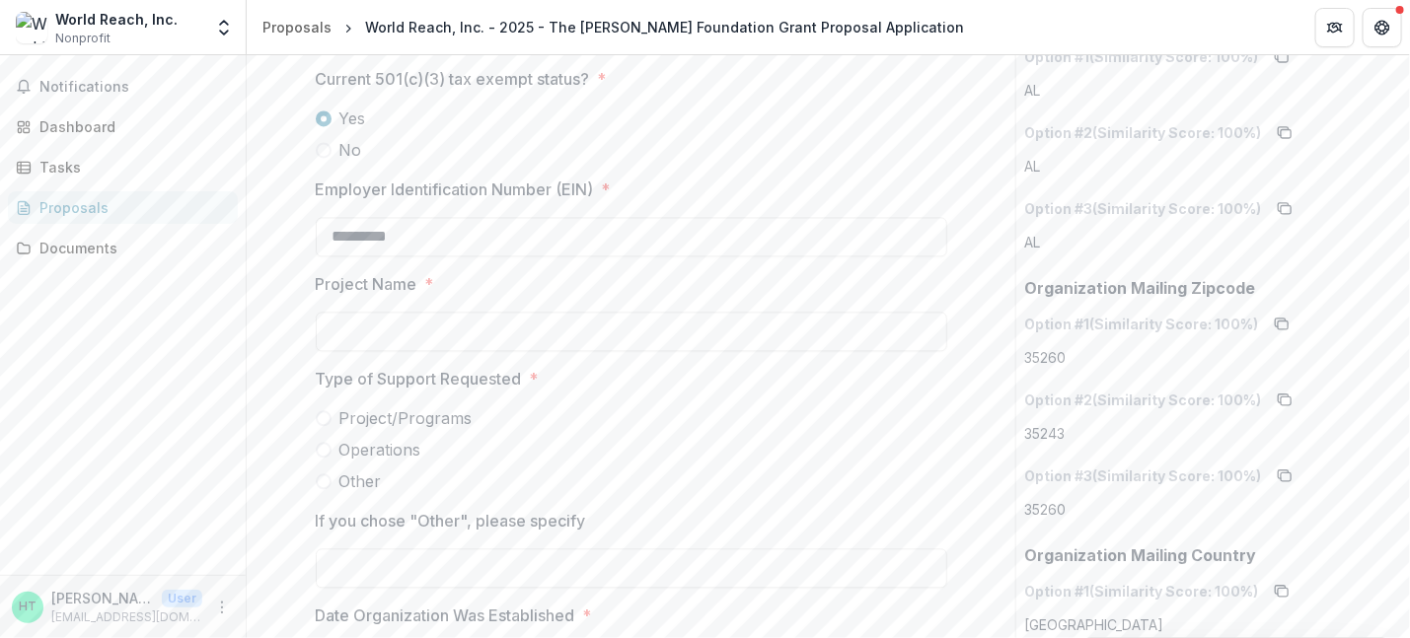
click at [319, 414] on span at bounding box center [324, 418] width 16 height 16
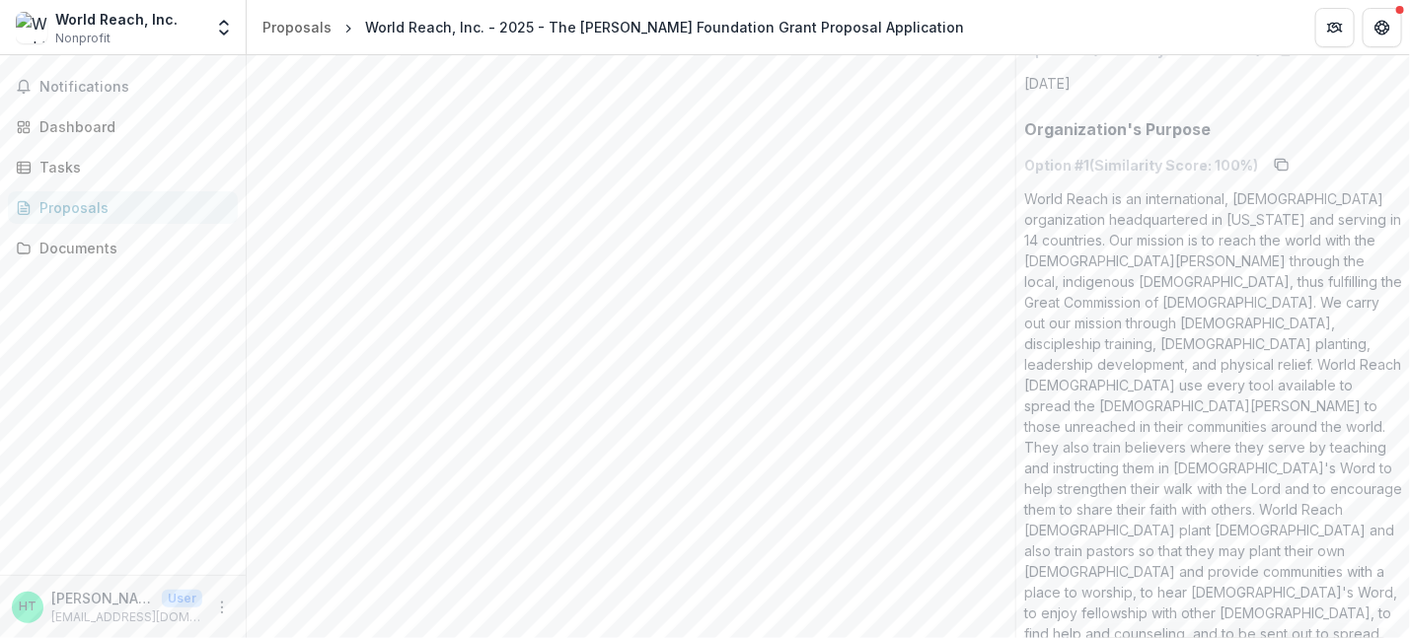
scroll to position [4841, 0]
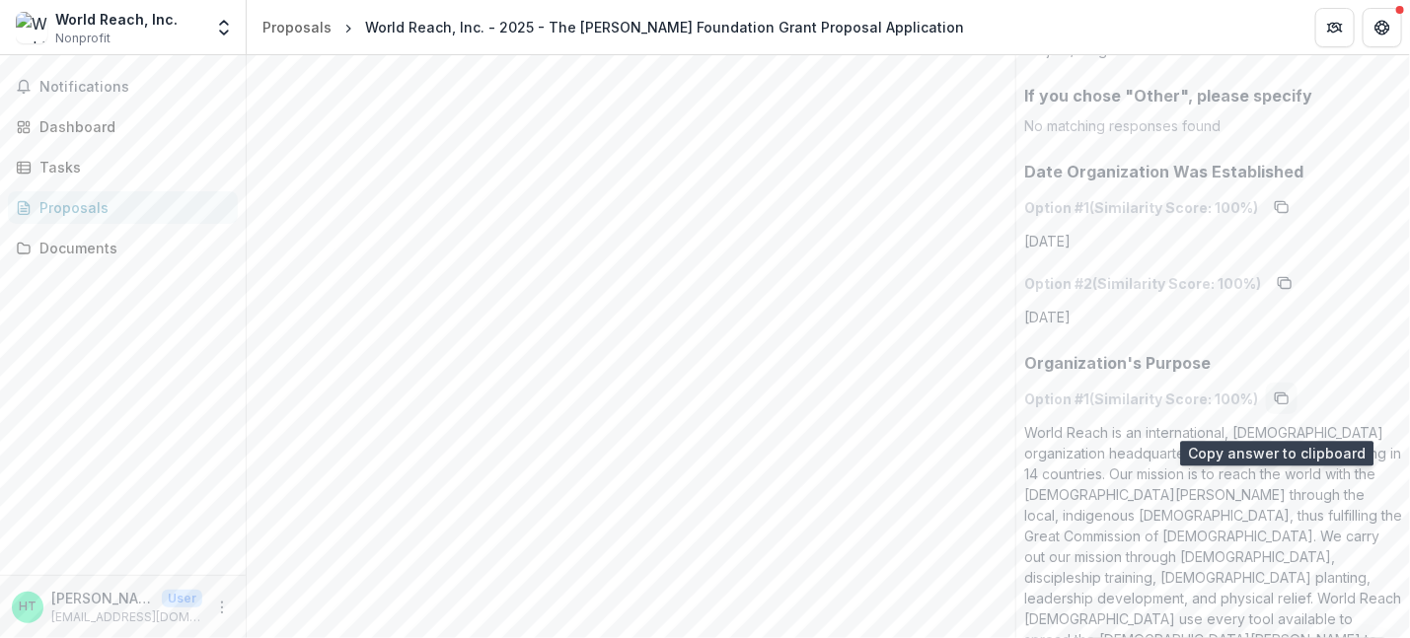
click at [1274, 407] on icon "copy to clipboard" at bounding box center [1282, 399] width 16 height 16
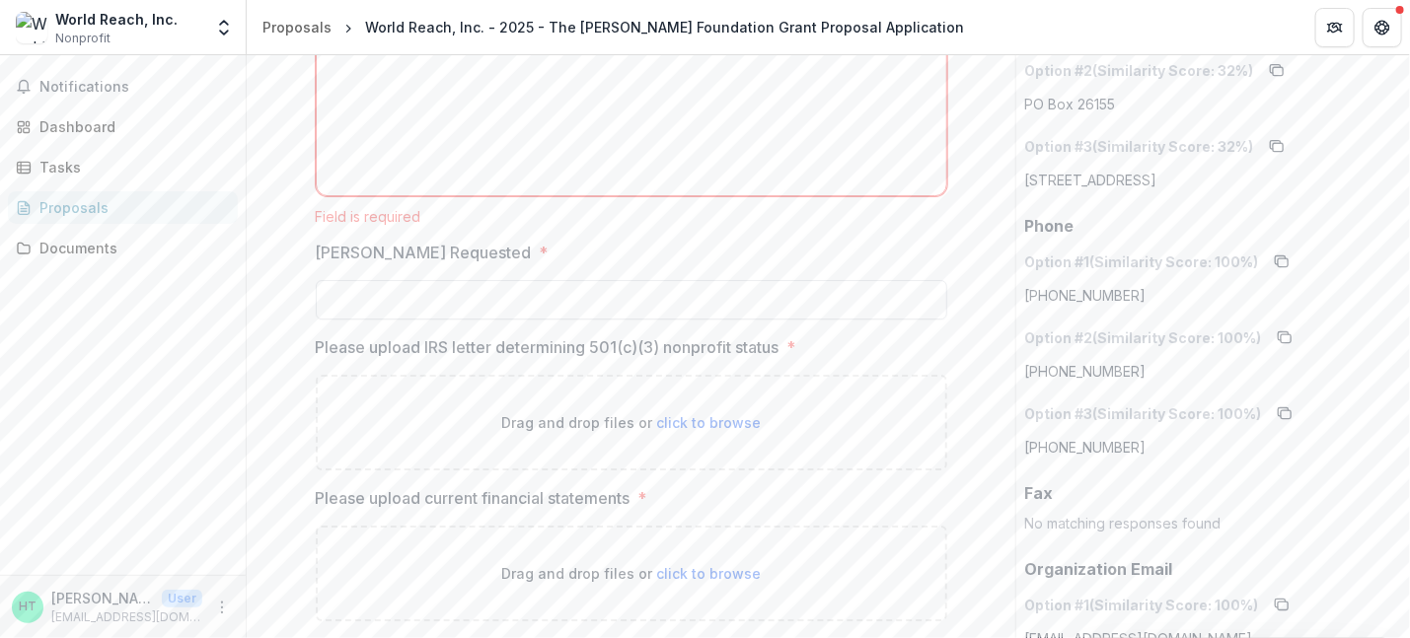
scroll to position [2177, 0]
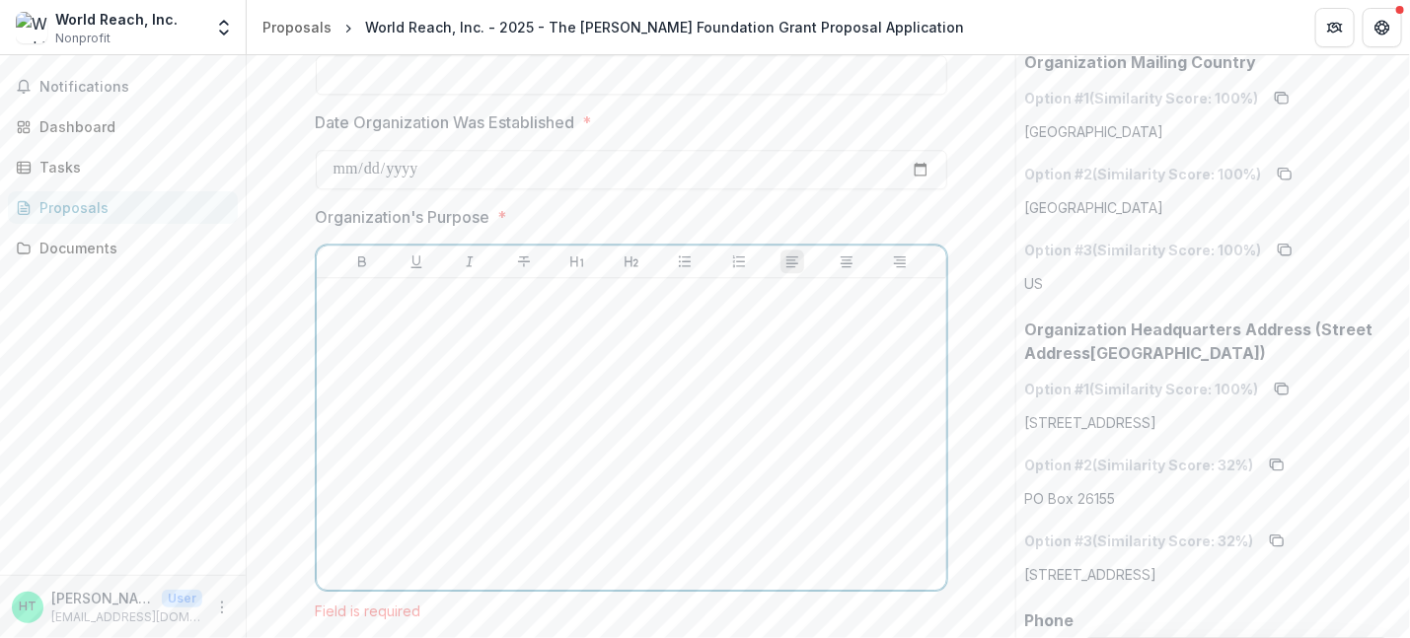
click at [431, 301] on p at bounding box center [632, 297] width 614 height 22
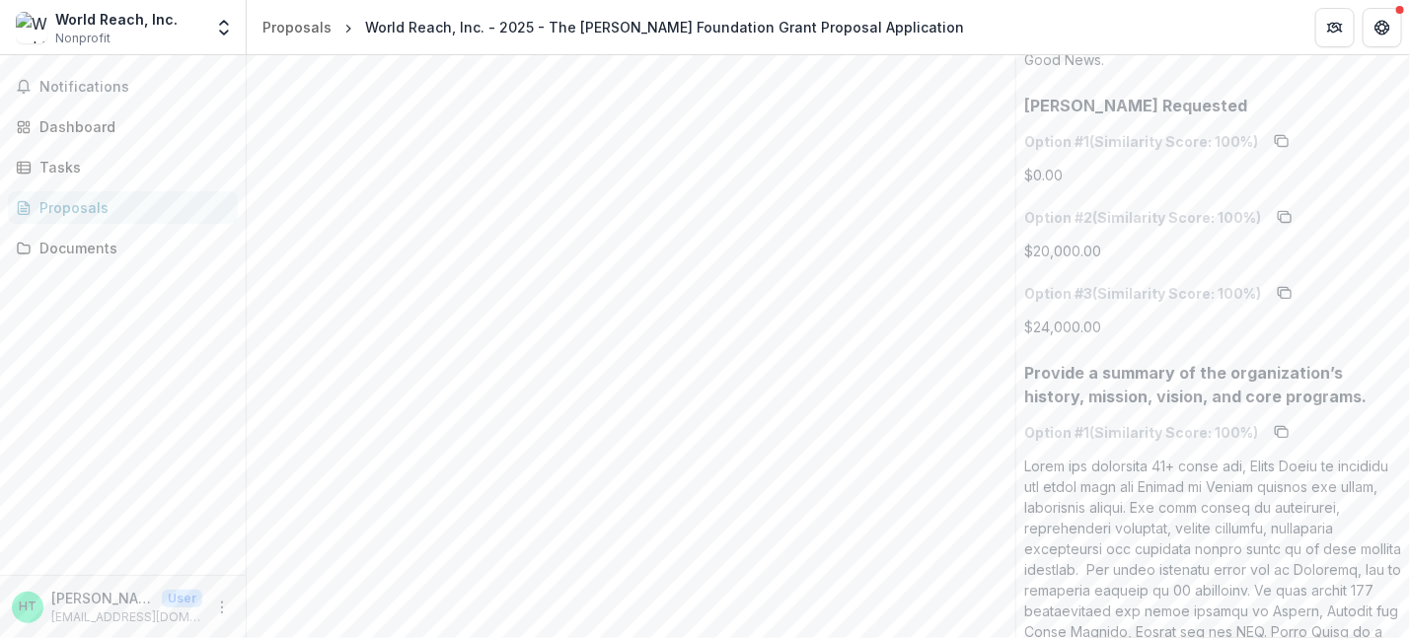
scroll to position [6321, 0]
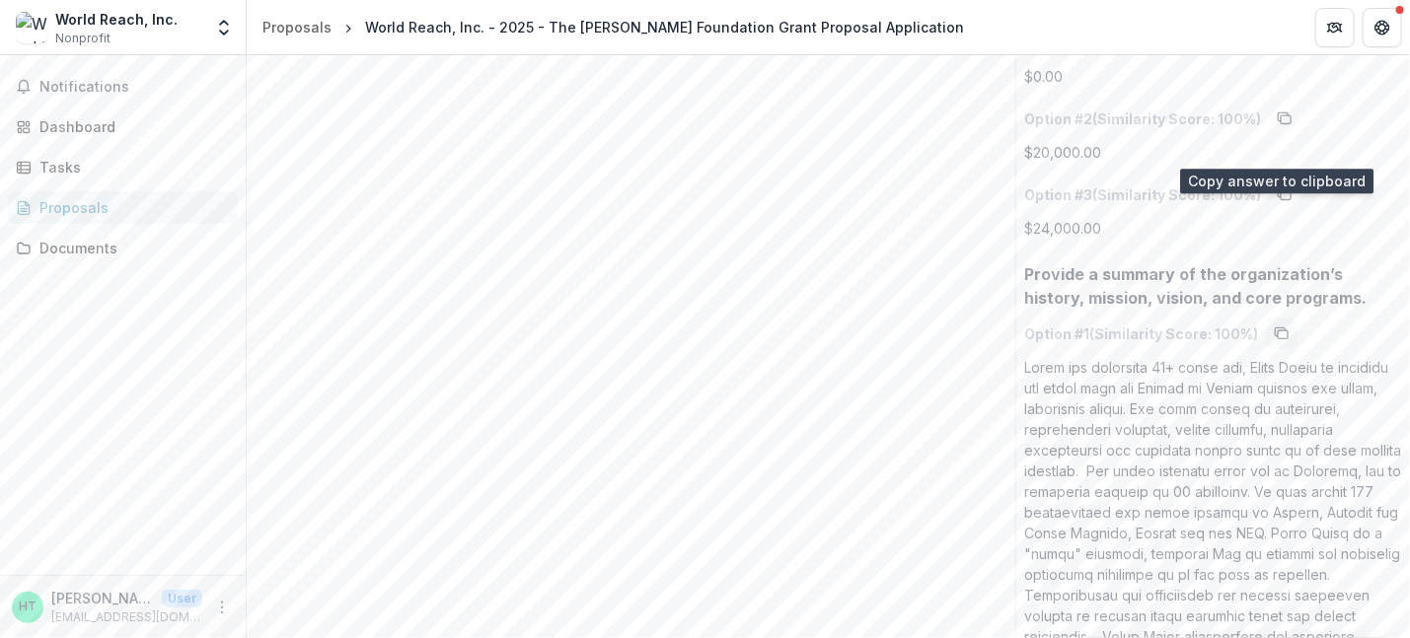
click at [1276, 328] on icon "copy to clipboard" at bounding box center [1281, 332] width 10 height 8
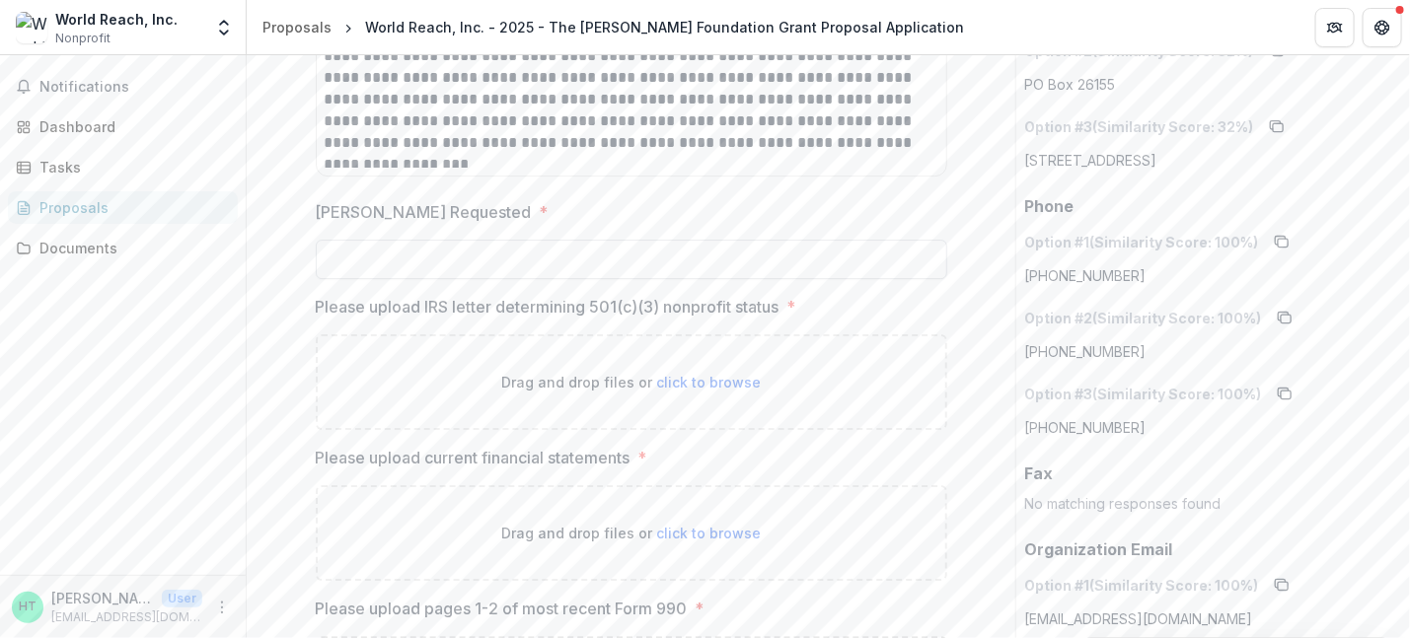
scroll to position [2670, 0]
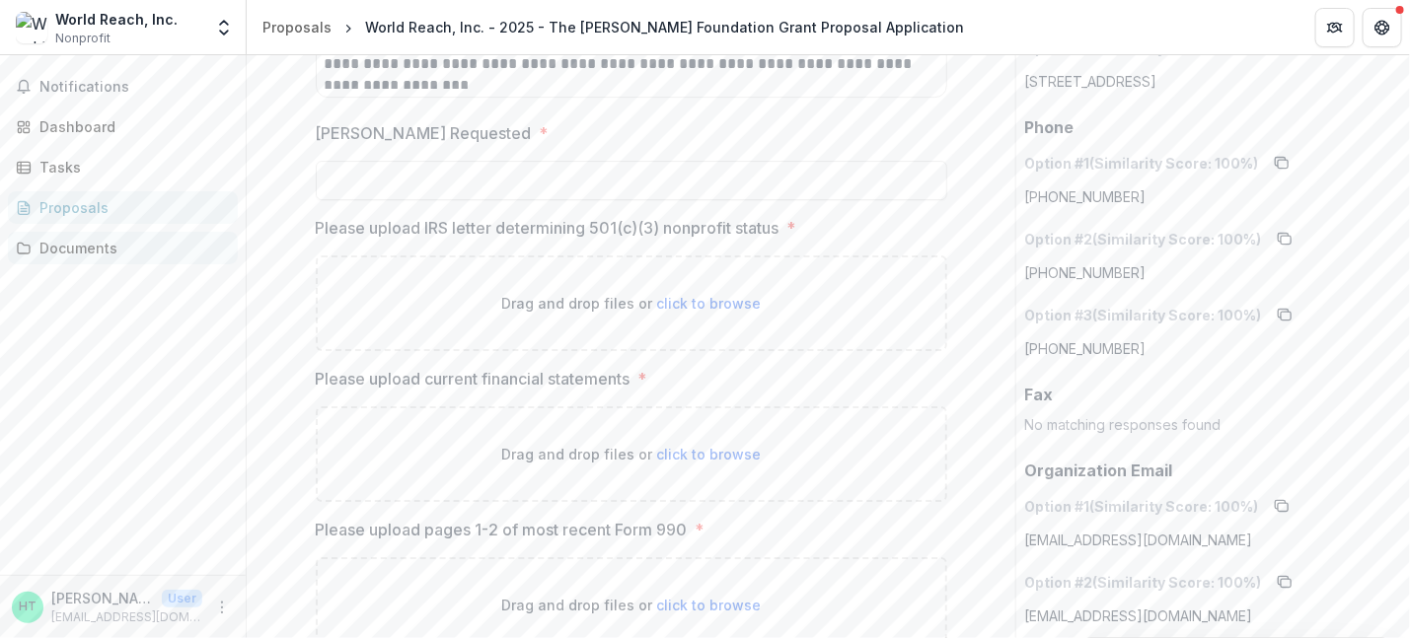
click at [92, 255] on div "Documents" at bounding box center [130, 248] width 183 height 21
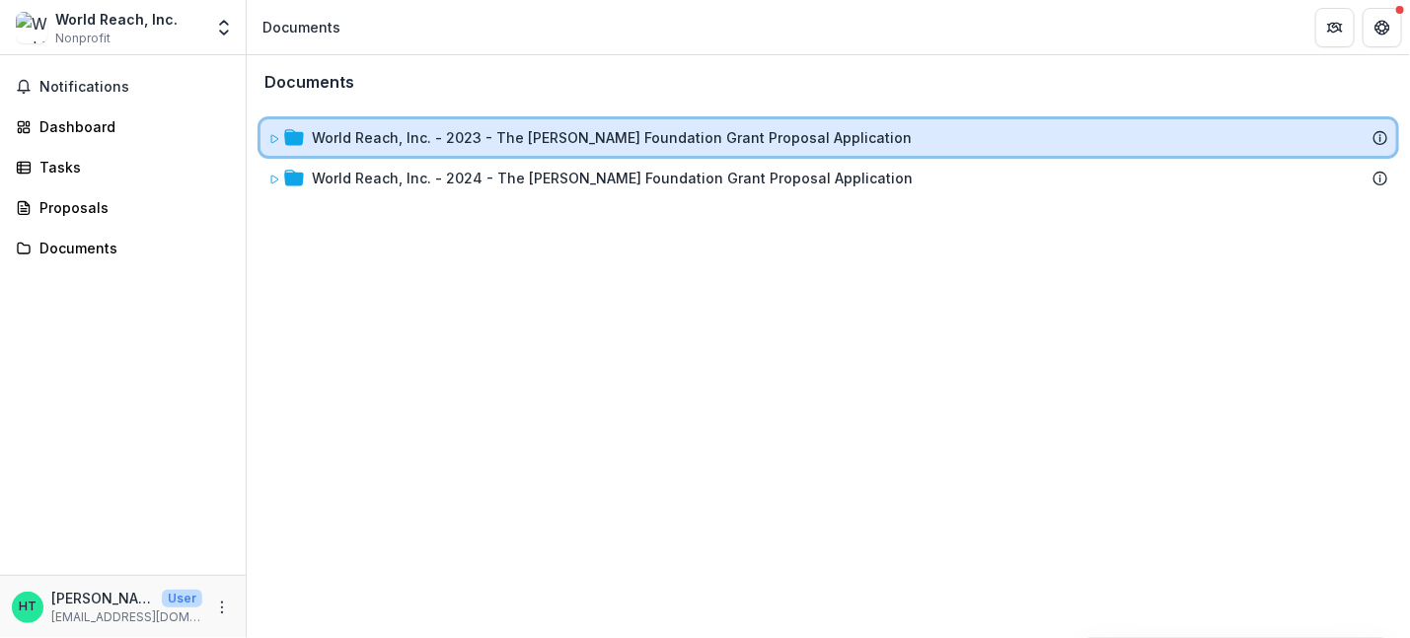
click at [271, 138] on icon at bounding box center [274, 139] width 7 height 8
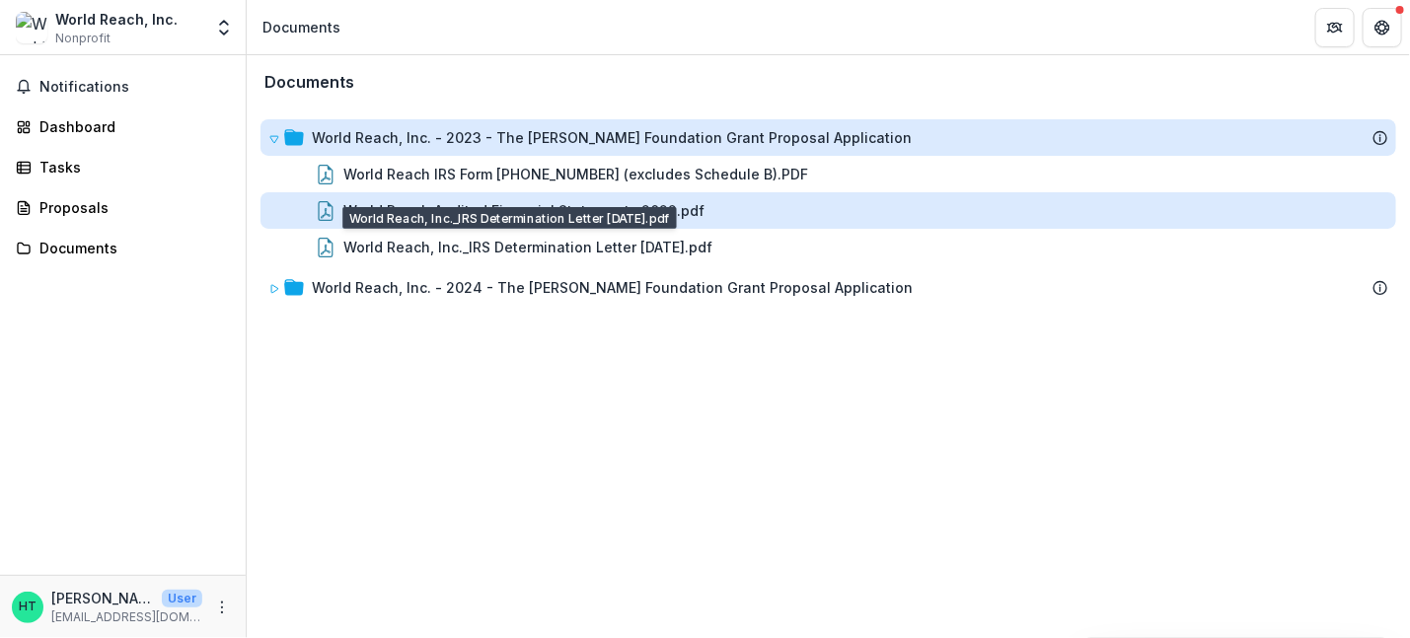
drag, startPoint x: 430, startPoint y: 241, endPoint x: 363, endPoint y: 215, distance: 71.8
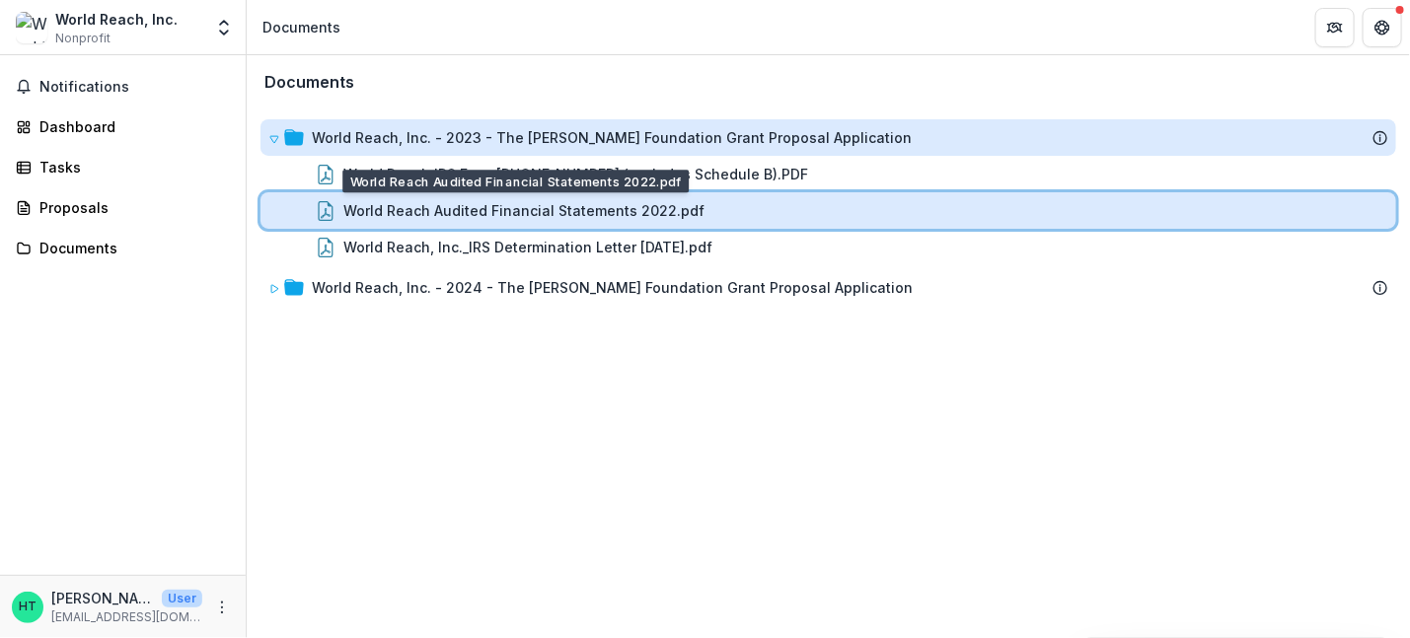
drag, startPoint x: 363, startPoint y: 215, endPoint x: 325, endPoint y: 206, distance: 39.5
click at [325, 206] on icon at bounding box center [326, 211] width 20 height 20
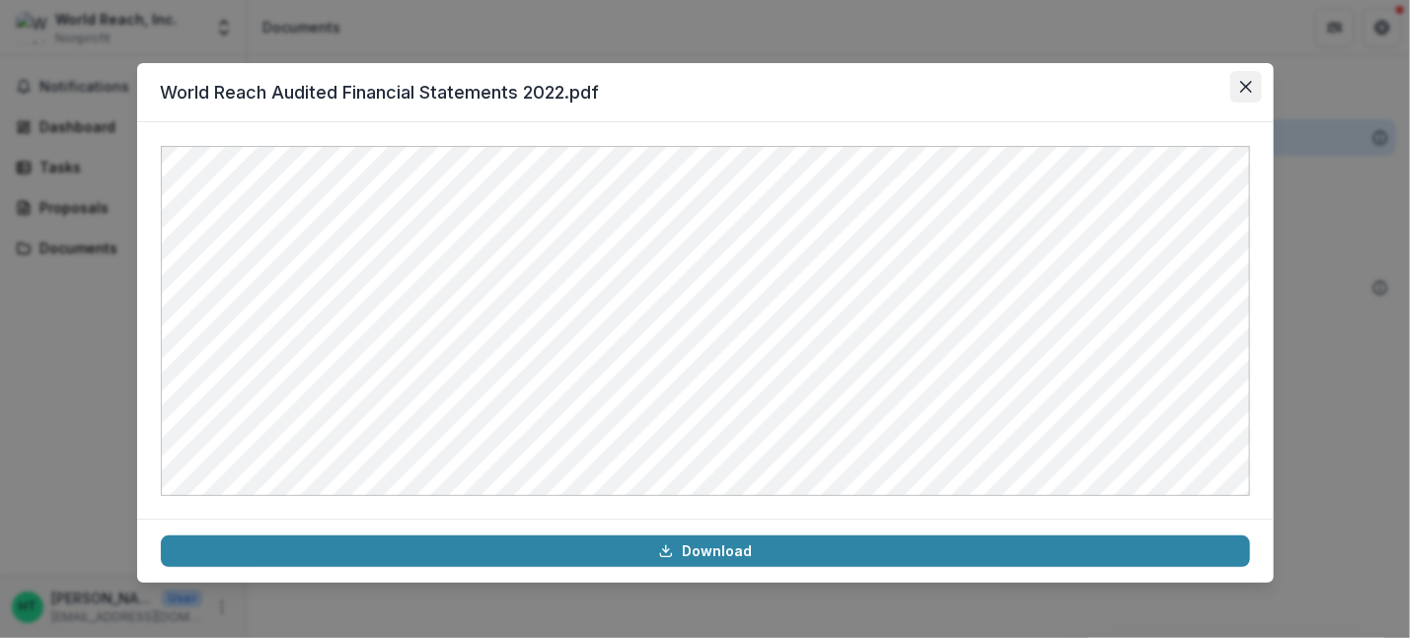
click at [1243, 82] on icon "Close" at bounding box center [1246, 87] width 12 height 12
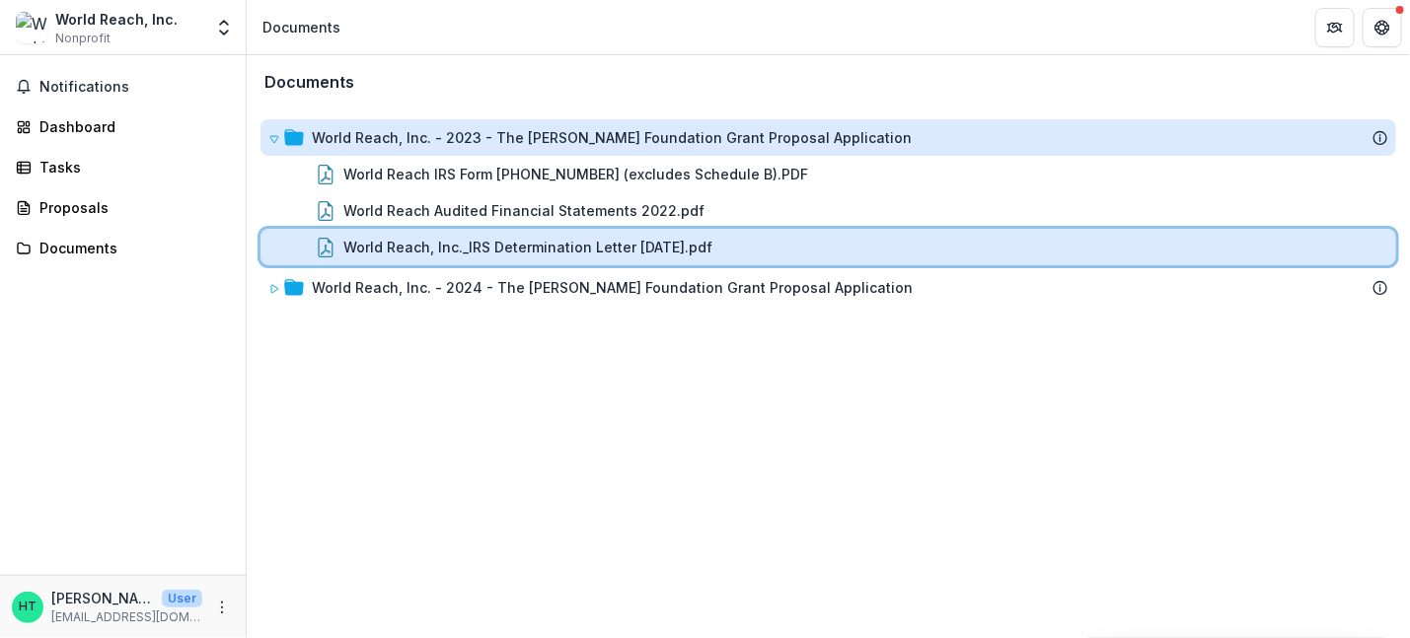
click at [341, 231] on div "World Reach, Inc._IRS Determination Letter 08.25.1983.pdf" at bounding box center [828, 247] width 1136 height 37
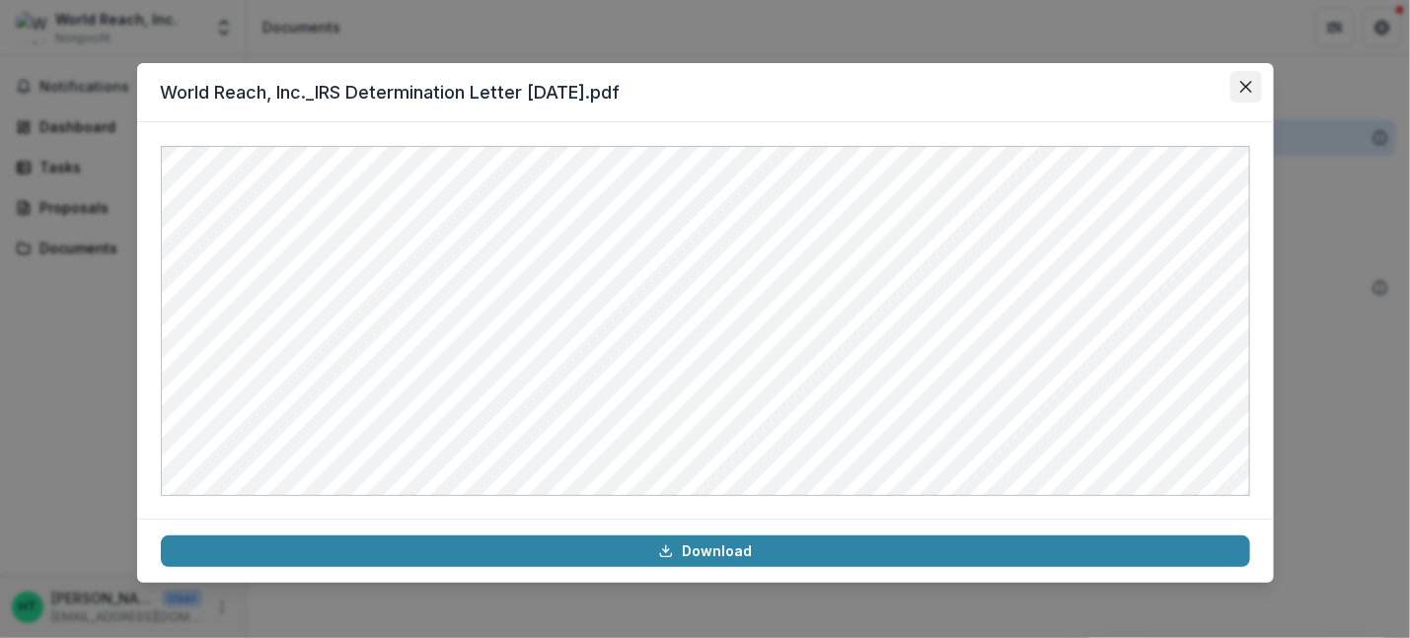
click at [1244, 83] on icon "Close" at bounding box center [1246, 87] width 12 height 12
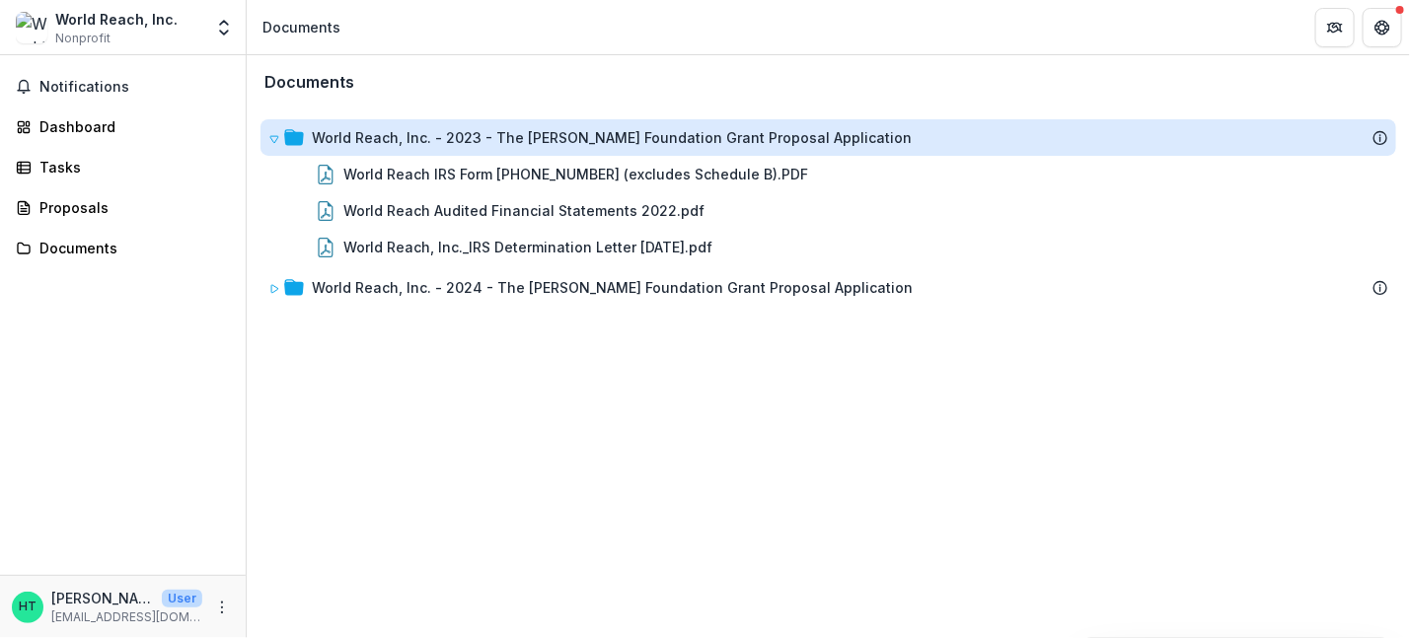
click at [129, 30] on div "World Reach, Inc. Nonprofit" at bounding box center [116, 28] width 122 height 38
click at [49, 172] on div "Tasks" at bounding box center [130, 167] width 183 height 21
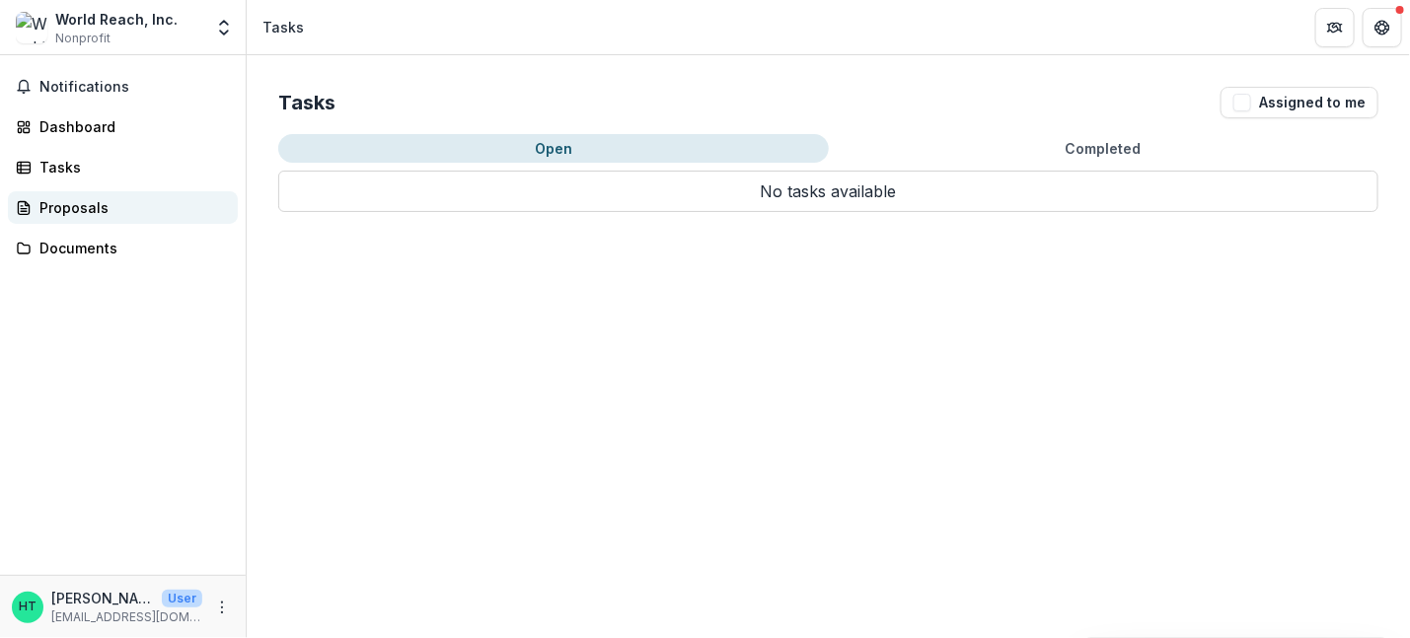
click at [66, 209] on div "Proposals" at bounding box center [130, 207] width 183 height 21
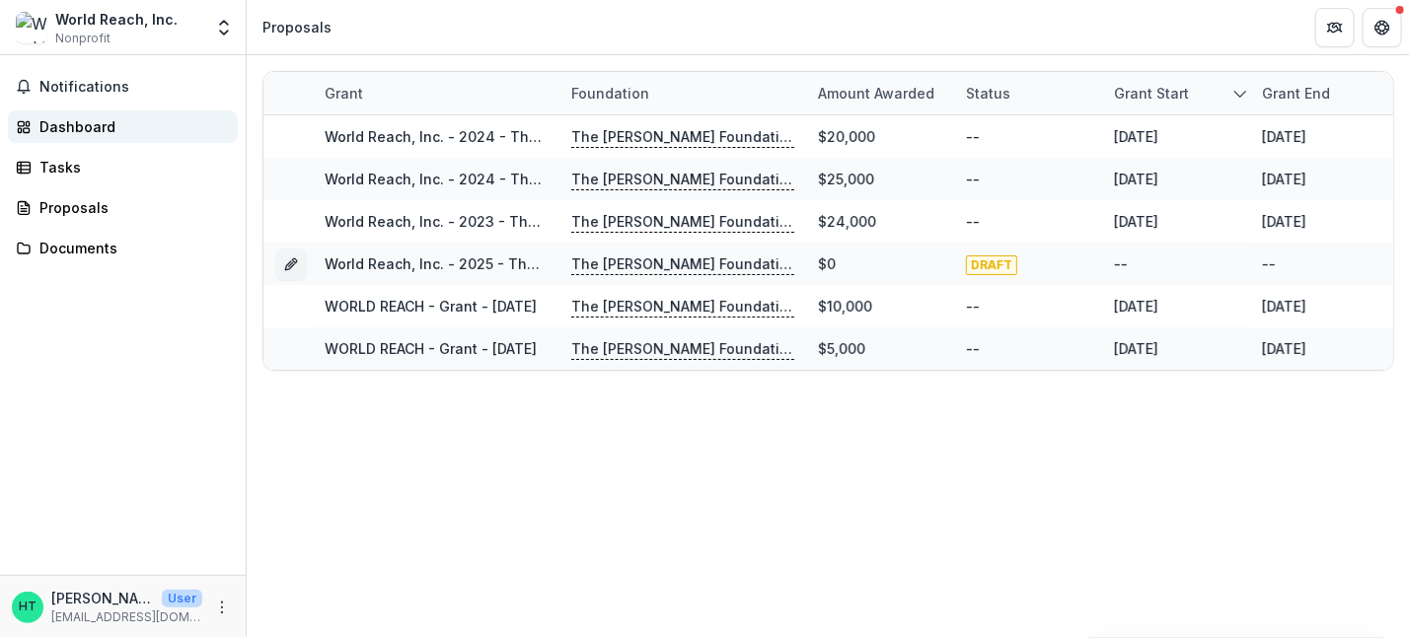
click at [91, 120] on div "Dashboard" at bounding box center [130, 126] width 183 height 21
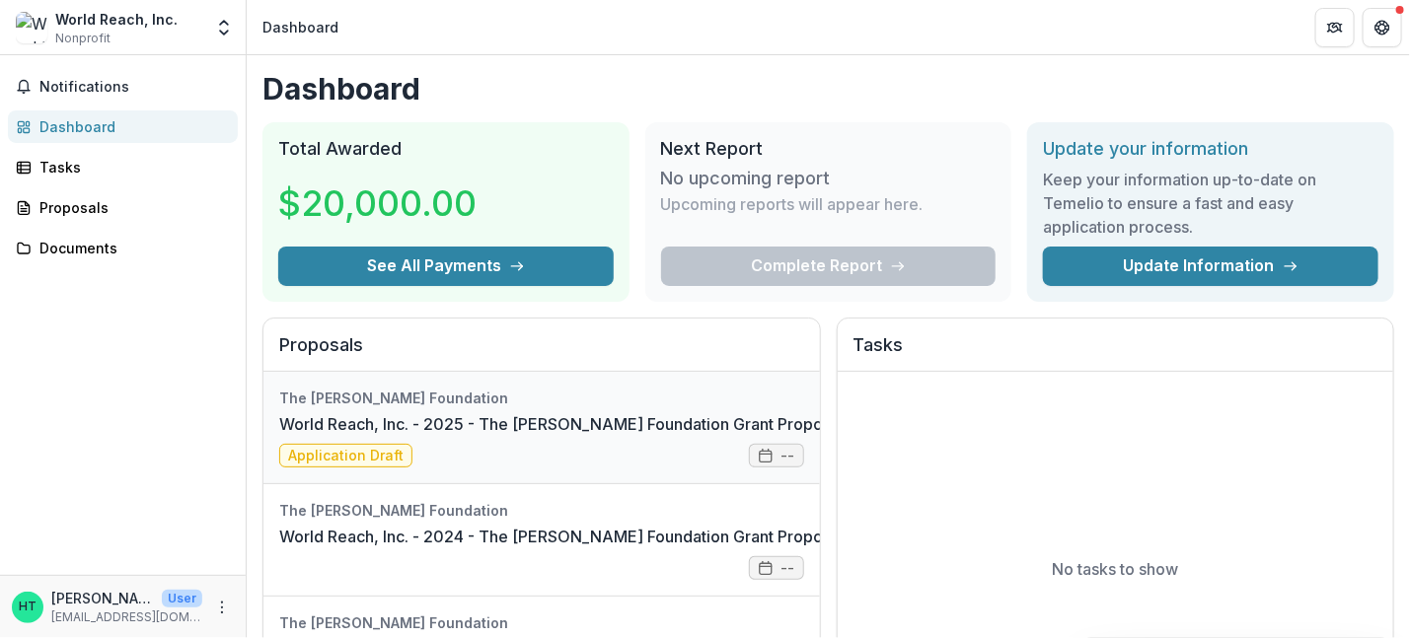
click at [374, 436] on link "World Reach, Inc. - 2025 - The [PERSON_NAME] Foundation Grant Proposal Applicat…" at bounding box center [605, 424] width 653 height 24
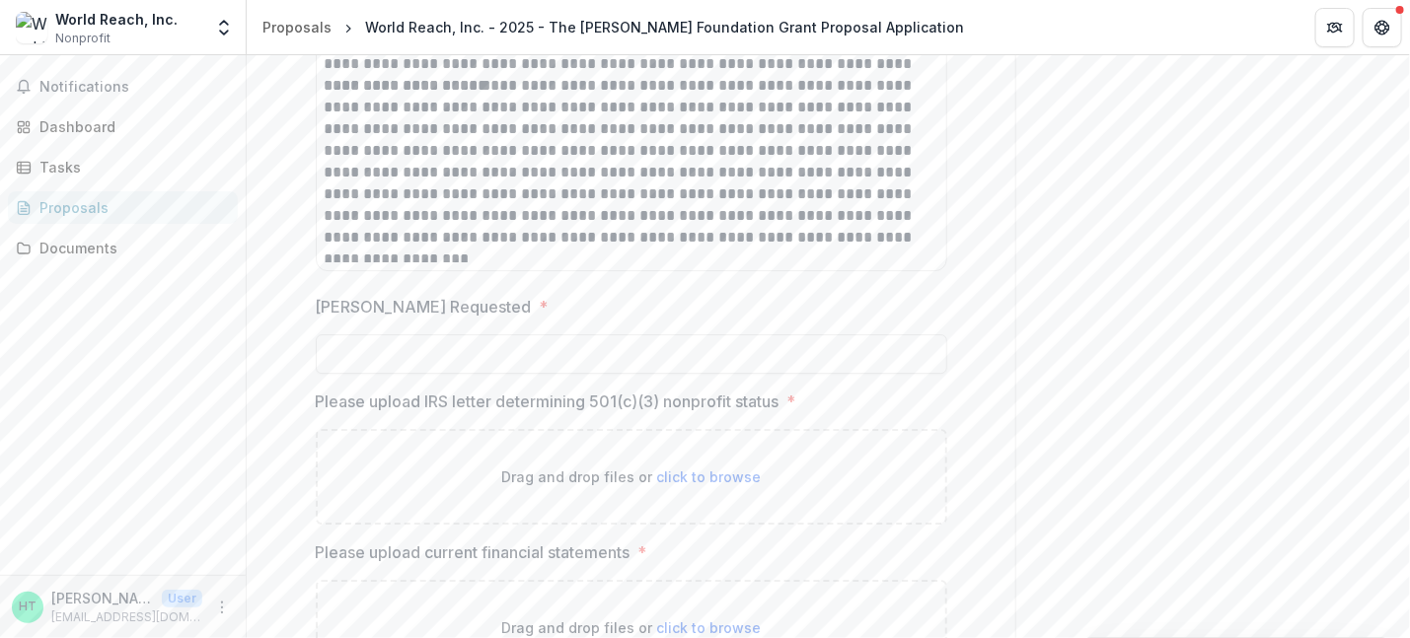
scroll to position [2467, 0]
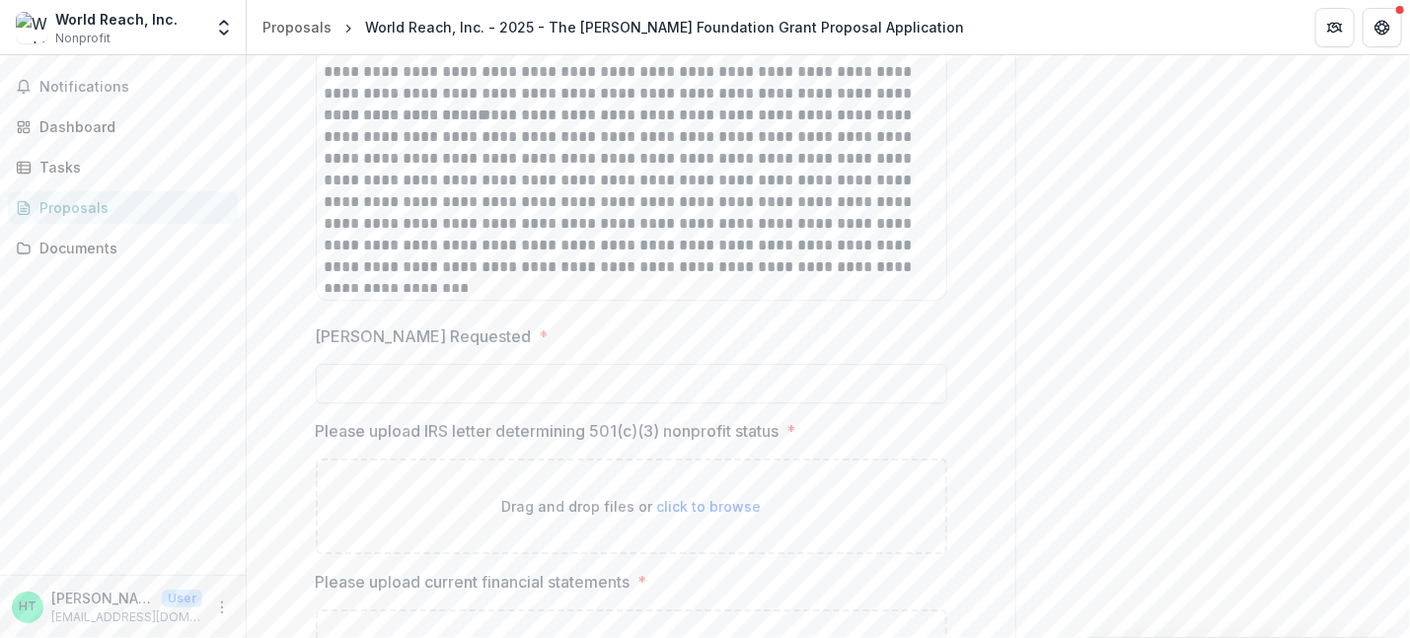
click at [690, 501] on span "click to browse" at bounding box center [708, 506] width 105 height 17
type input "**********"
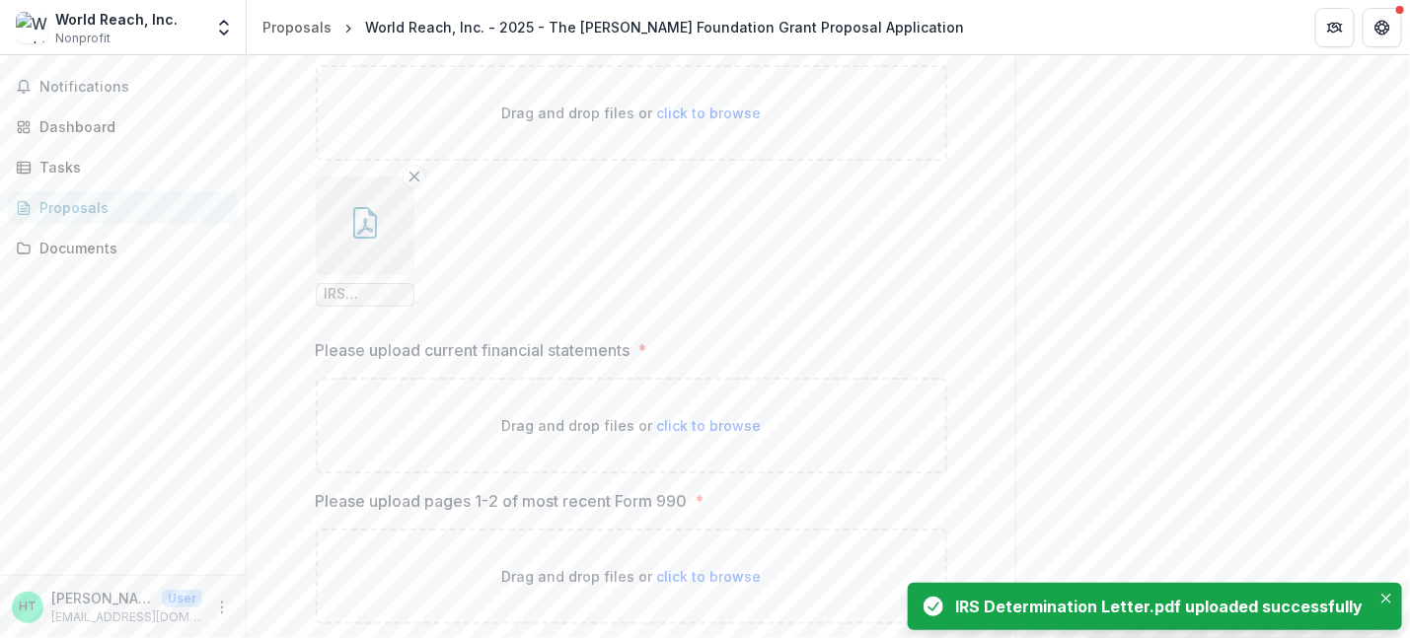
scroll to position [2861, 0]
click at [693, 421] on span "click to browse" at bounding box center [708, 424] width 105 height 17
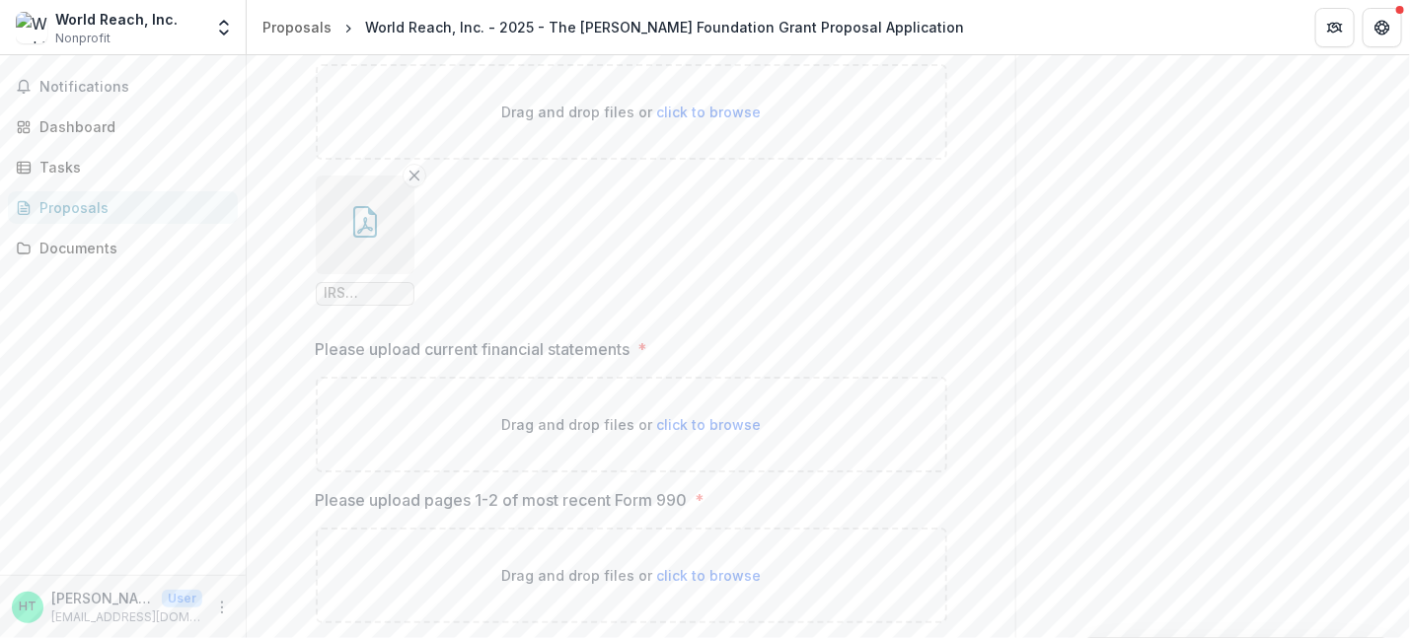
type input "**********"
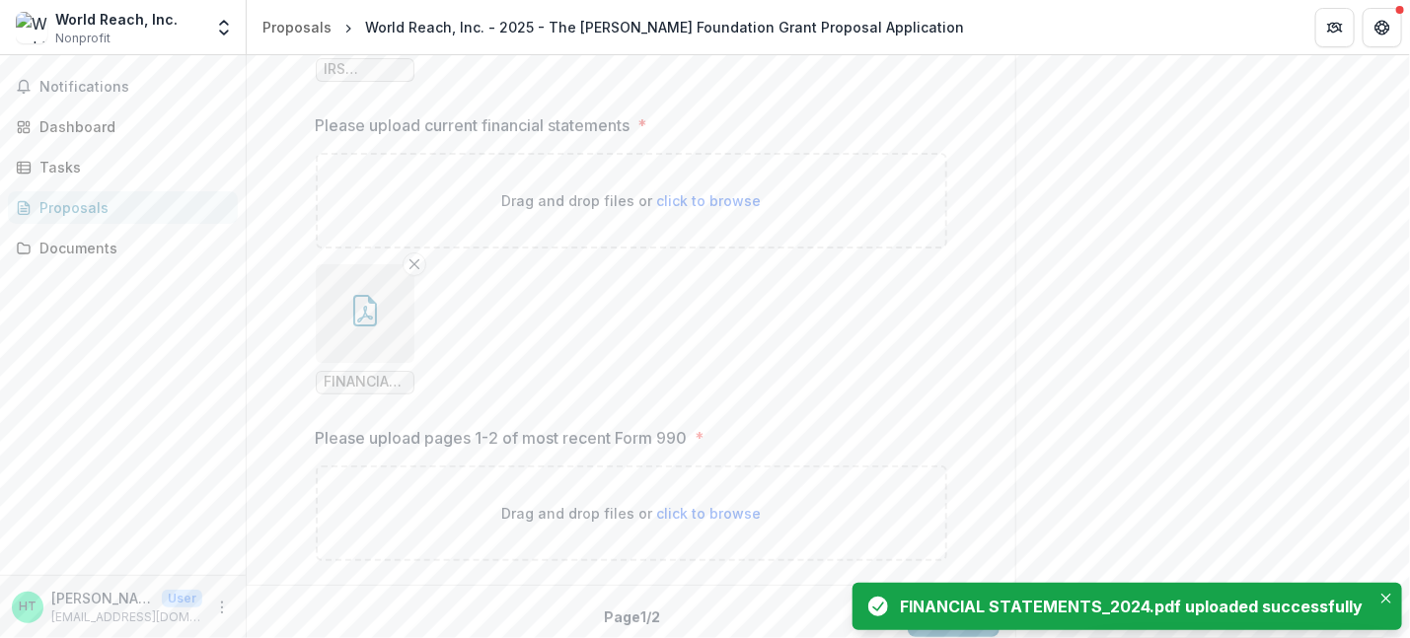
scroll to position [3091, 0]
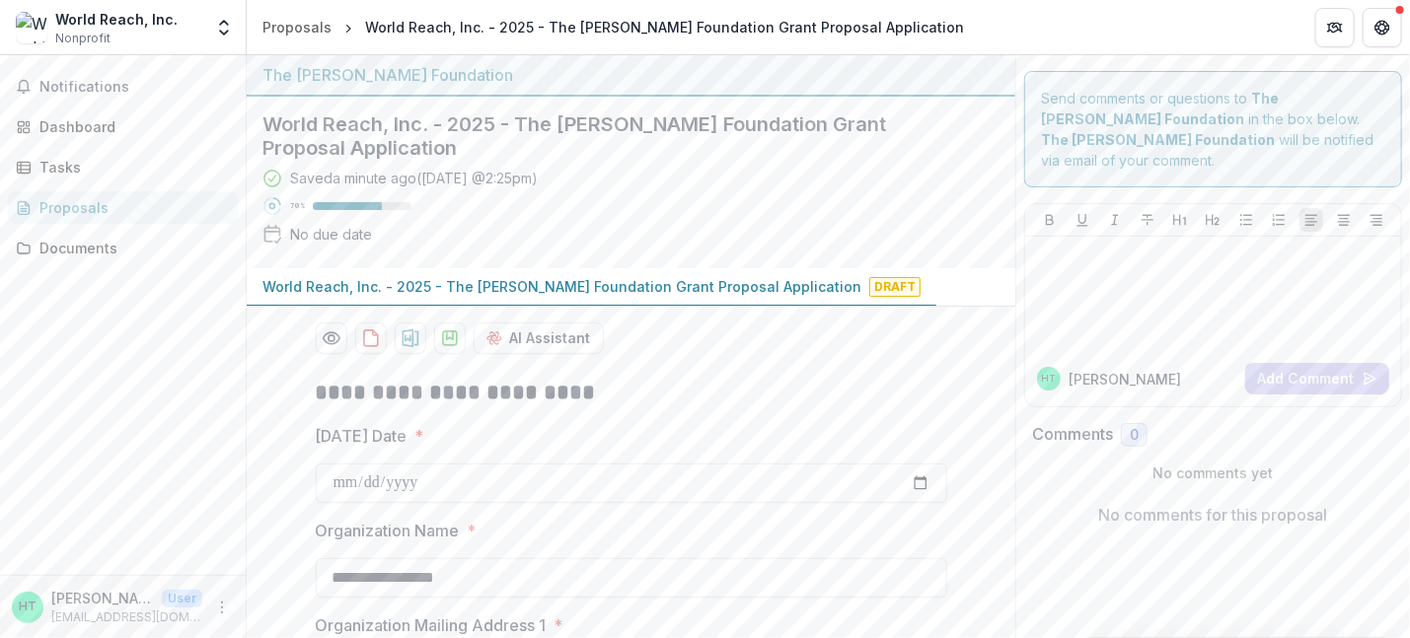
click at [324, 240] on div "No due date" at bounding box center [331, 234] width 82 height 21
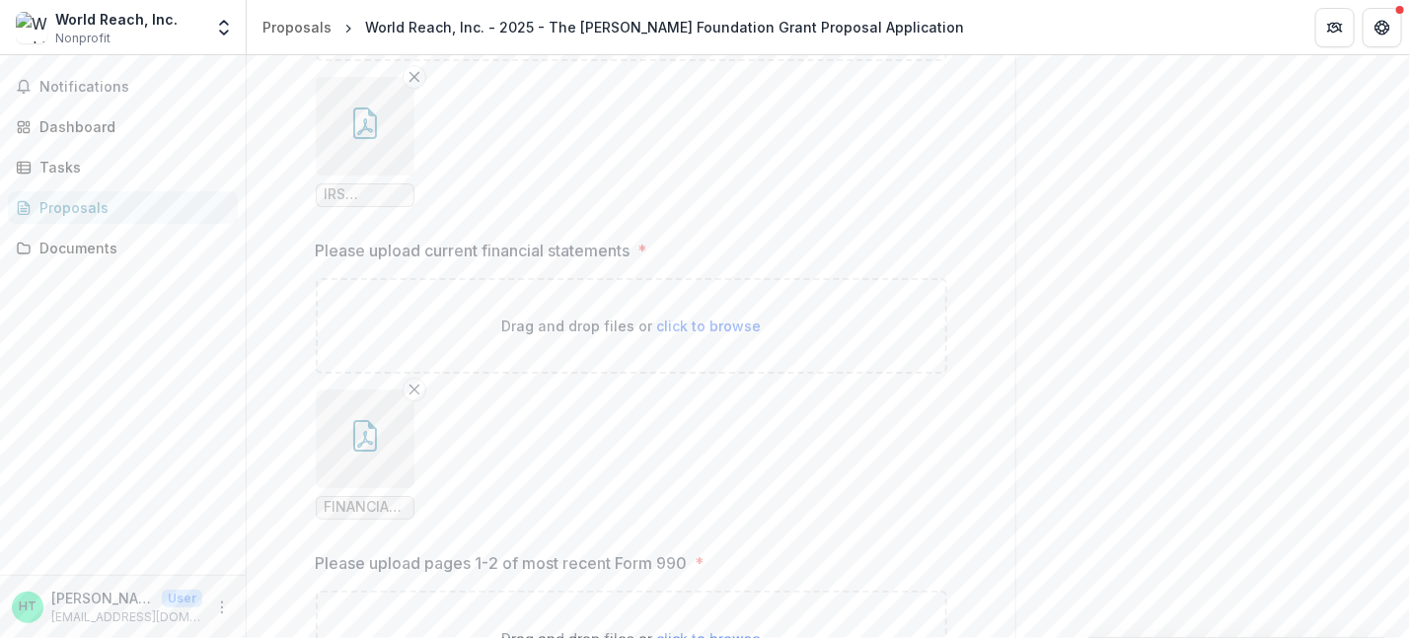
scroll to position [3254, 0]
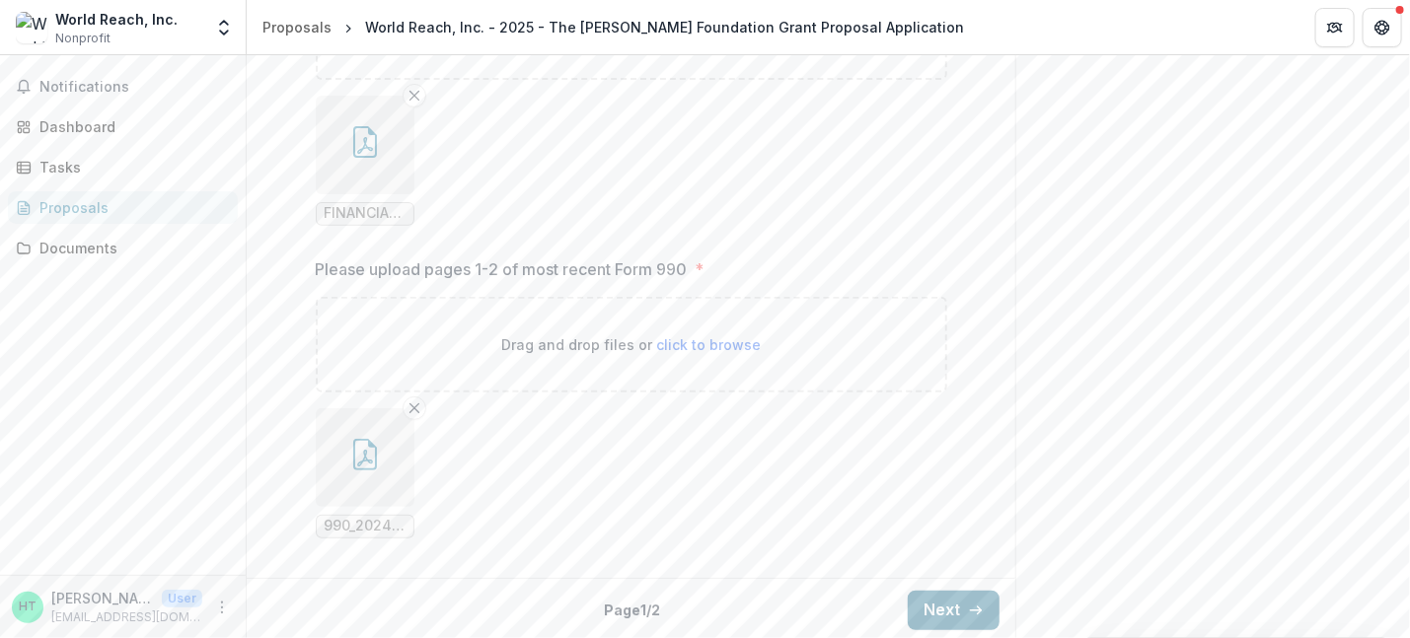
click at [948, 598] on button "Next" at bounding box center [954, 610] width 92 height 39
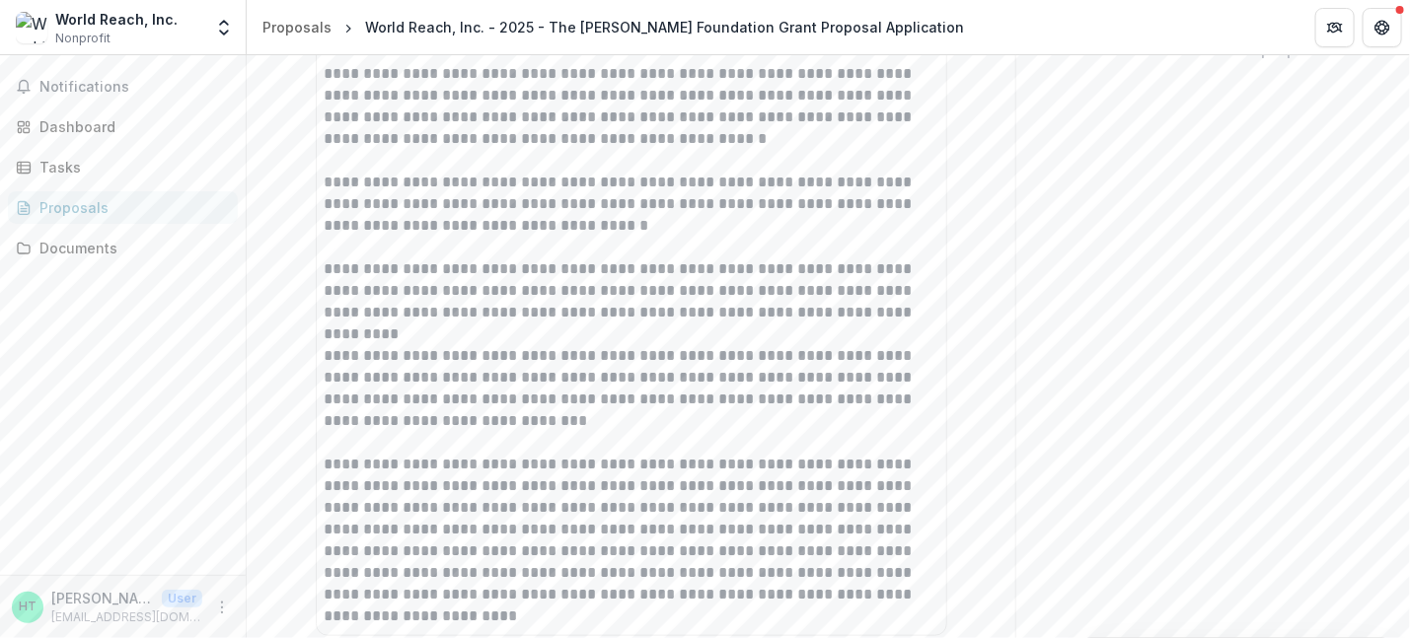
scroll to position [0, 0]
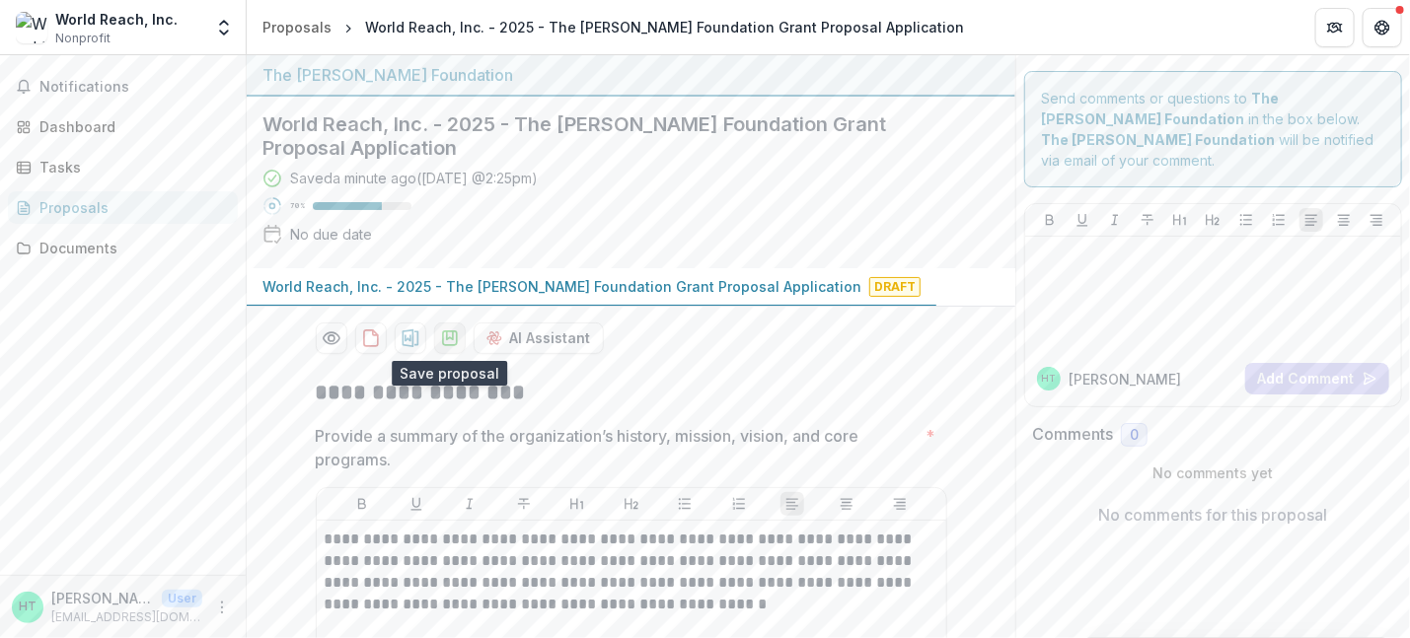
click at [450, 336] on polygon "download-proposal" at bounding box center [449, 336] width 6 height 8
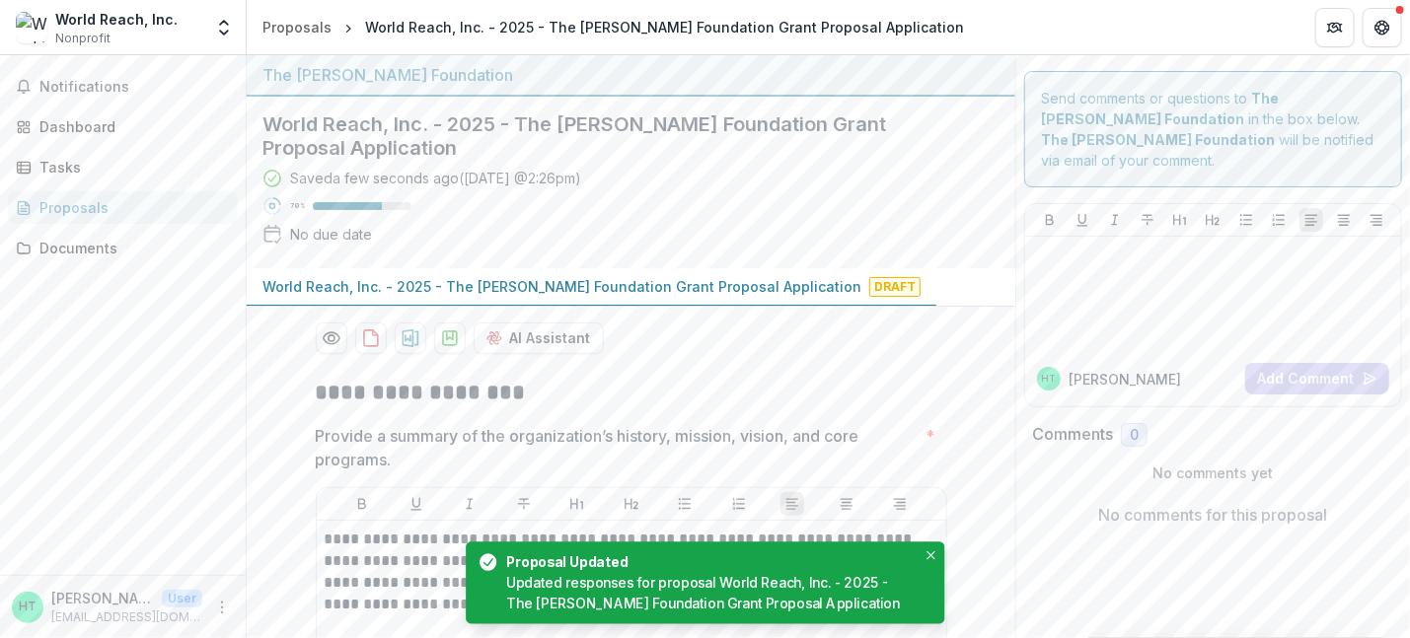
click at [341, 236] on div "No due date" at bounding box center [331, 234] width 82 height 21
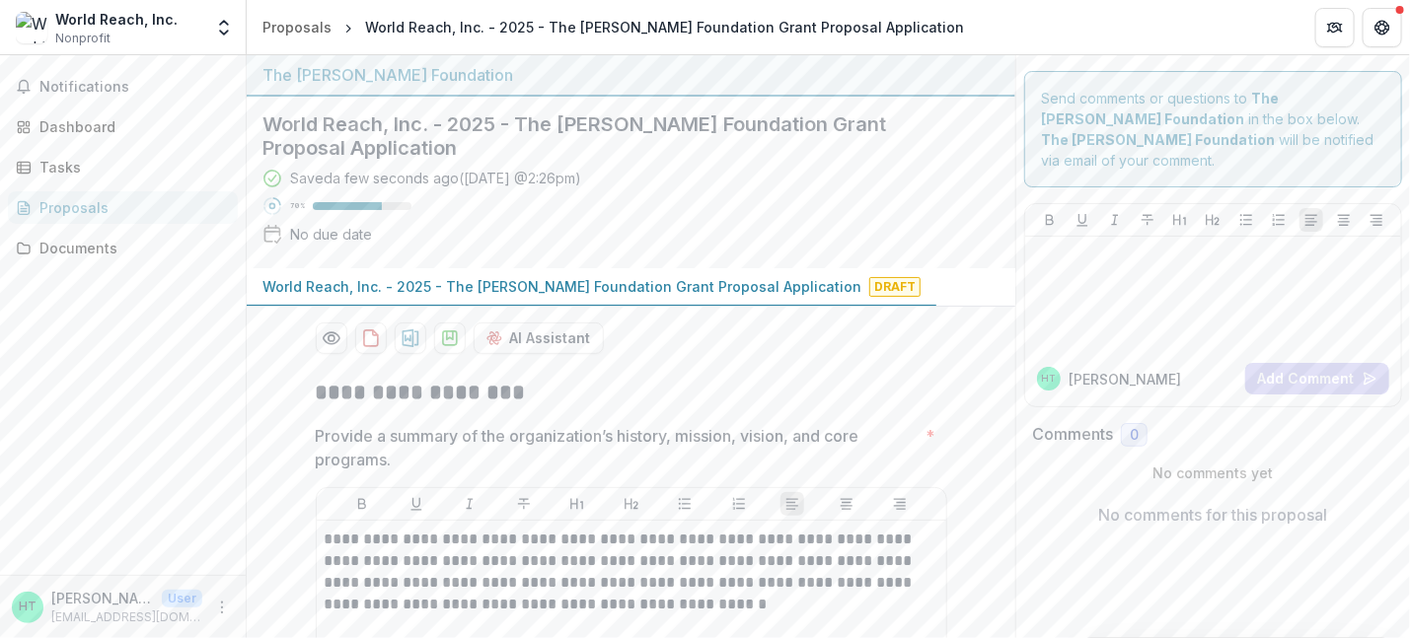
click at [279, 234] on icon at bounding box center [272, 235] width 15 height 14
